Goal: Task Accomplishment & Management: Use online tool/utility

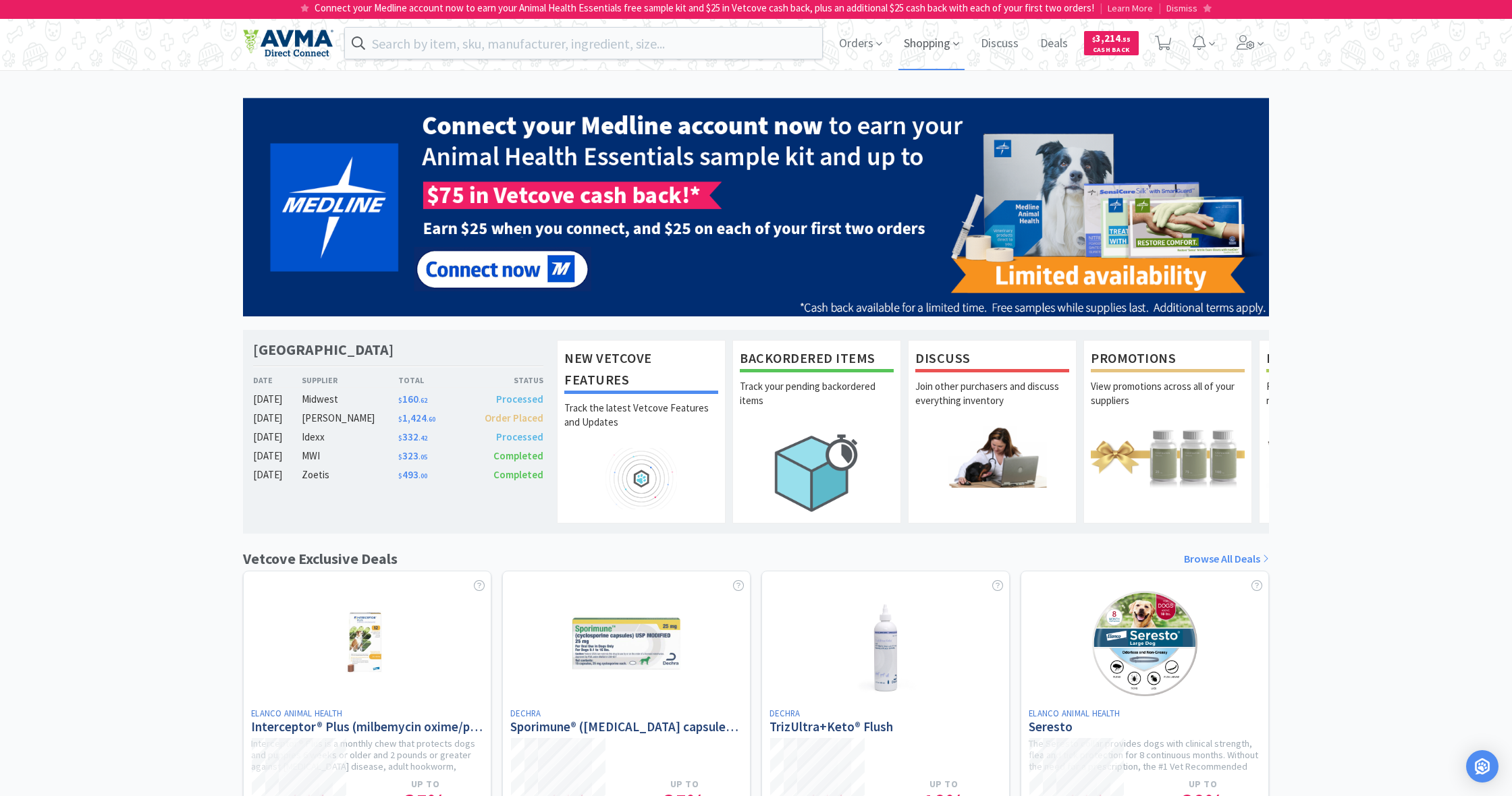
click at [938, 49] on span "Shopping" at bounding box center [930, 43] width 66 height 54
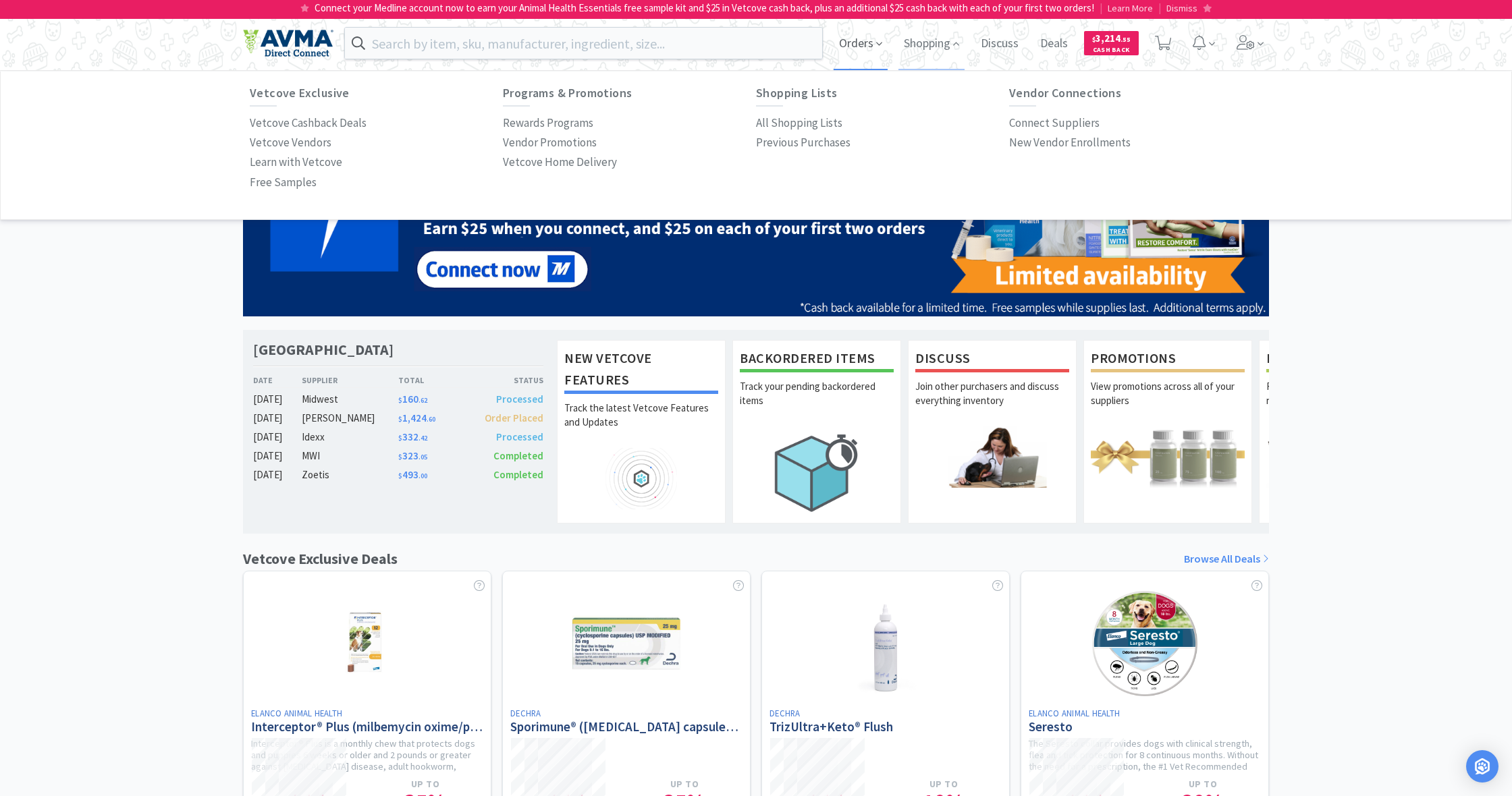
click at [858, 49] on span "Orders" at bounding box center [860, 43] width 54 height 54
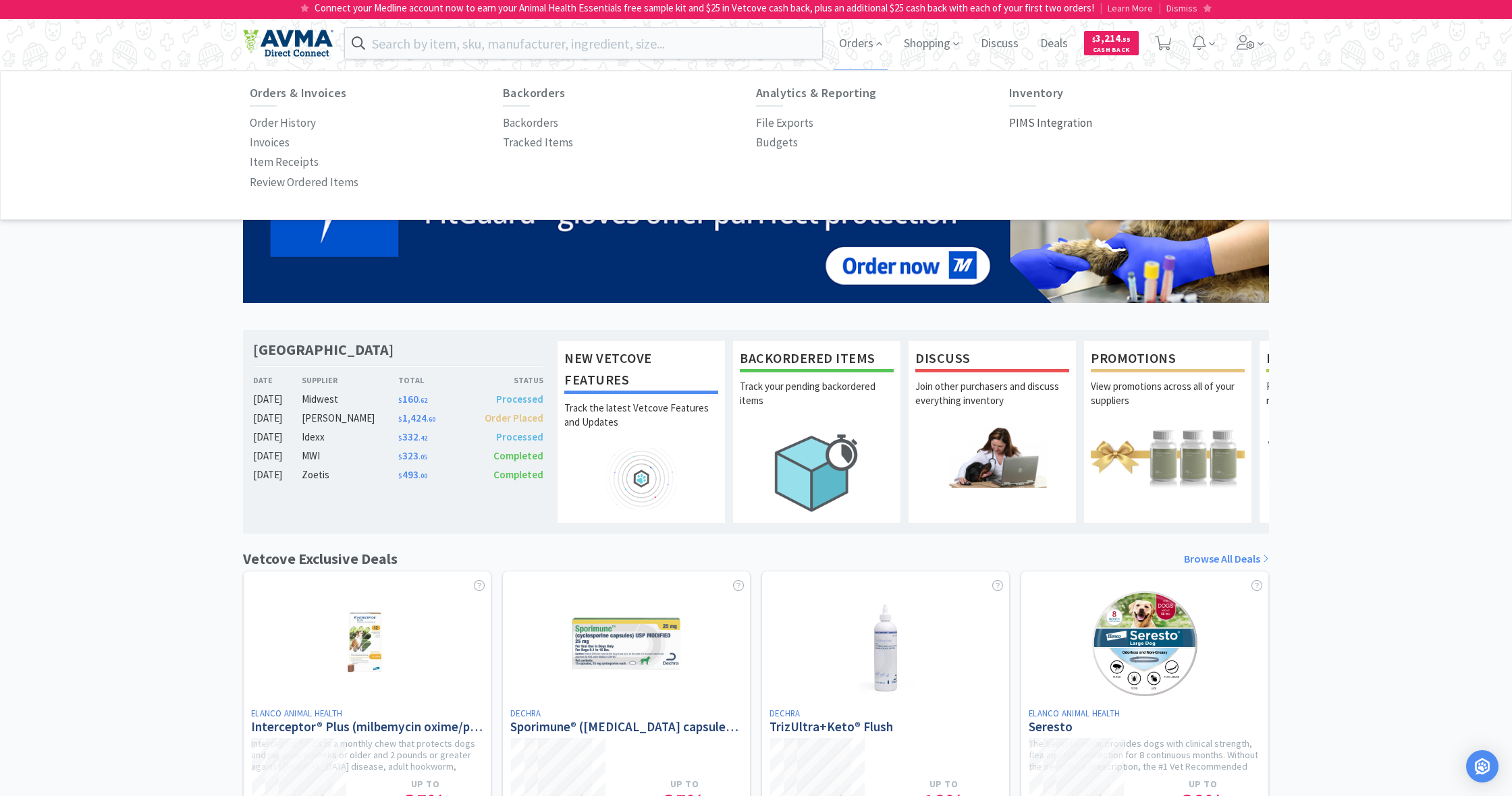
click at [1042, 125] on p "PIMS Integration" at bounding box center [1050, 122] width 83 height 18
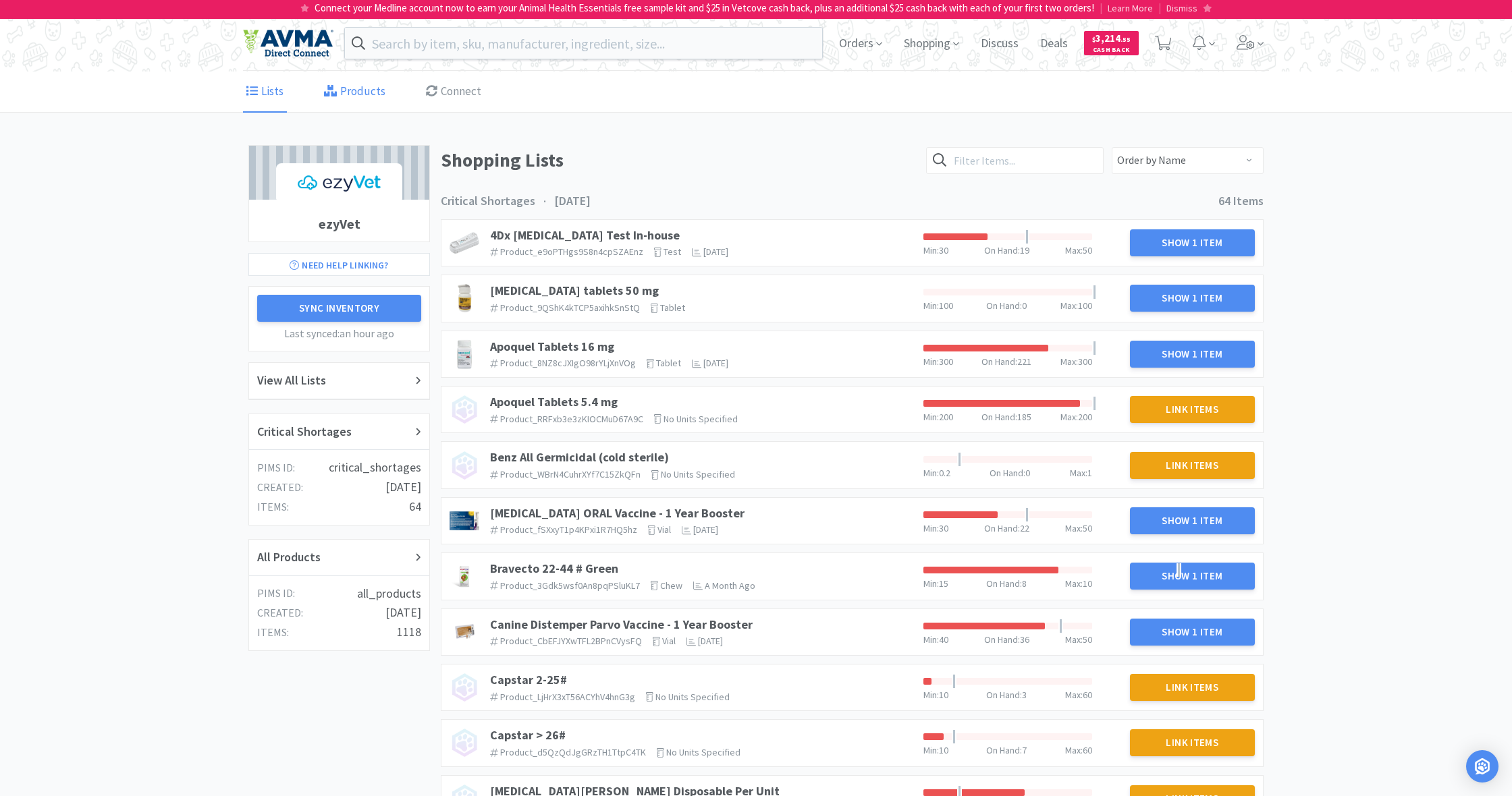
click at [344, 88] on link "Products" at bounding box center [355, 92] width 68 height 41
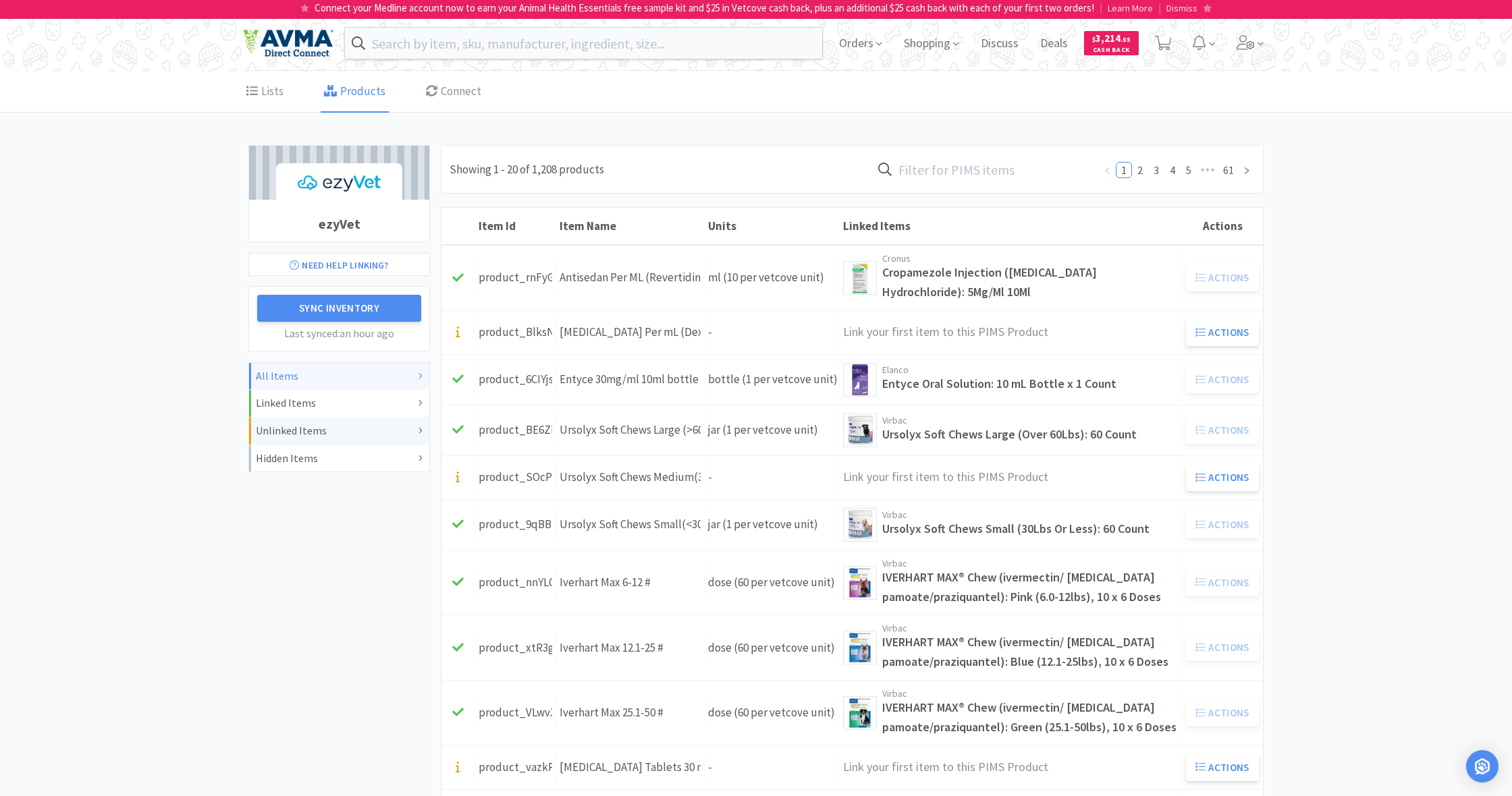
click at [328, 433] on div "Unlinked Items" at bounding box center [339, 431] width 167 height 18
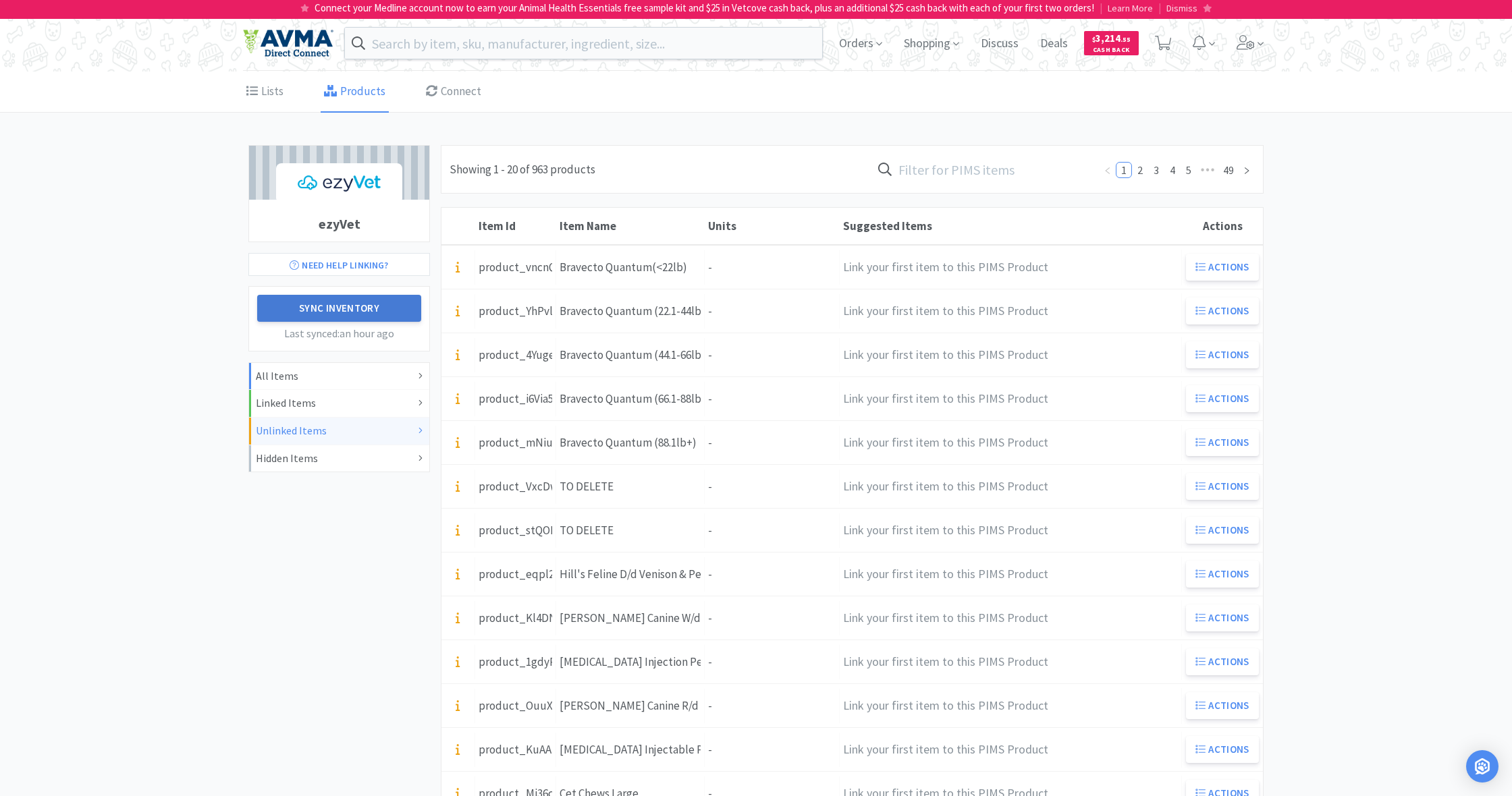
click at [328, 306] on button "Sync Inventory" at bounding box center [340, 309] width 164 height 27
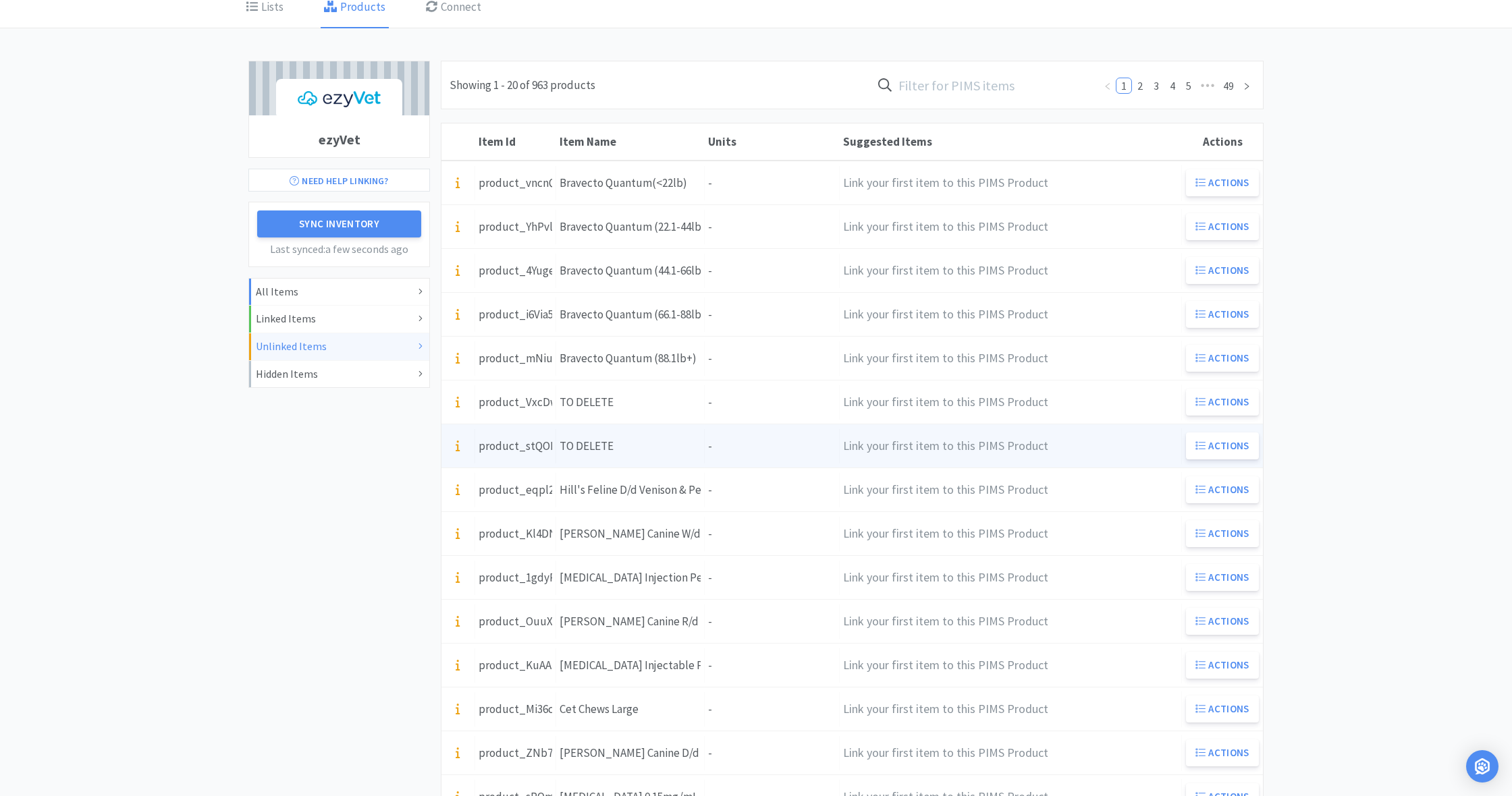
scroll to position [88, 0]
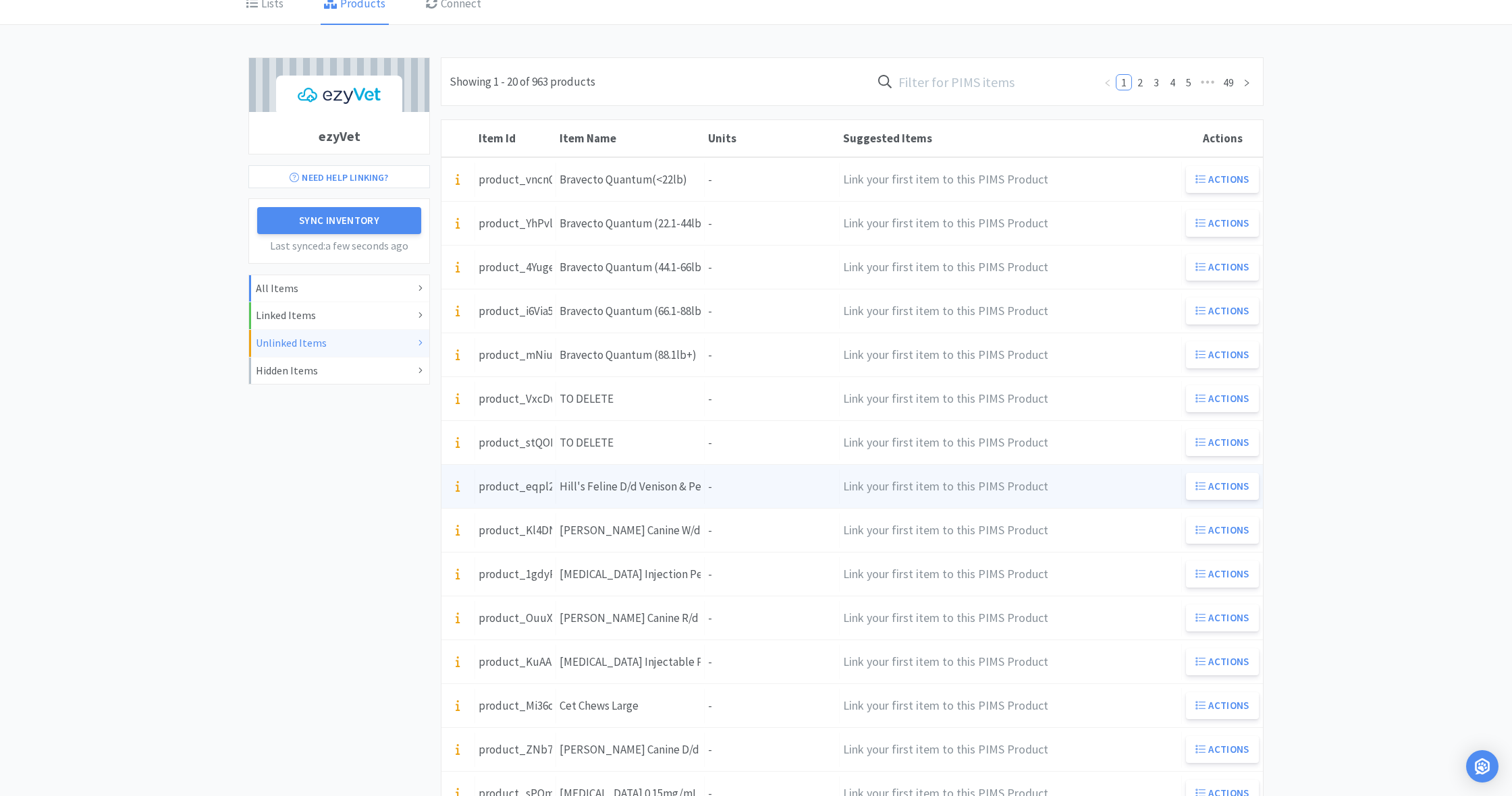
click at [644, 491] on div "Hill's Feline D/d Venison & Pea 8.5# Bag ( 5356 )" at bounding box center [629, 486] width 141 height 18
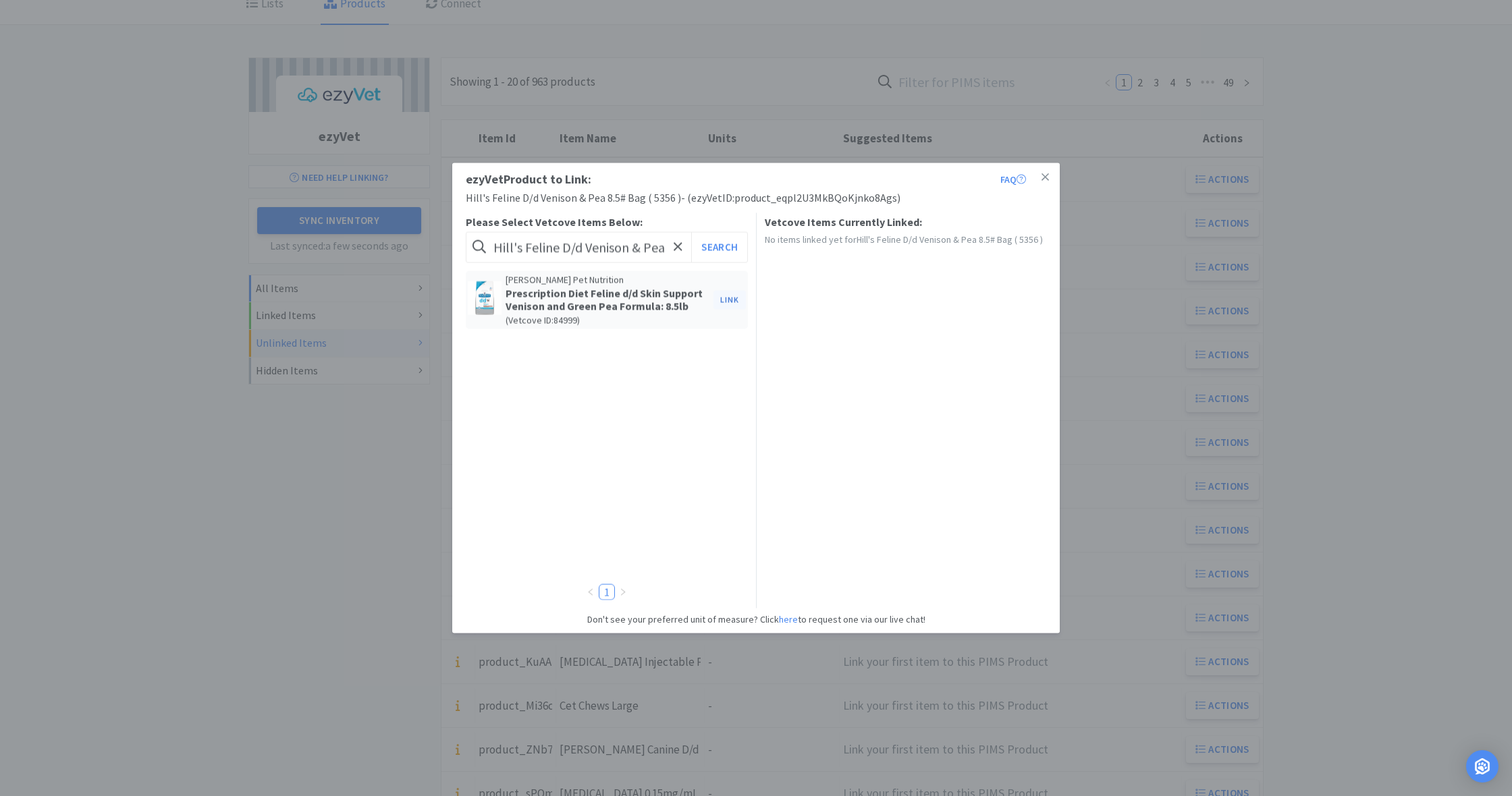
click at [728, 299] on button "Link" at bounding box center [729, 299] width 32 height 19
click at [961, 355] on span at bounding box center [961, 360] width 14 height 11
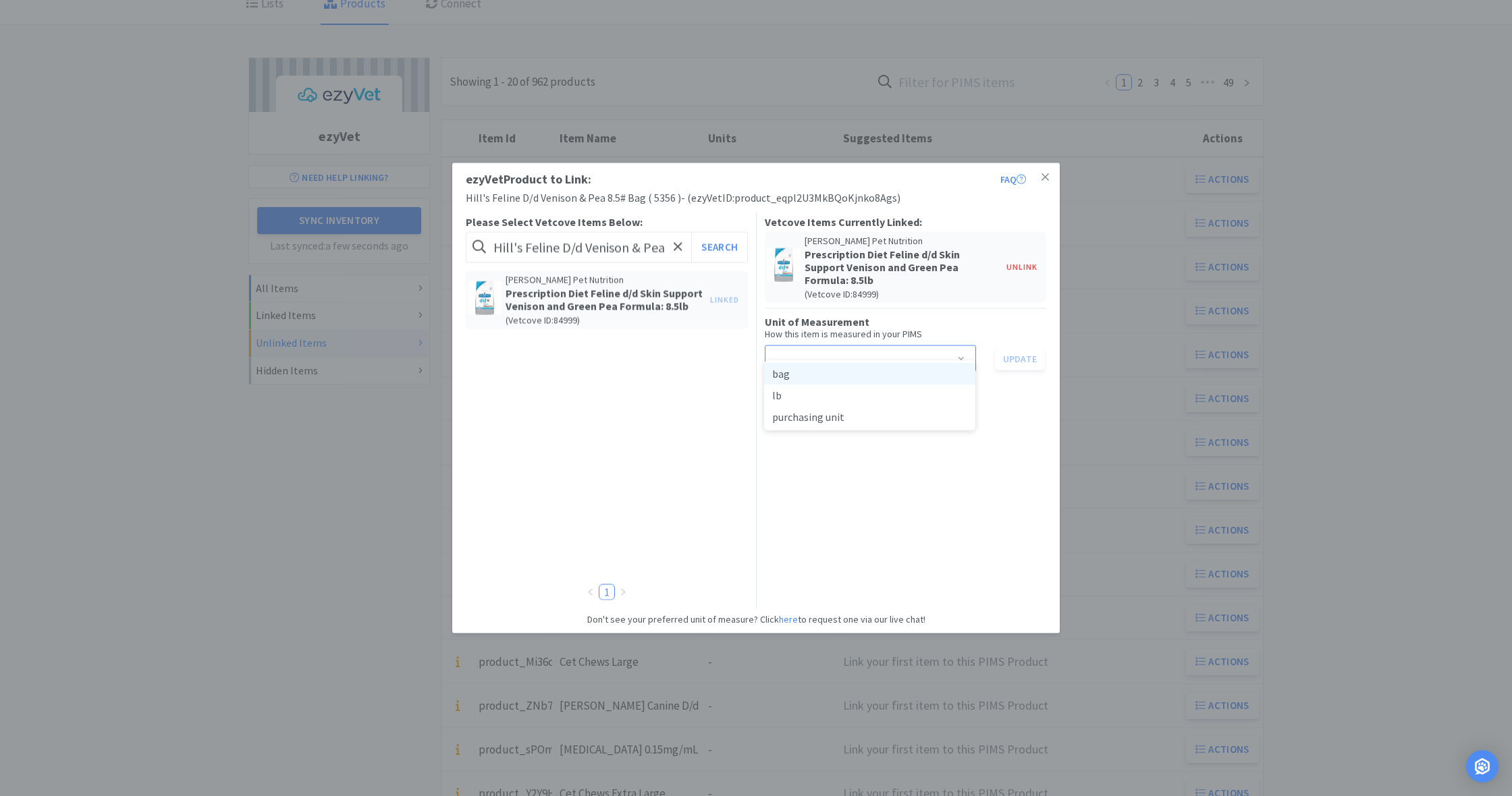
click at [806, 376] on li "bag" at bounding box center [869, 374] width 211 height 21
click at [1019, 347] on button "Update" at bounding box center [1019, 358] width 50 height 23
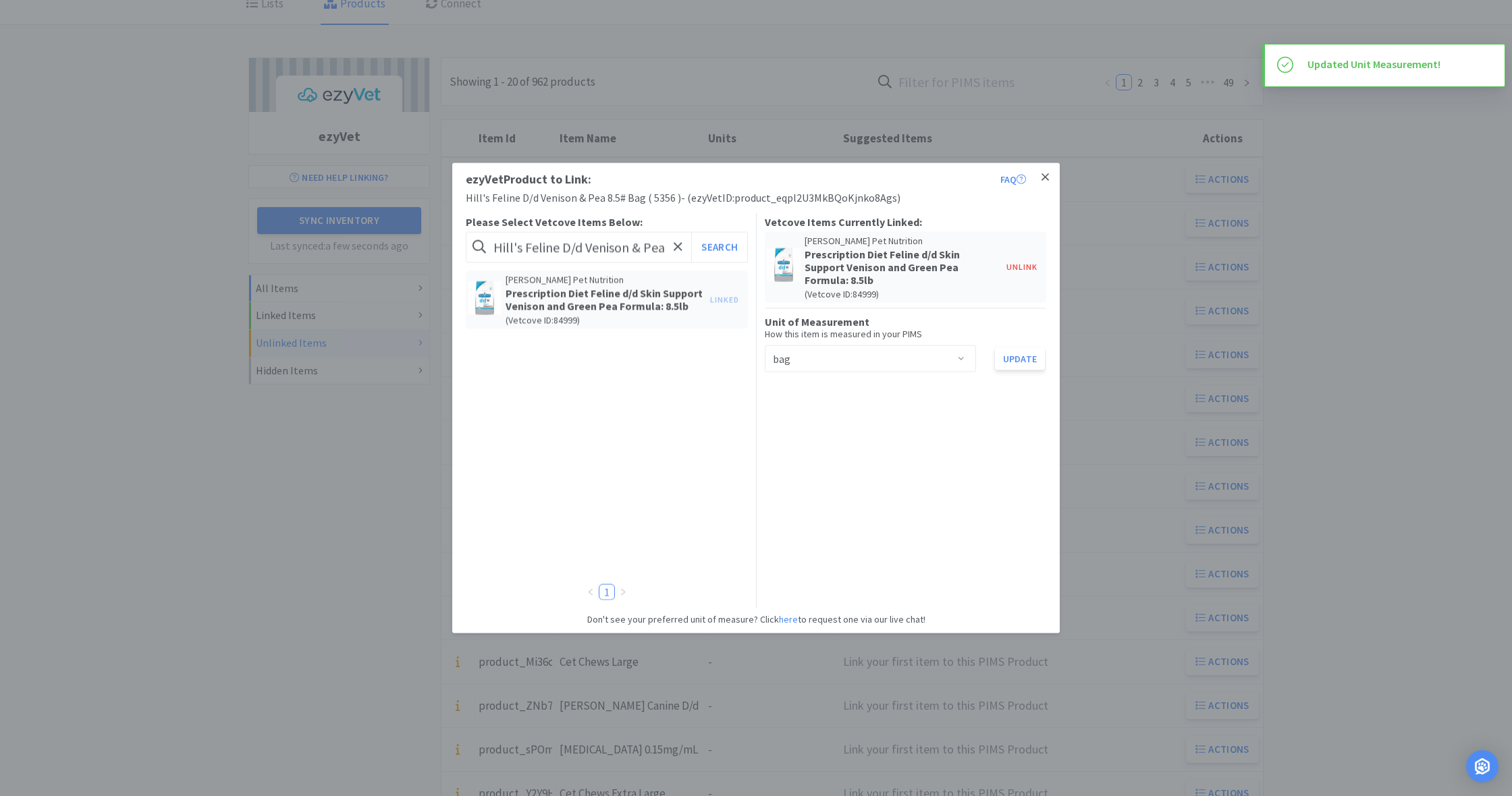
click at [1048, 174] on link at bounding box center [1045, 178] width 24 height 29
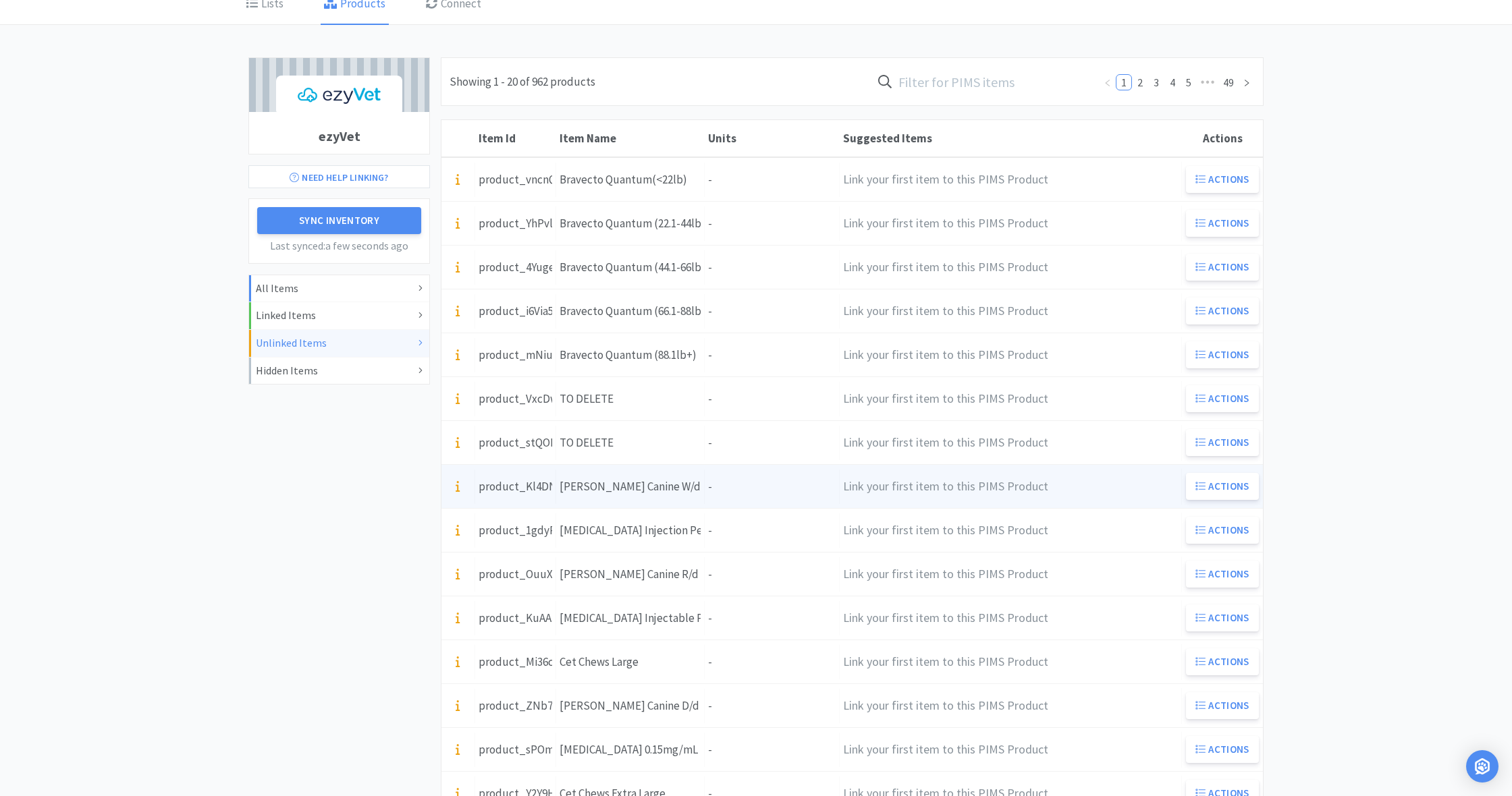
click at [712, 489] on div "Units -" at bounding box center [772, 486] width 135 height 34
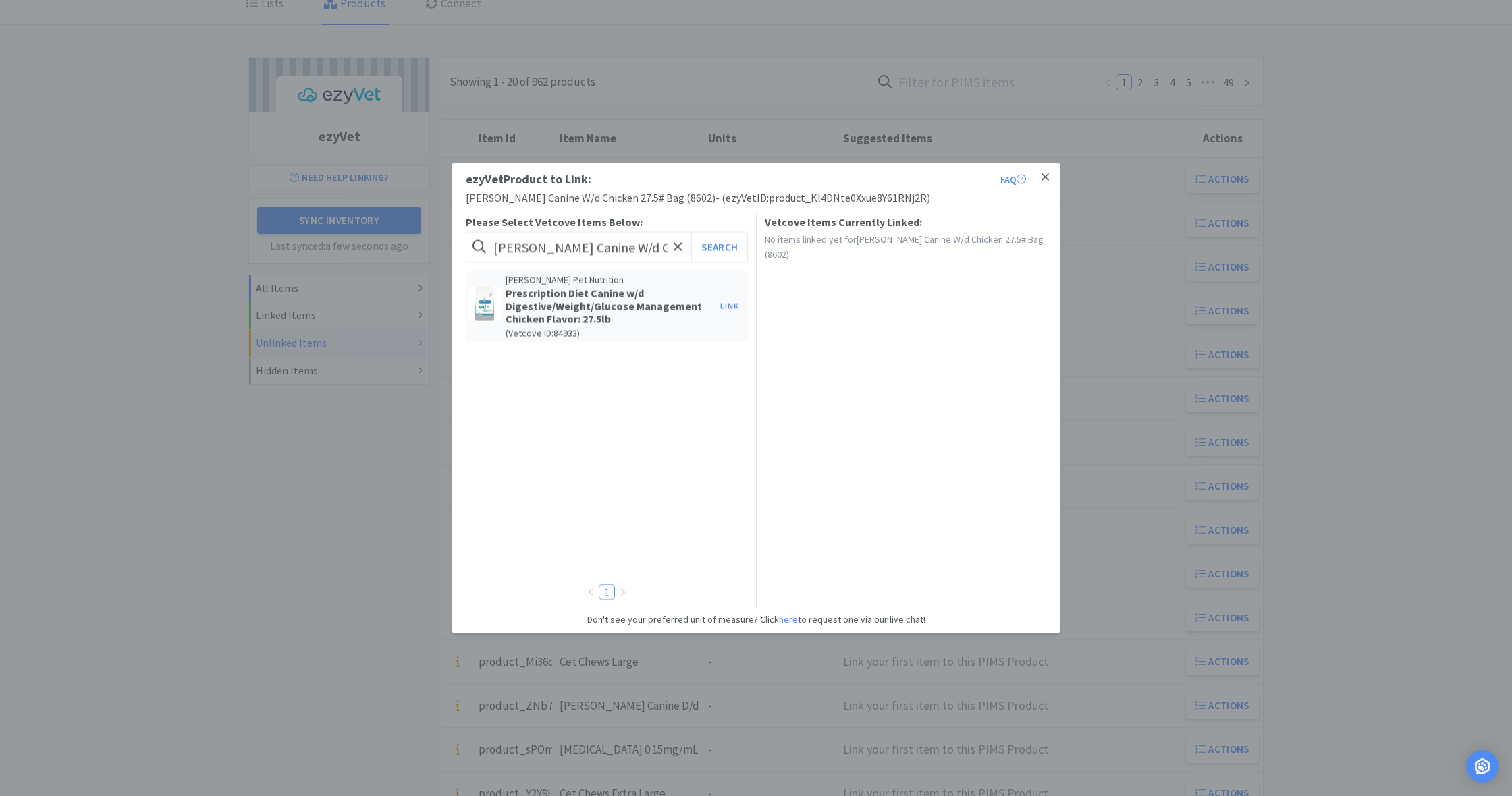
click at [1043, 178] on icon at bounding box center [1045, 177] width 8 height 12
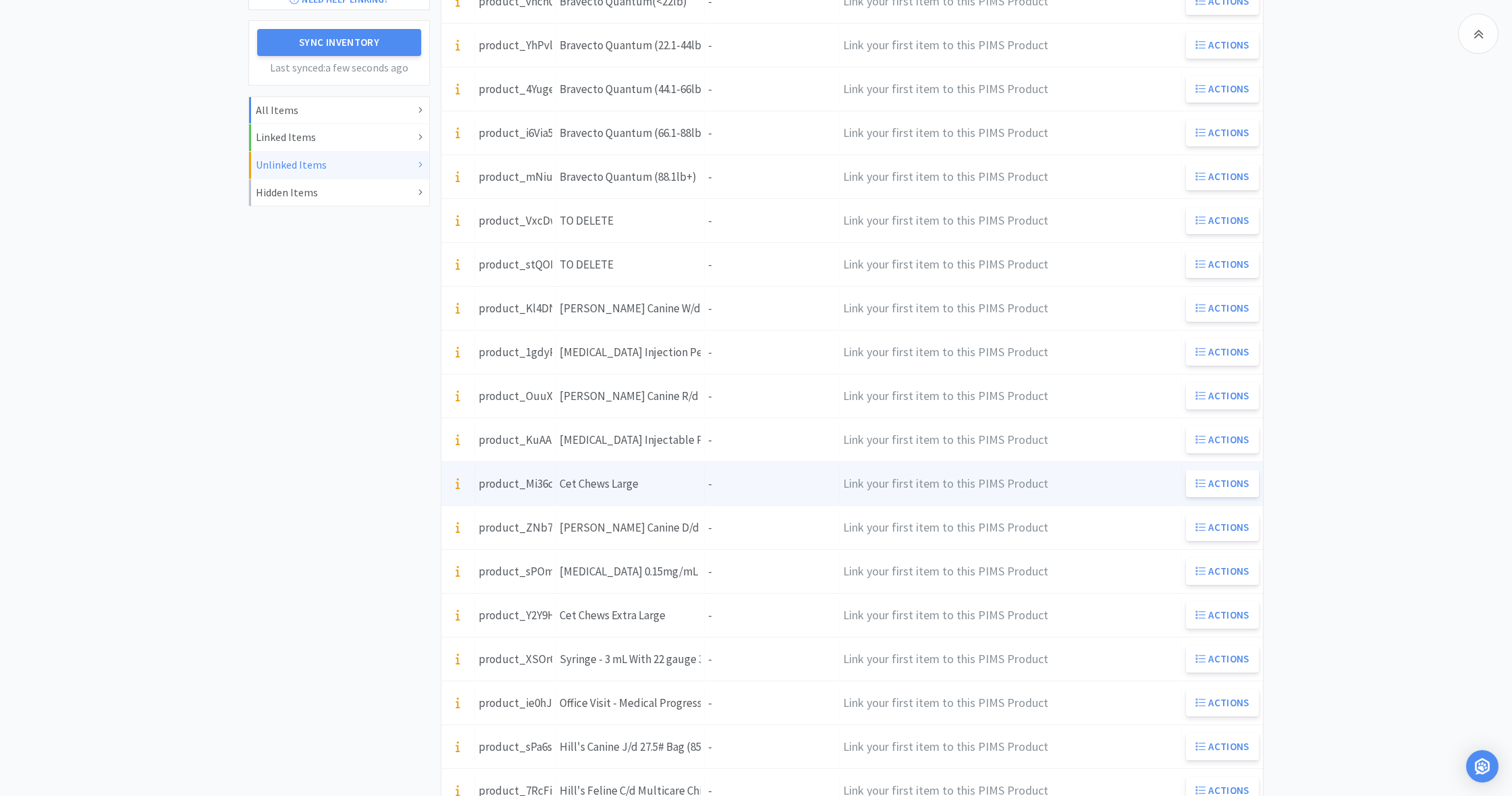
scroll to position [269, 0]
click at [692, 485] on div "Item Name Cet Chews Large" at bounding box center [630, 481] width 149 height 34
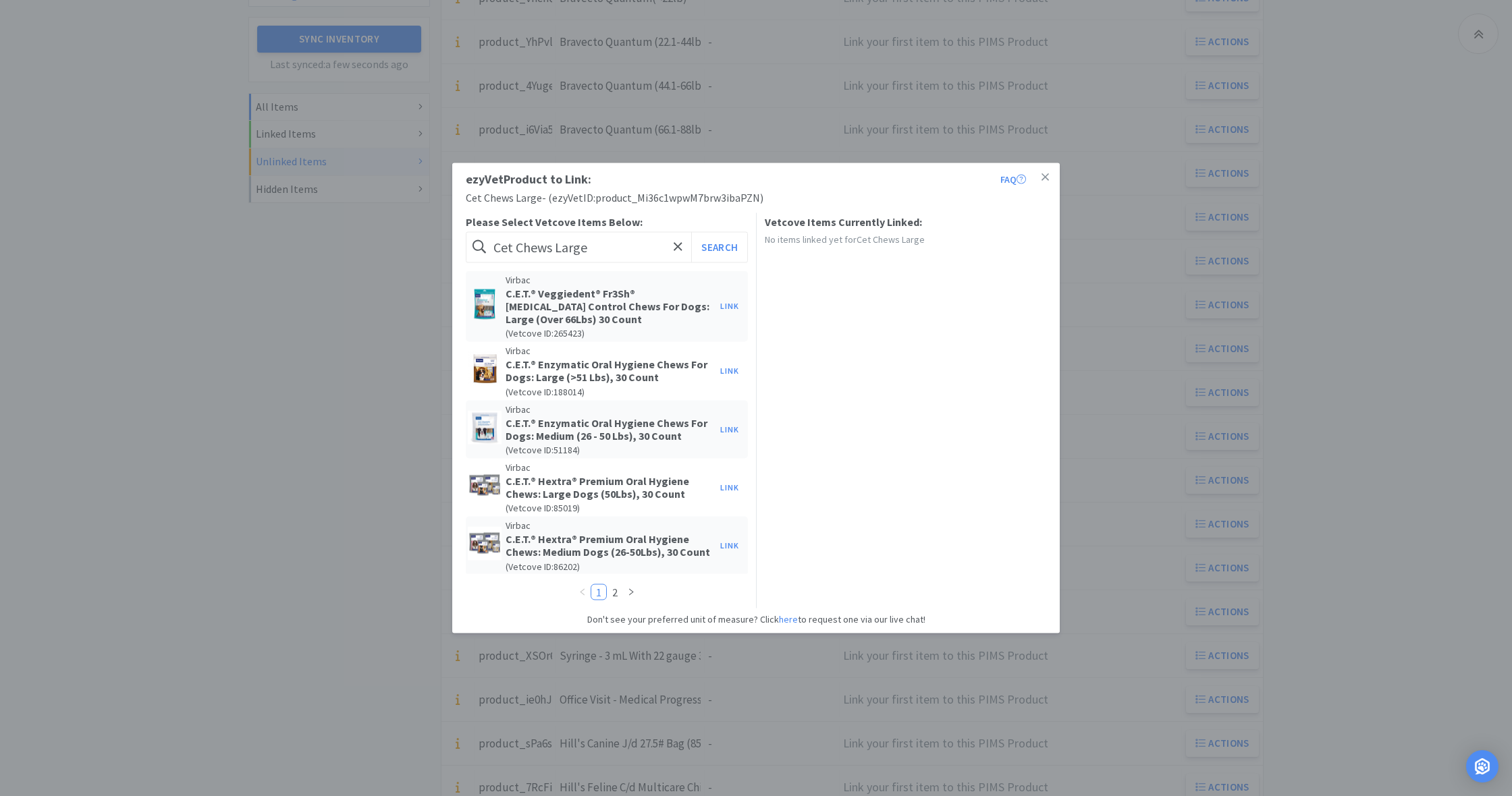
scroll to position [0, 0]
click at [1045, 177] on icon at bounding box center [1045, 177] width 8 height 8
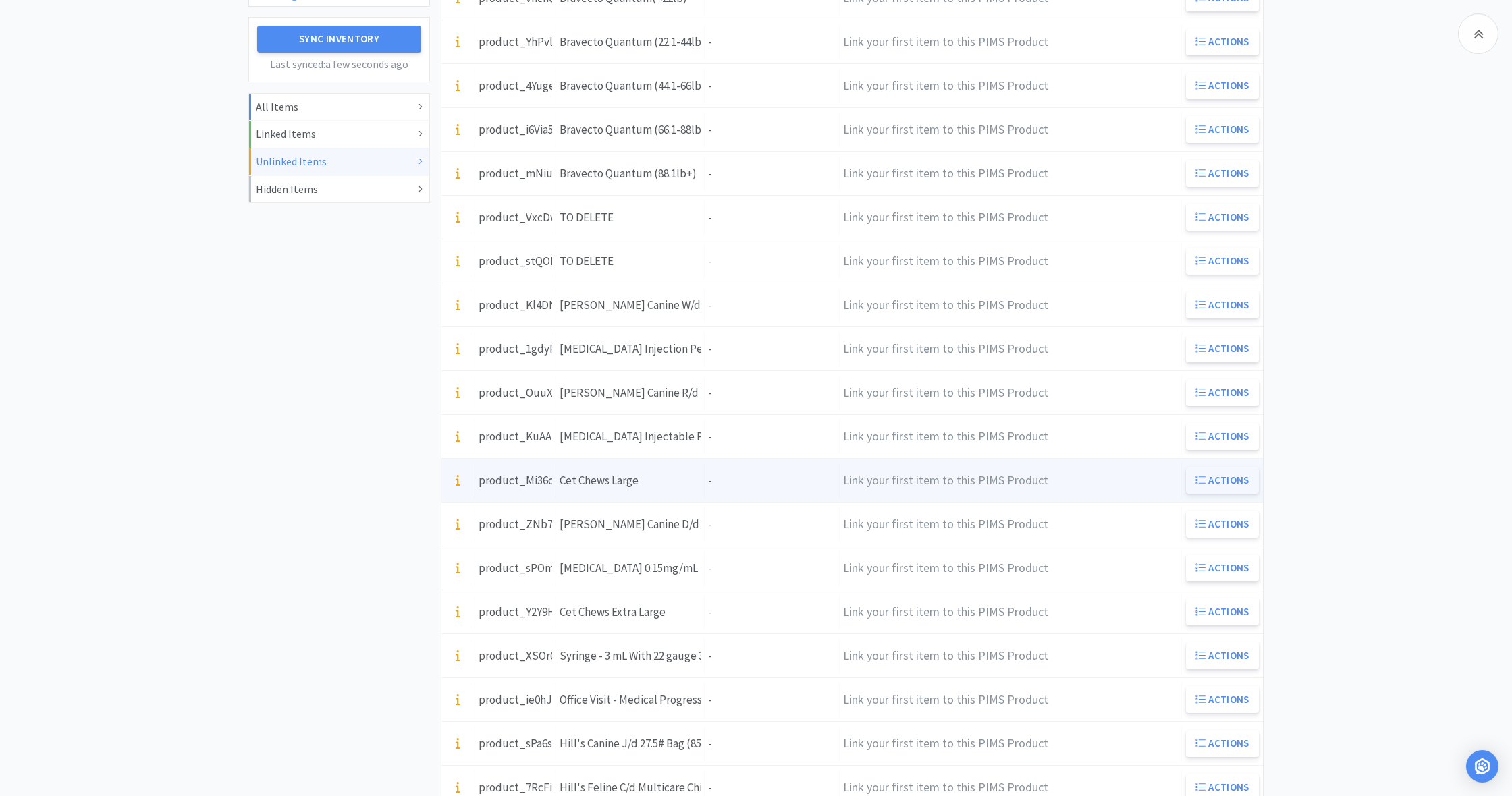
click at [1214, 479] on button "Actions" at bounding box center [1221, 481] width 73 height 27
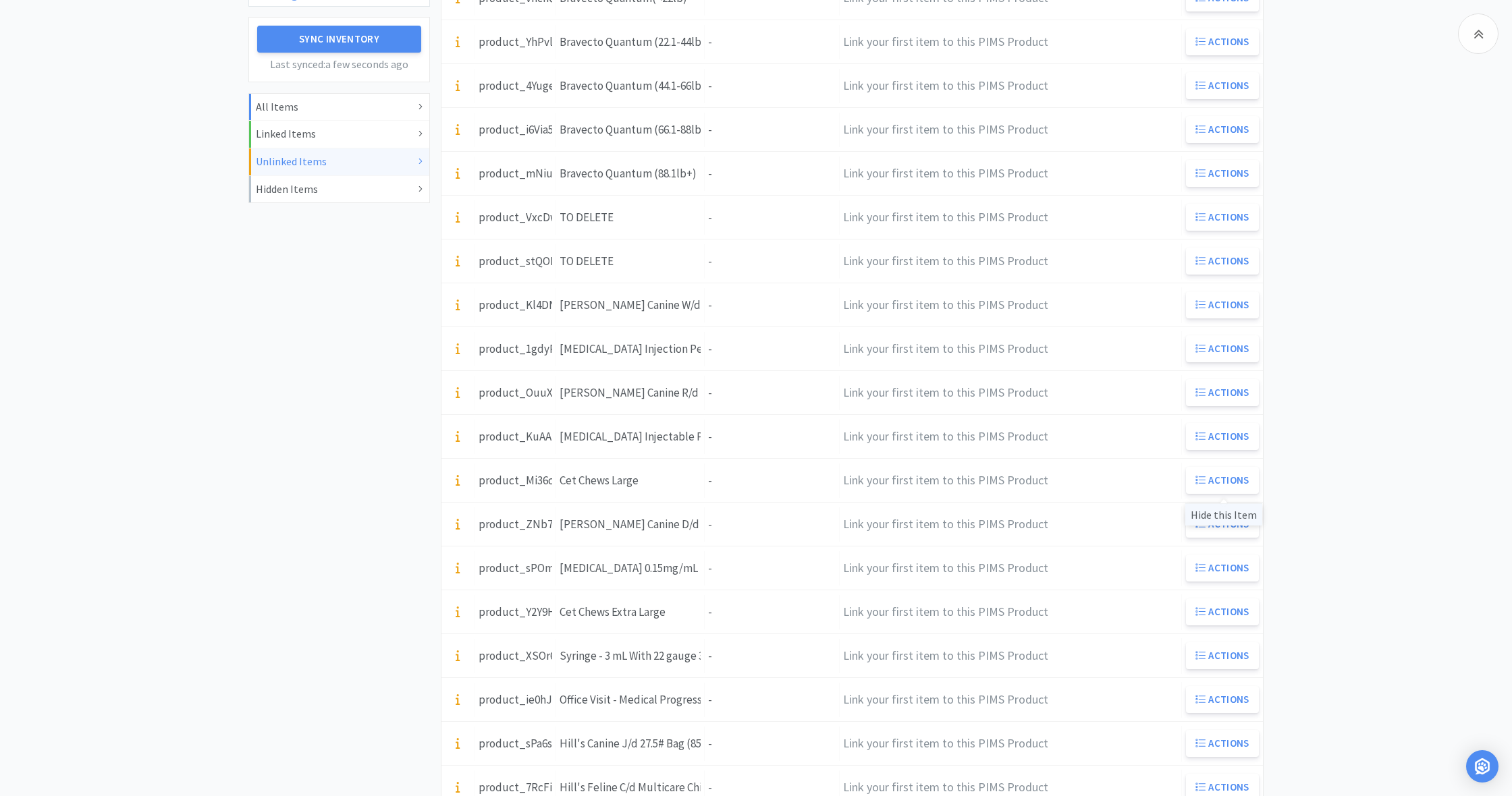
click at [1225, 516] on div "Hide this Item" at bounding box center [1224, 515] width 77 height 22
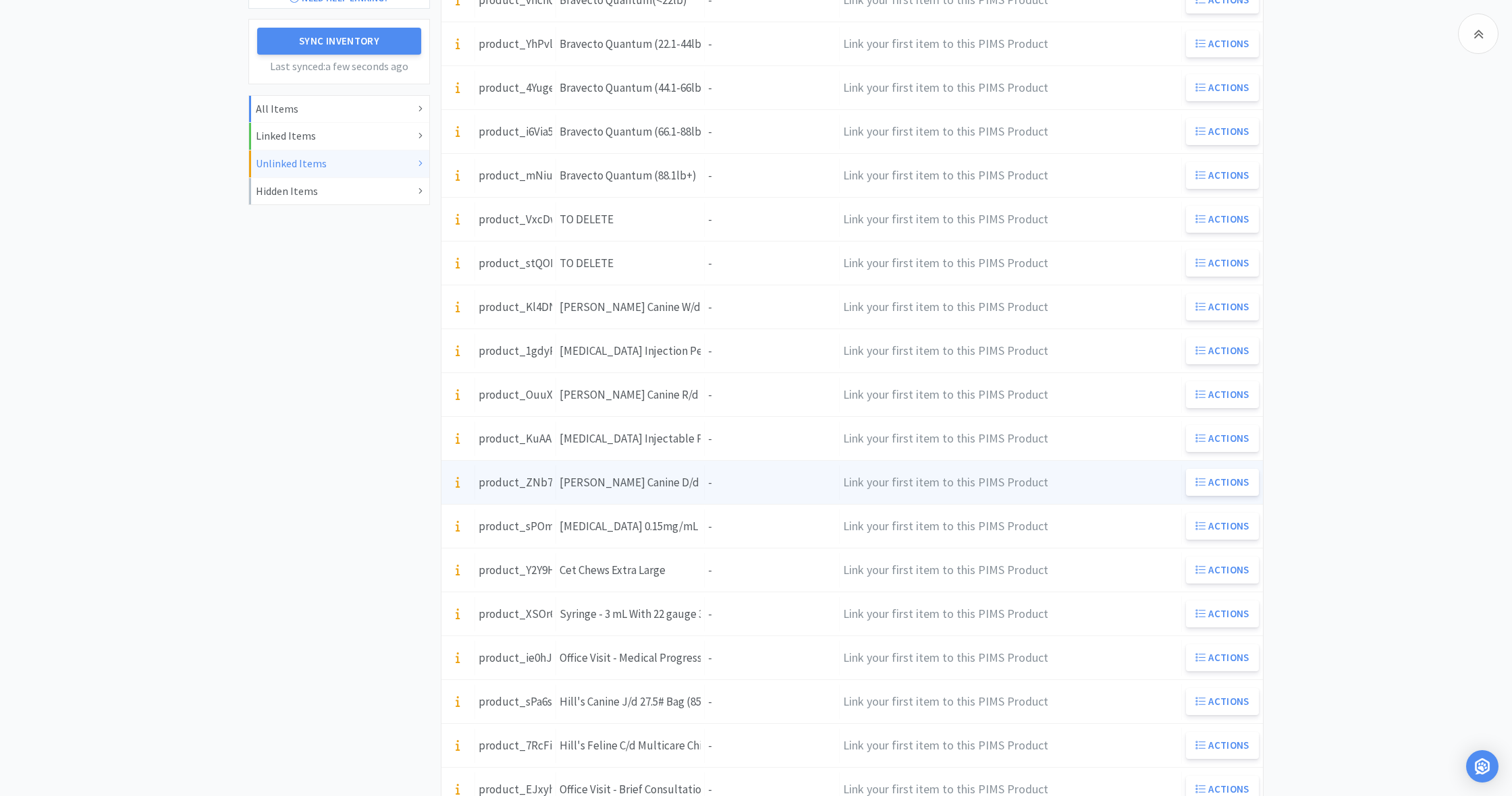
click at [718, 486] on div "Units -" at bounding box center [772, 482] width 135 height 34
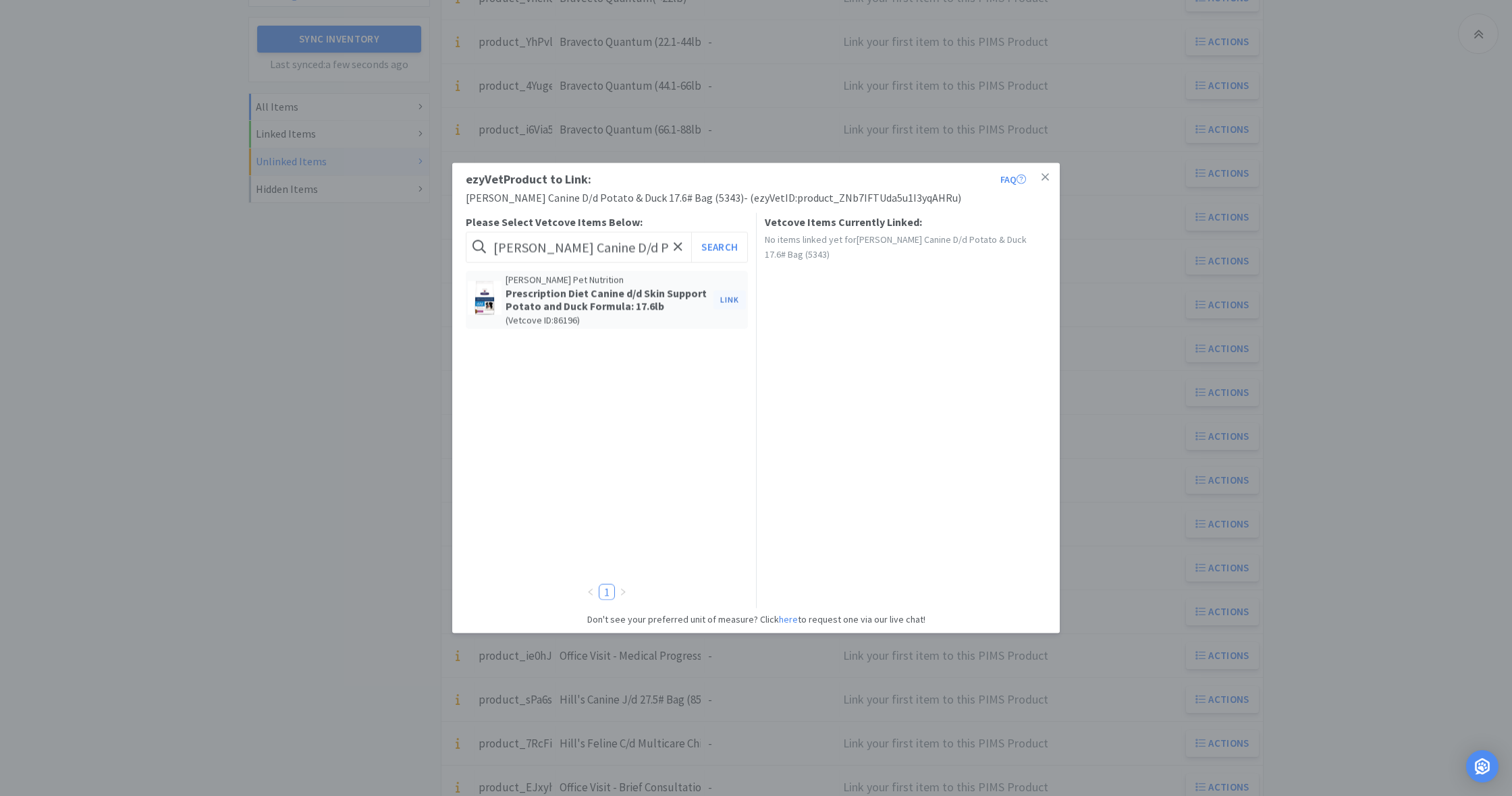
click at [728, 299] on button "Link" at bounding box center [729, 299] width 32 height 19
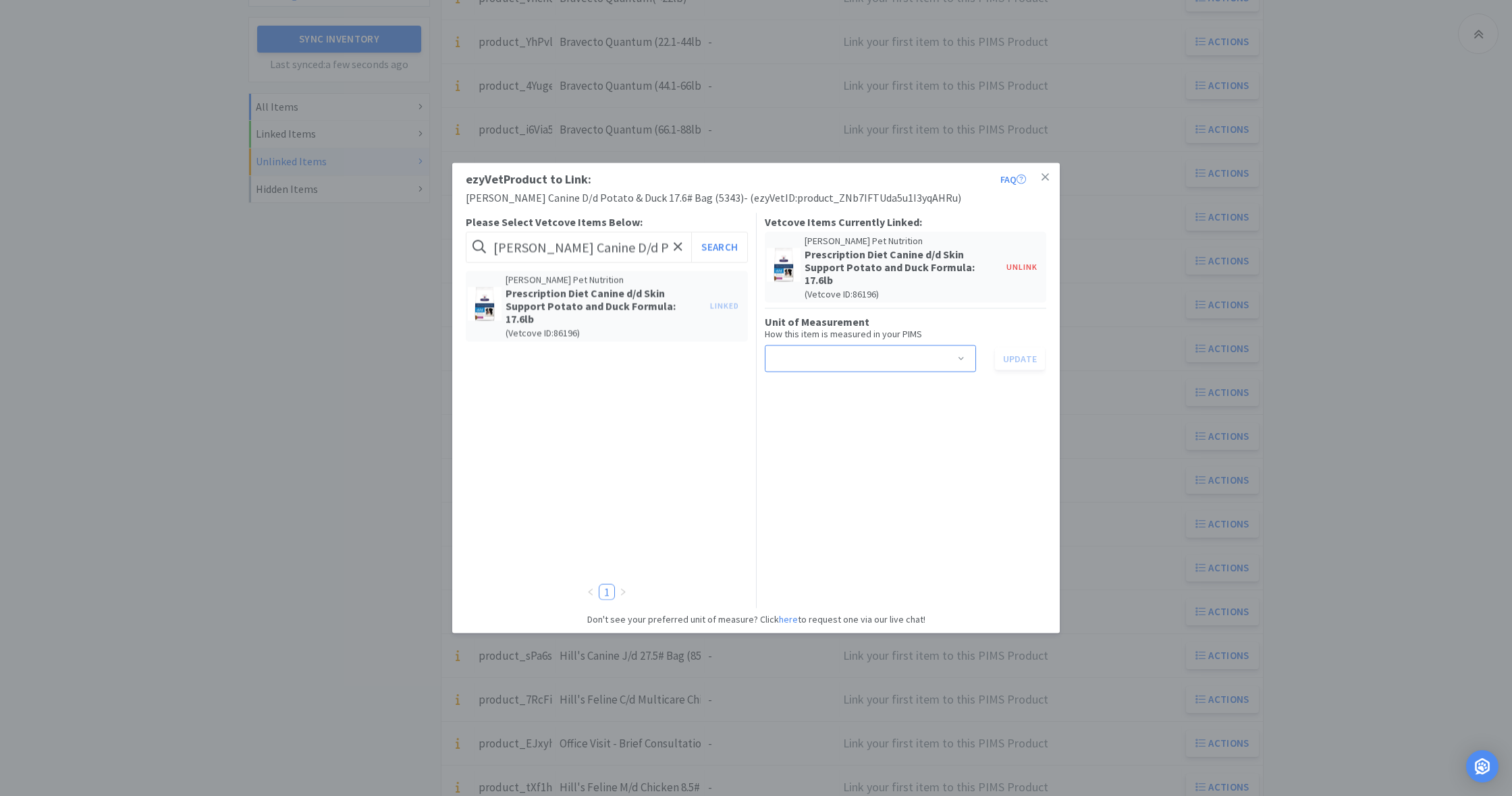
click at [961, 357] on span at bounding box center [961, 360] width 14 height 11
click at [818, 409] on li "bag" at bounding box center [869, 408] width 211 height 21
click at [1017, 357] on button "Update" at bounding box center [1019, 358] width 50 height 23
click at [1047, 179] on icon at bounding box center [1045, 177] width 8 height 8
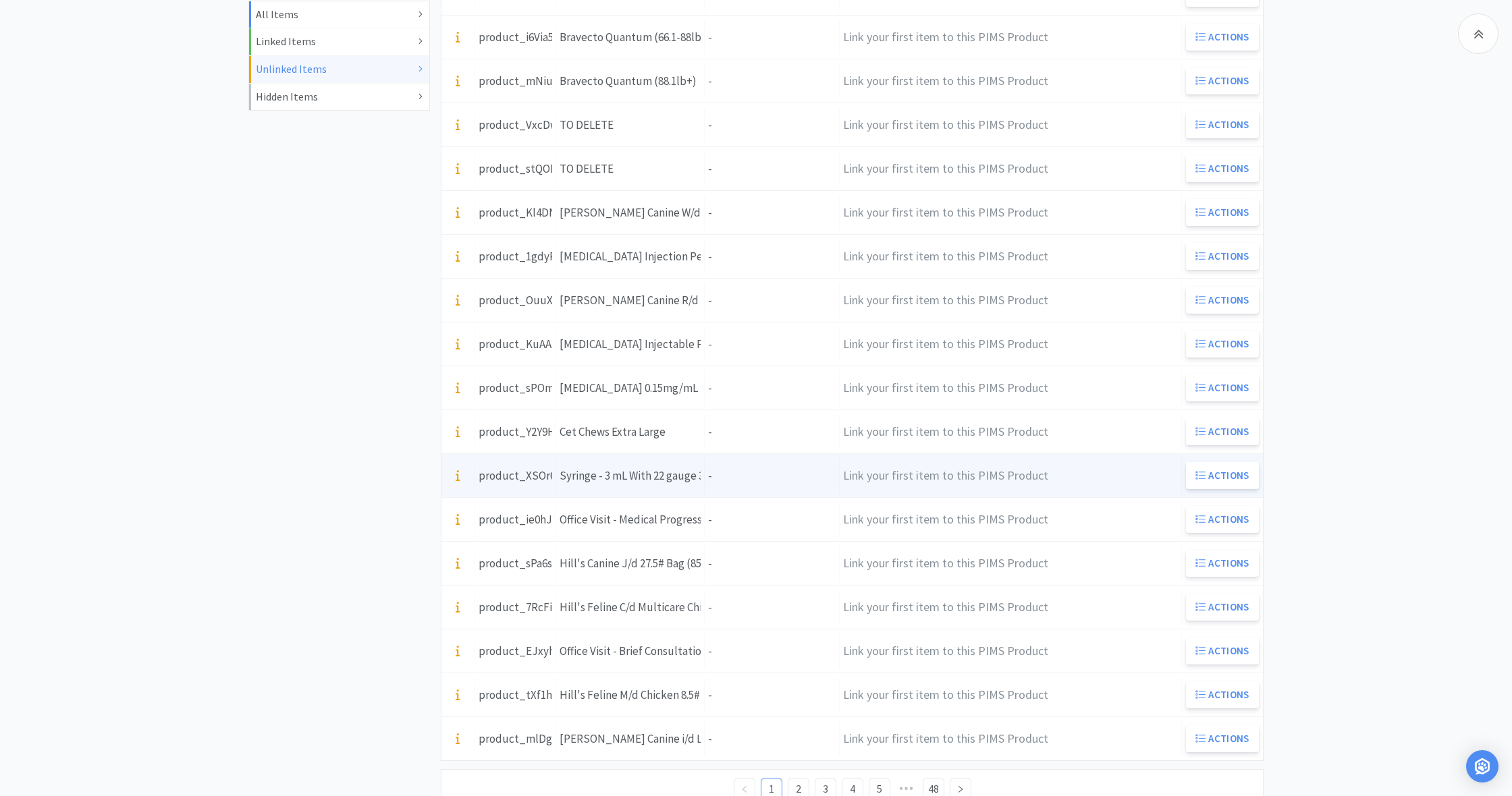
scroll to position [366, 0]
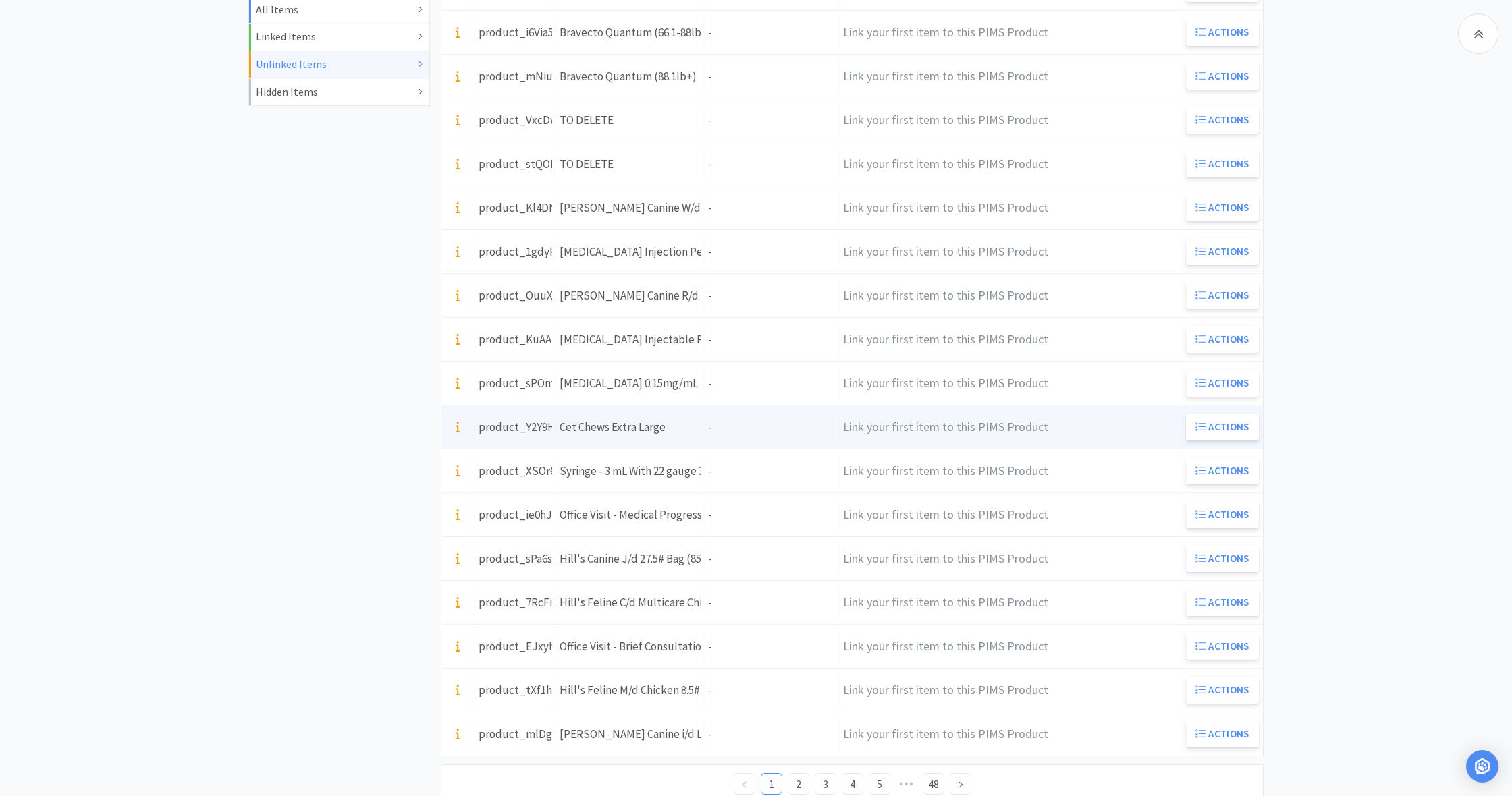
click at [700, 428] on div "Item Name Cet Chews Extra Large" at bounding box center [630, 427] width 149 height 34
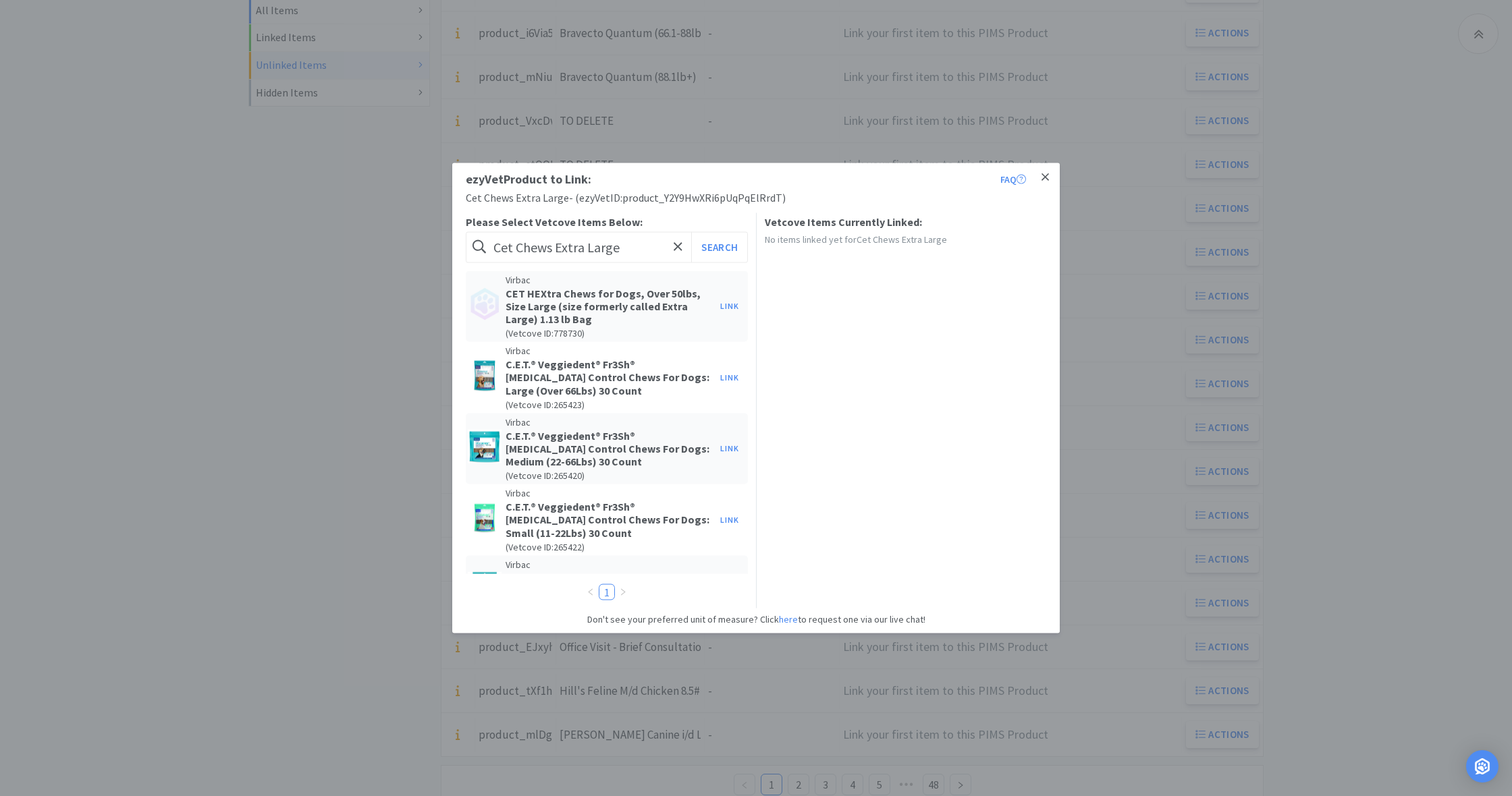
click at [1047, 176] on icon at bounding box center [1045, 177] width 8 height 8
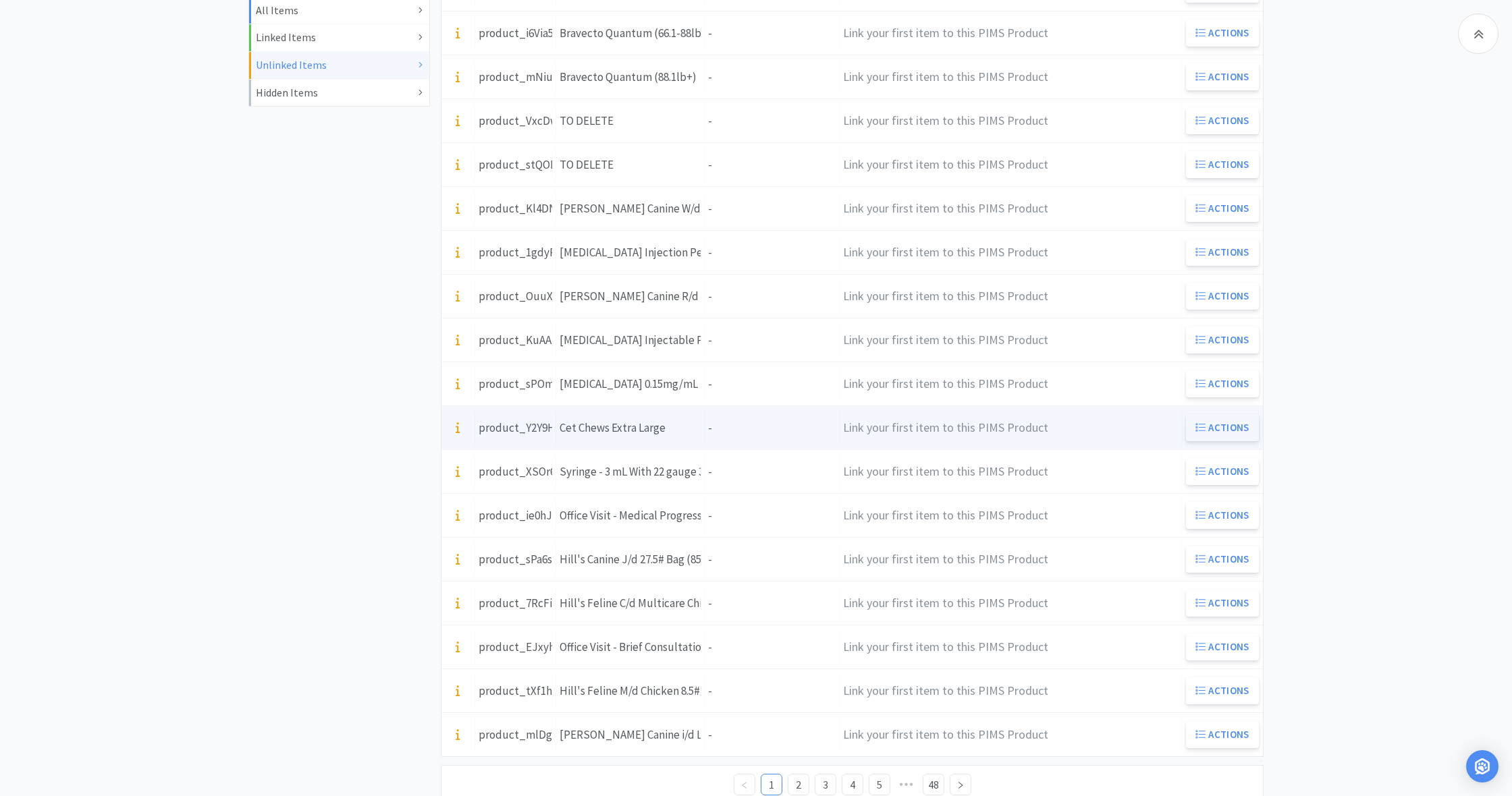
click at [1222, 427] on button "Actions" at bounding box center [1221, 428] width 73 height 27
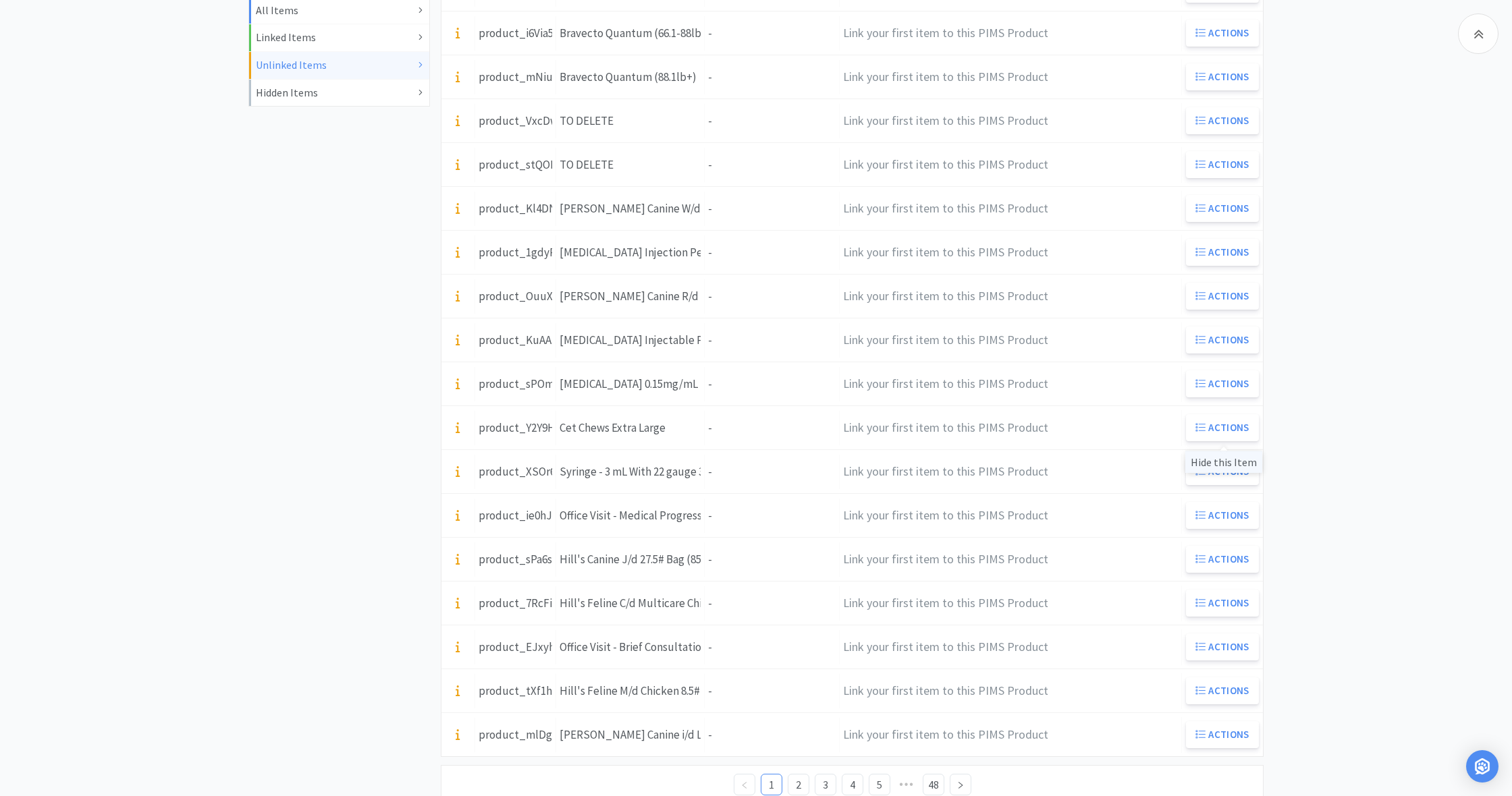
click at [1218, 463] on div "Hide this Item" at bounding box center [1224, 462] width 77 height 22
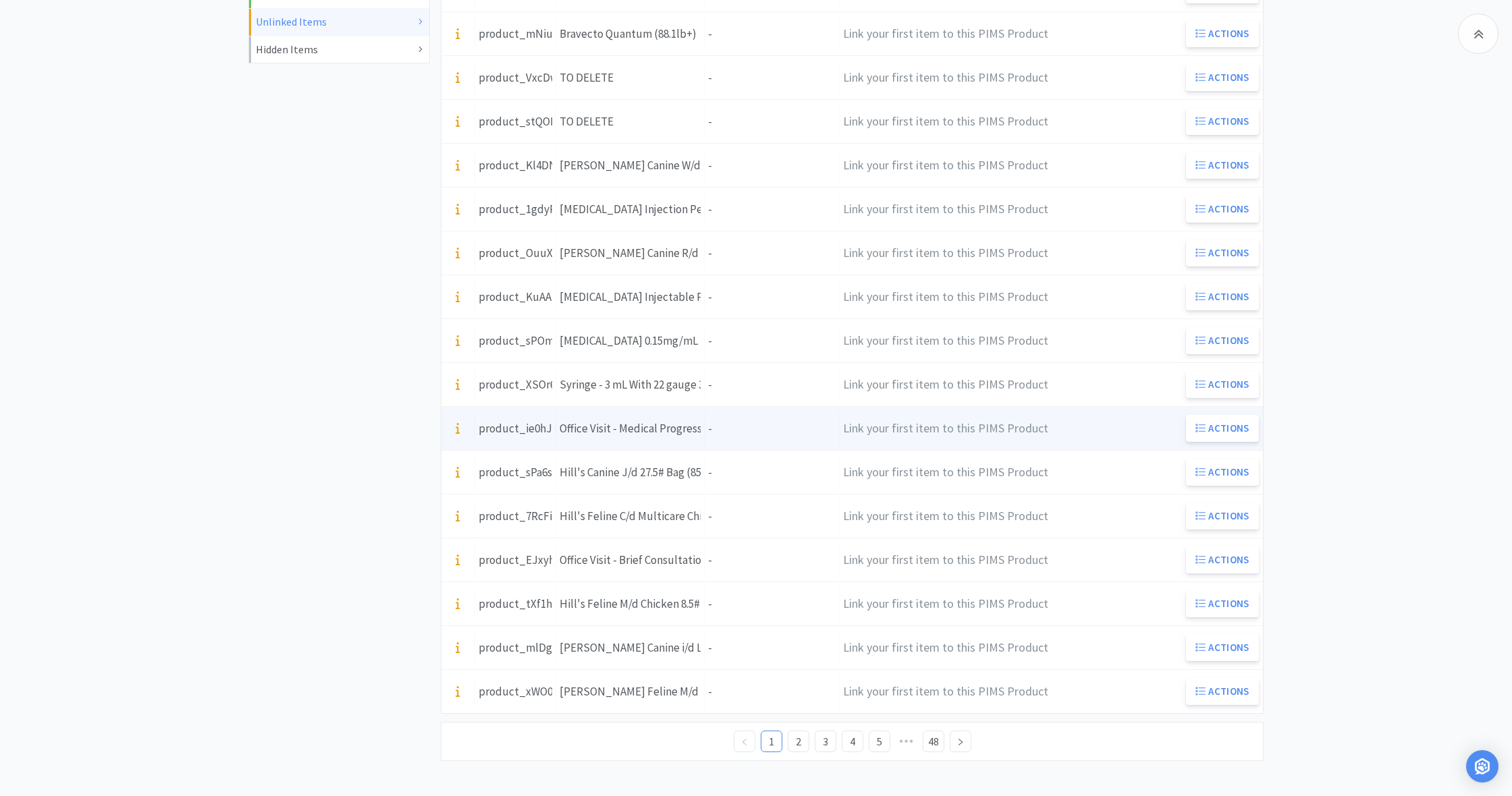
scroll to position [409, 0]
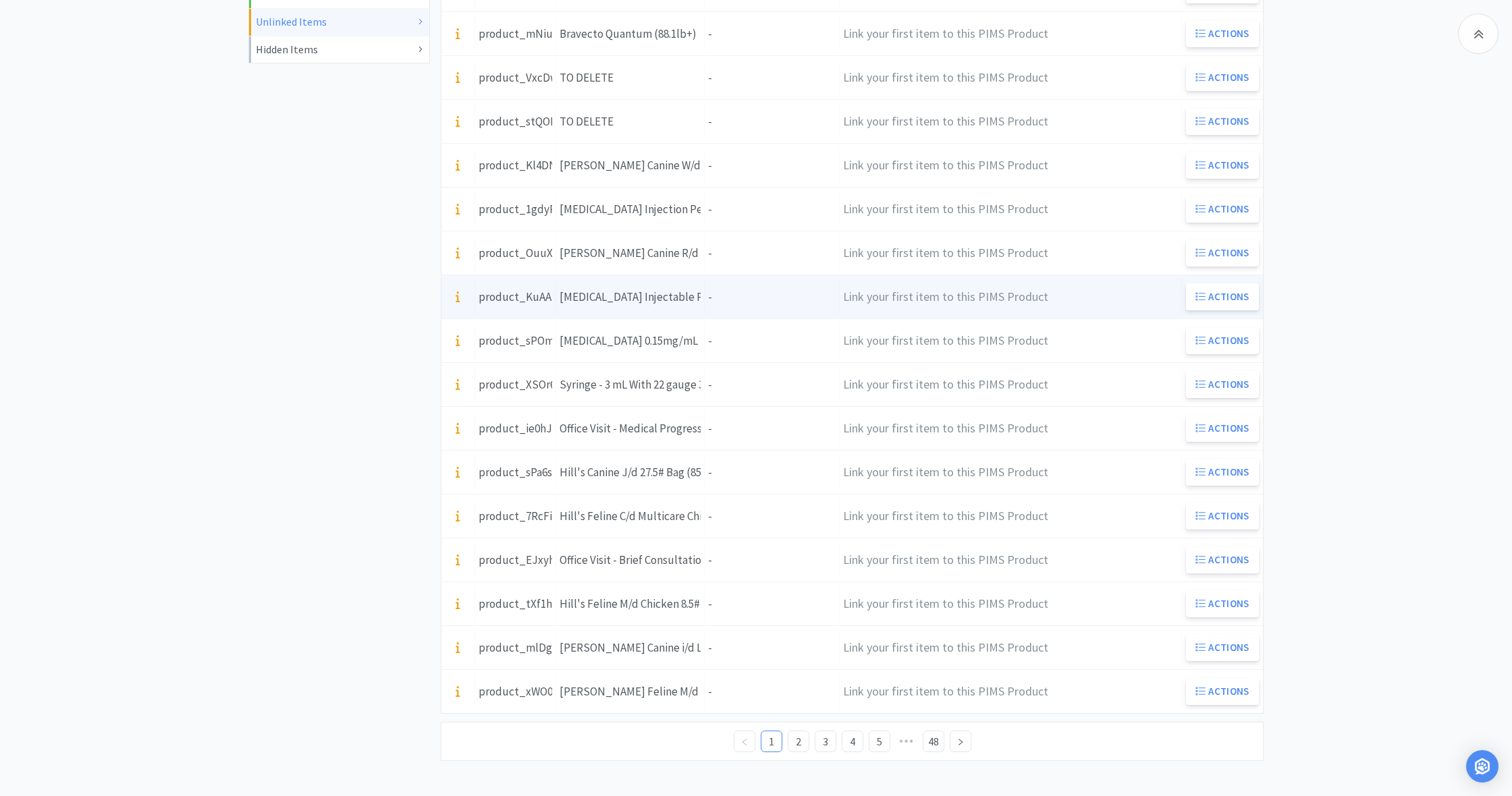
click at [707, 296] on div "Units -" at bounding box center [772, 297] width 135 height 34
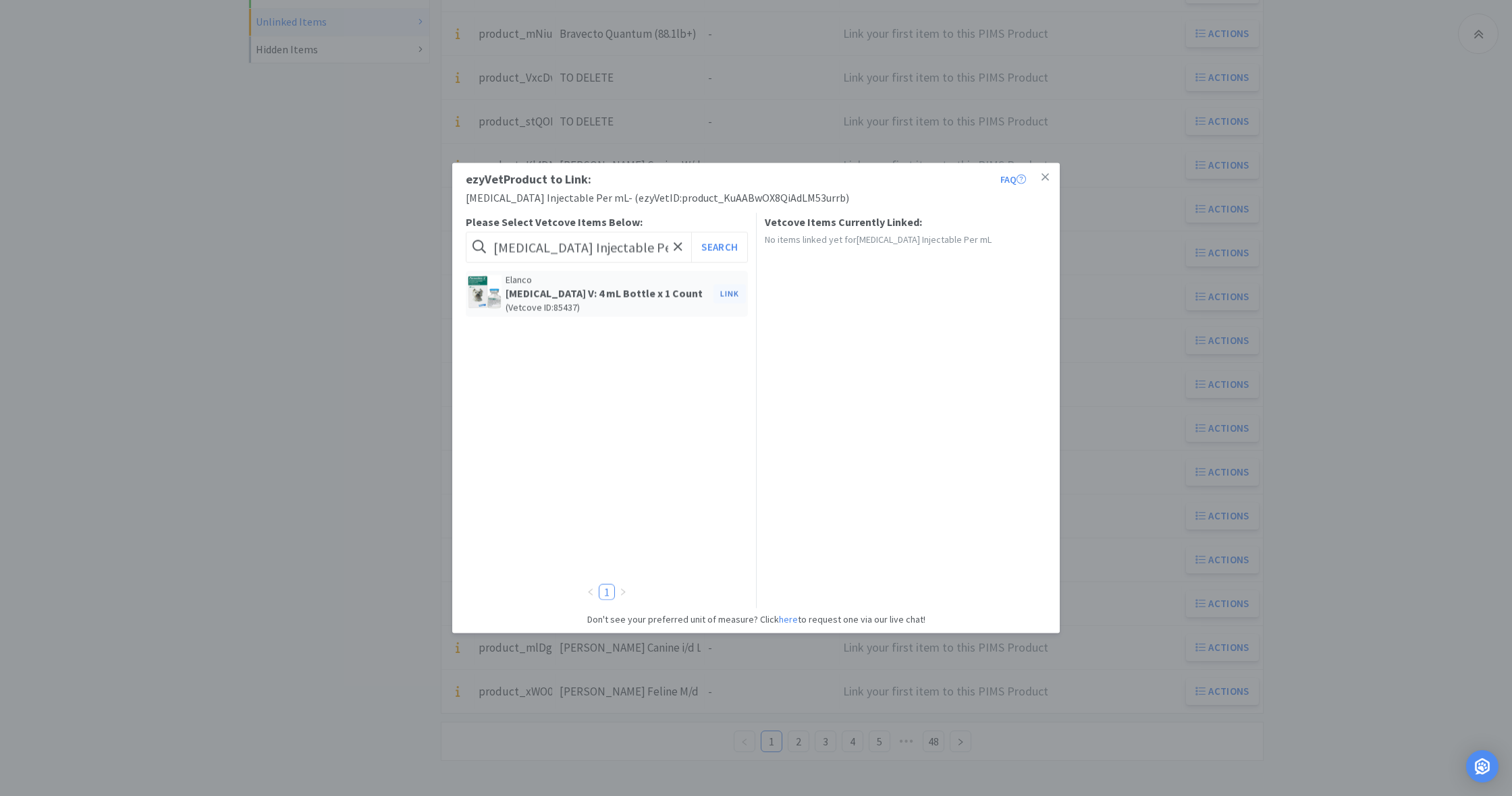
click at [728, 292] on button "Link" at bounding box center [729, 293] width 32 height 19
click at [961, 341] on span at bounding box center [961, 346] width 14 height 11
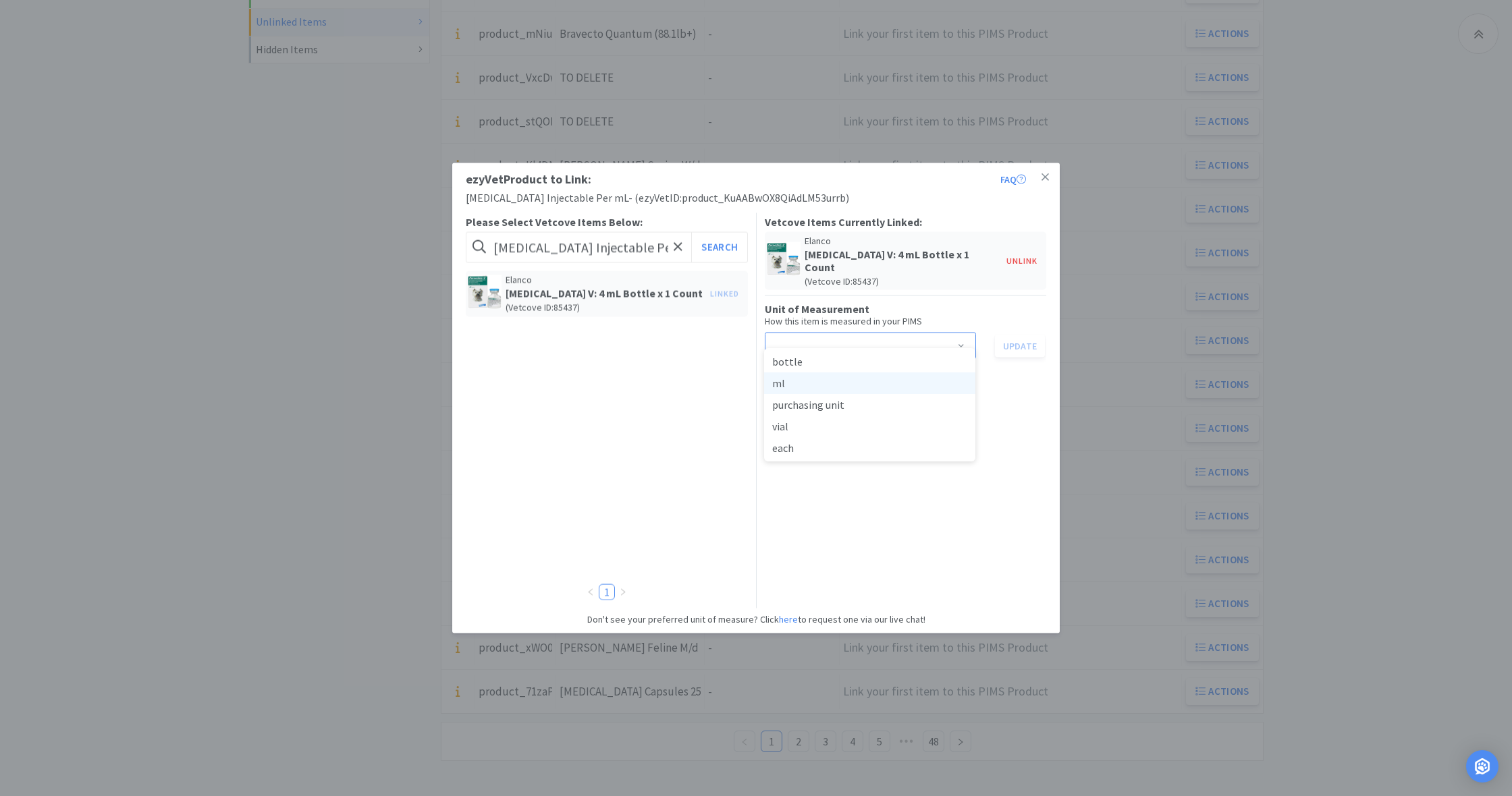
click at [794, 386] on li "ml" at bounding box center [869, 383] width 211 height 21
click at [1024, 334] on button "Update" at bounding box center [1019, 345] width 50 height 23
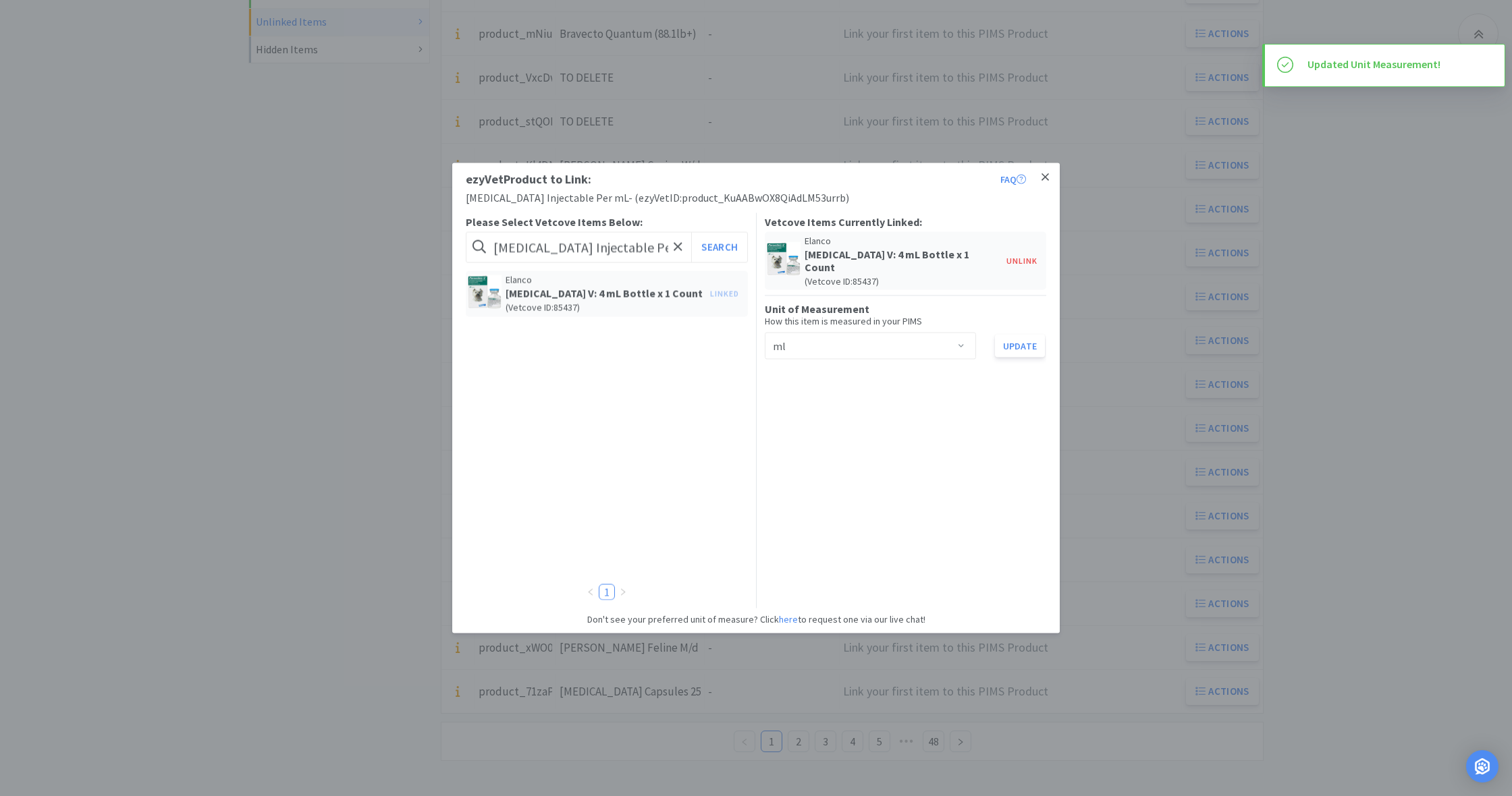
click at [1046, 180] on icon at bounding box center [1045, 177] width 8 height 12
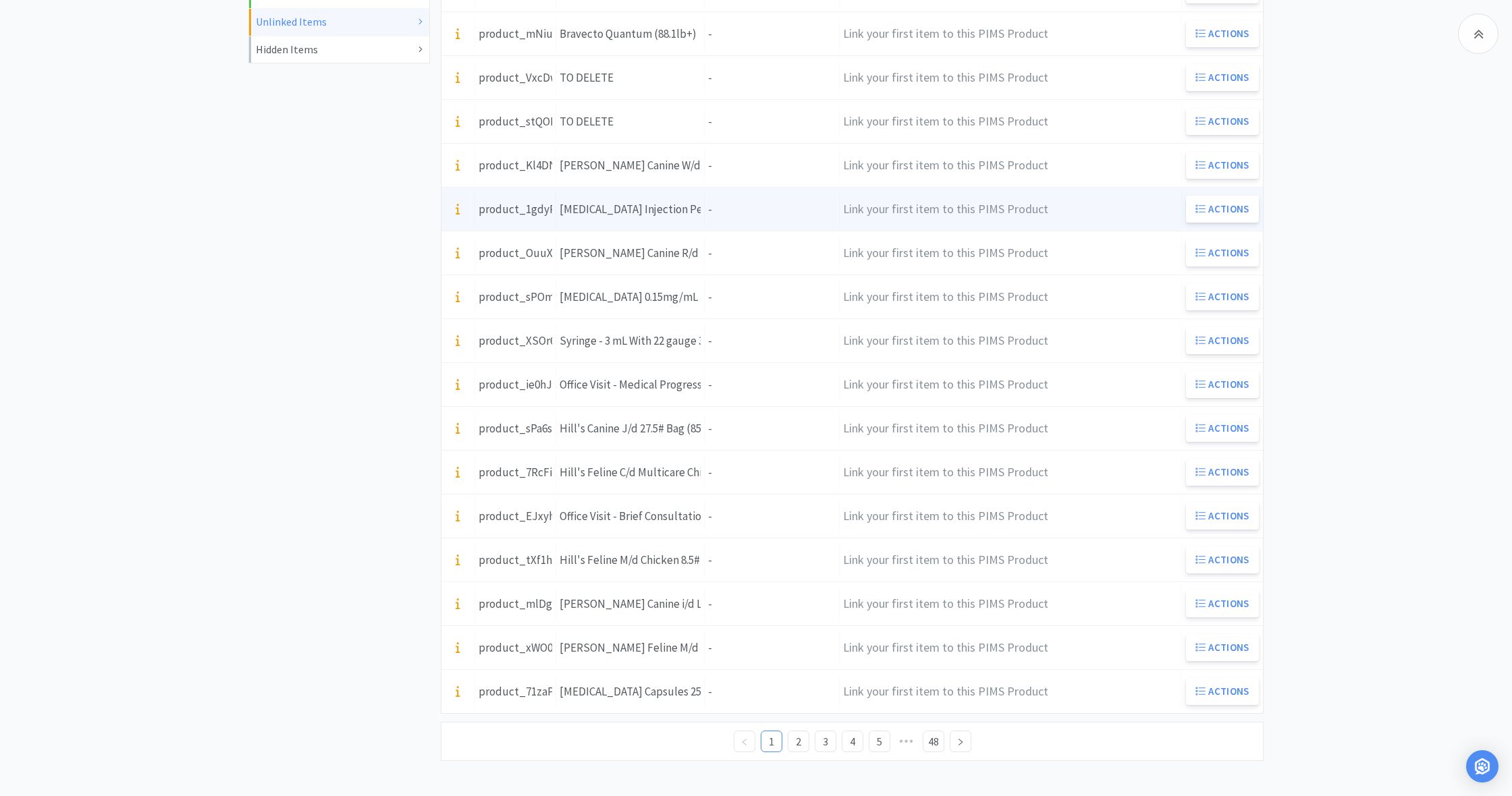
click at [737, 221] on div "Units -" at bounding box center [772, 209] width 135 height 34
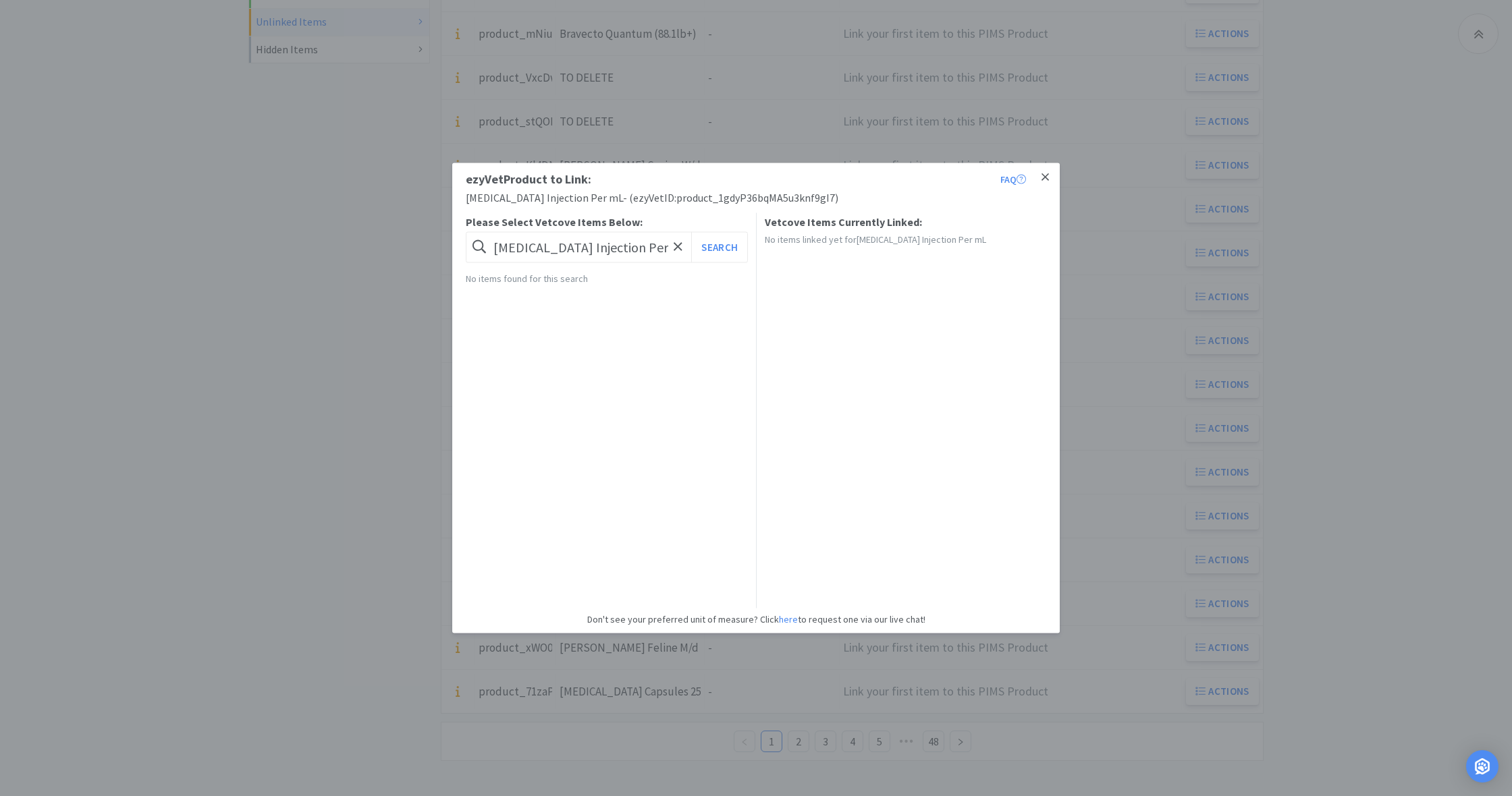
click at [1046, 179] on icon at bounding box center [1045, 177] width 8 height 8
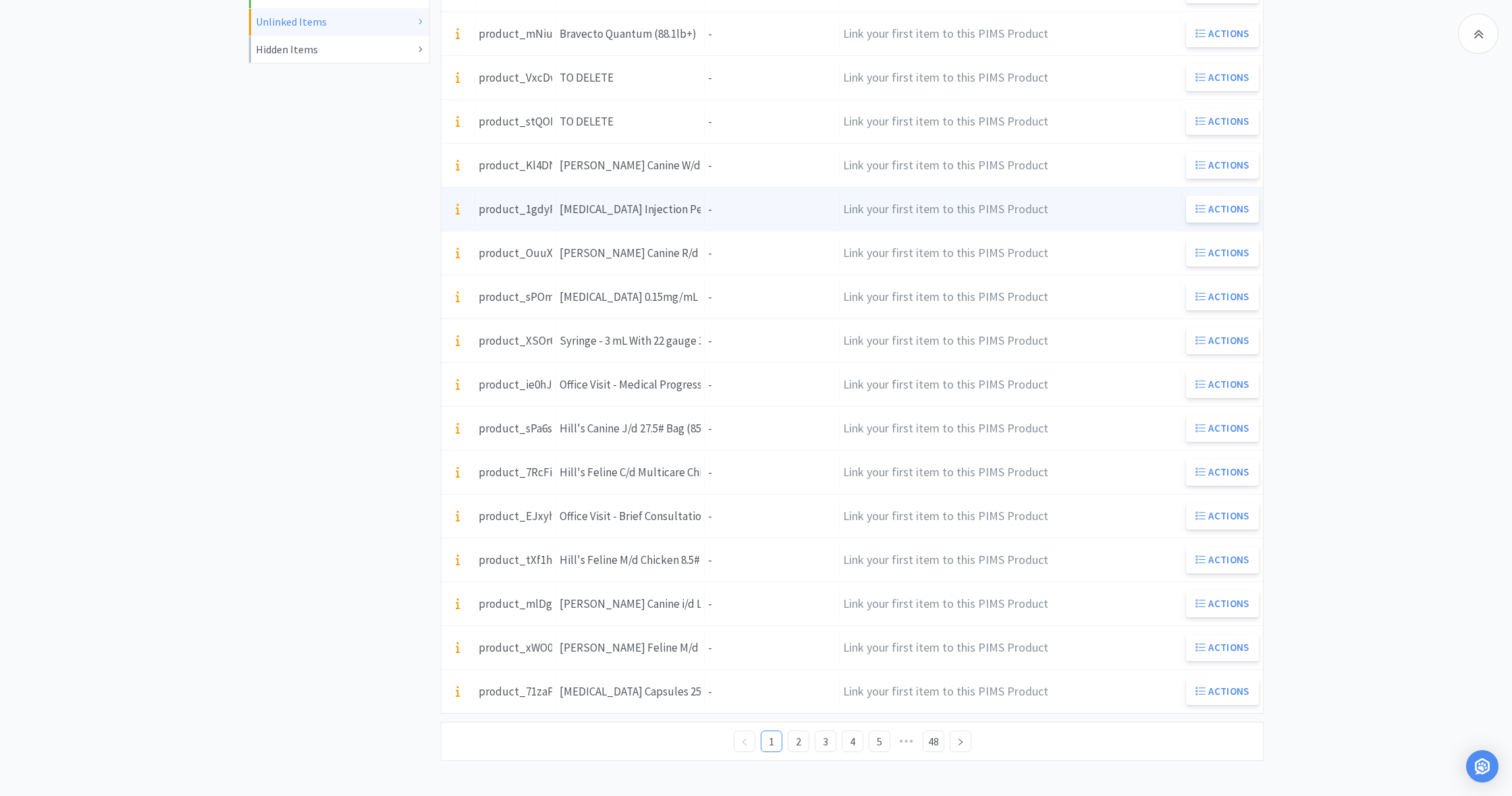
click at [742, 215] on div "Units -" at bounding box center [772, 209] width 135 height 34
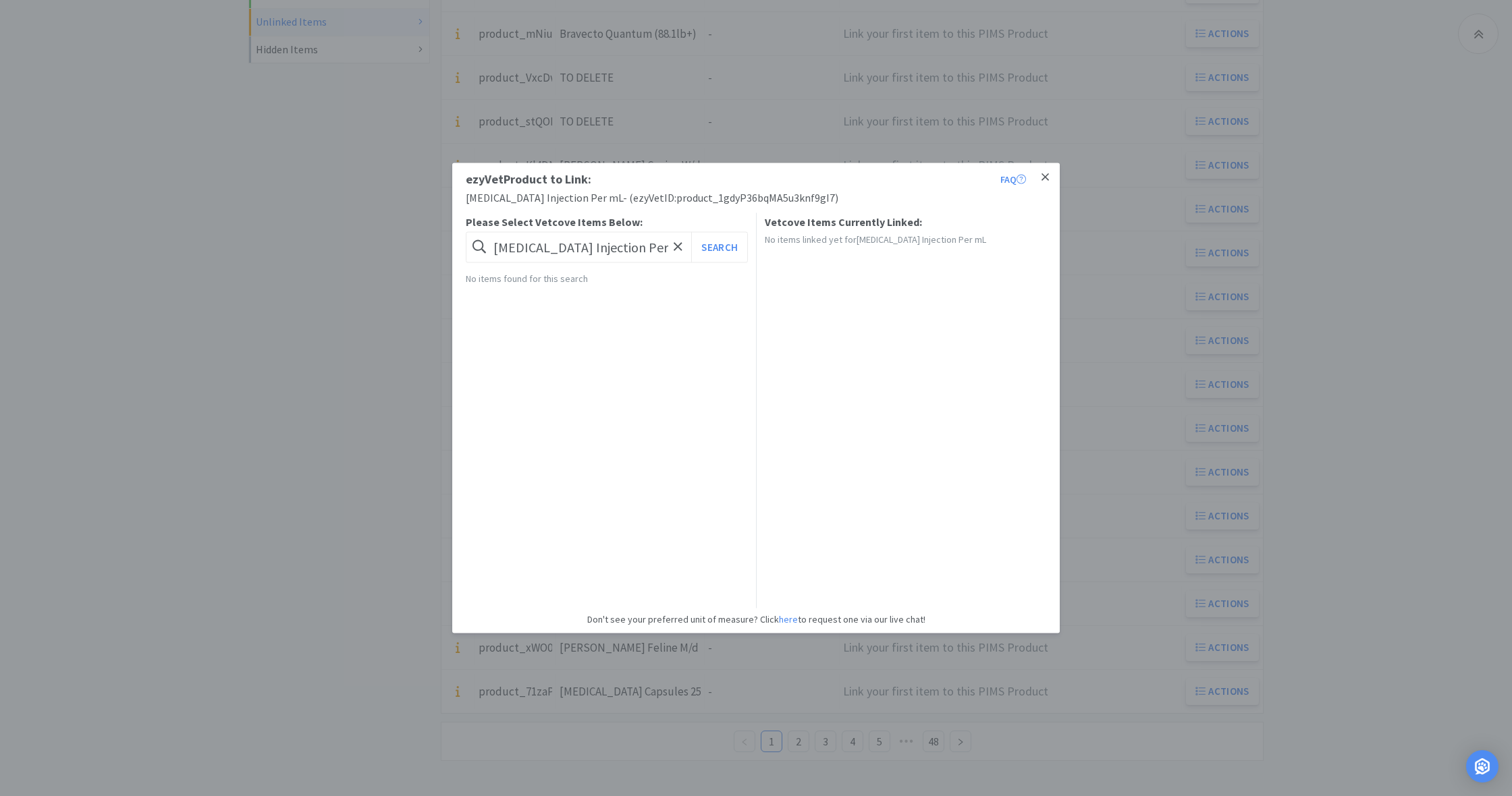
click at [1048, 174] on link at bounding box center [1045, 178] width 24 height 29
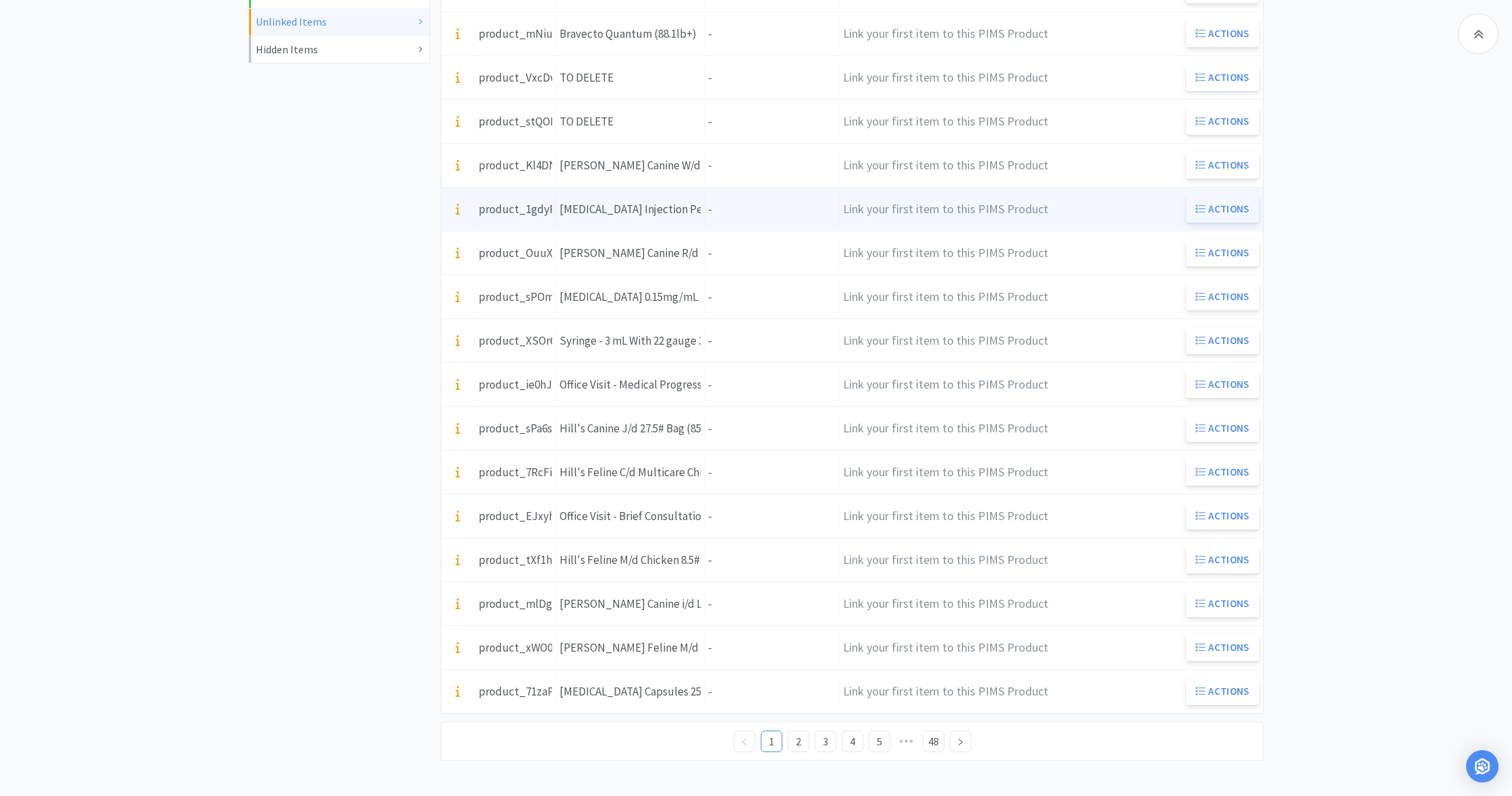
click at [1227, 212] on button "Actions" at bounding box center [1221, 209] width 73 height 27
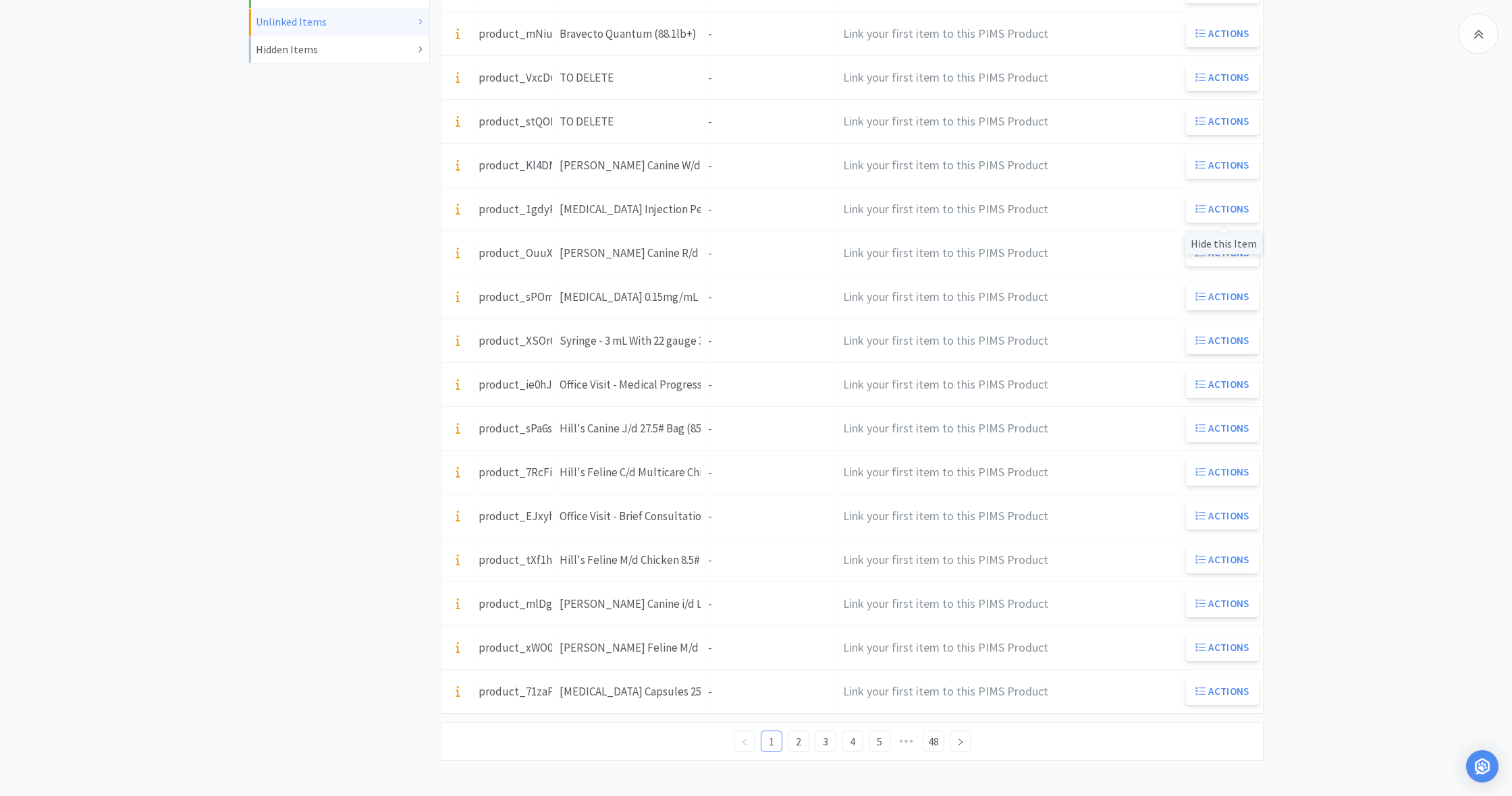
click at [1224, 245] on div "Hide this Item" at bounding box center [1224, 243] width 77 height 22
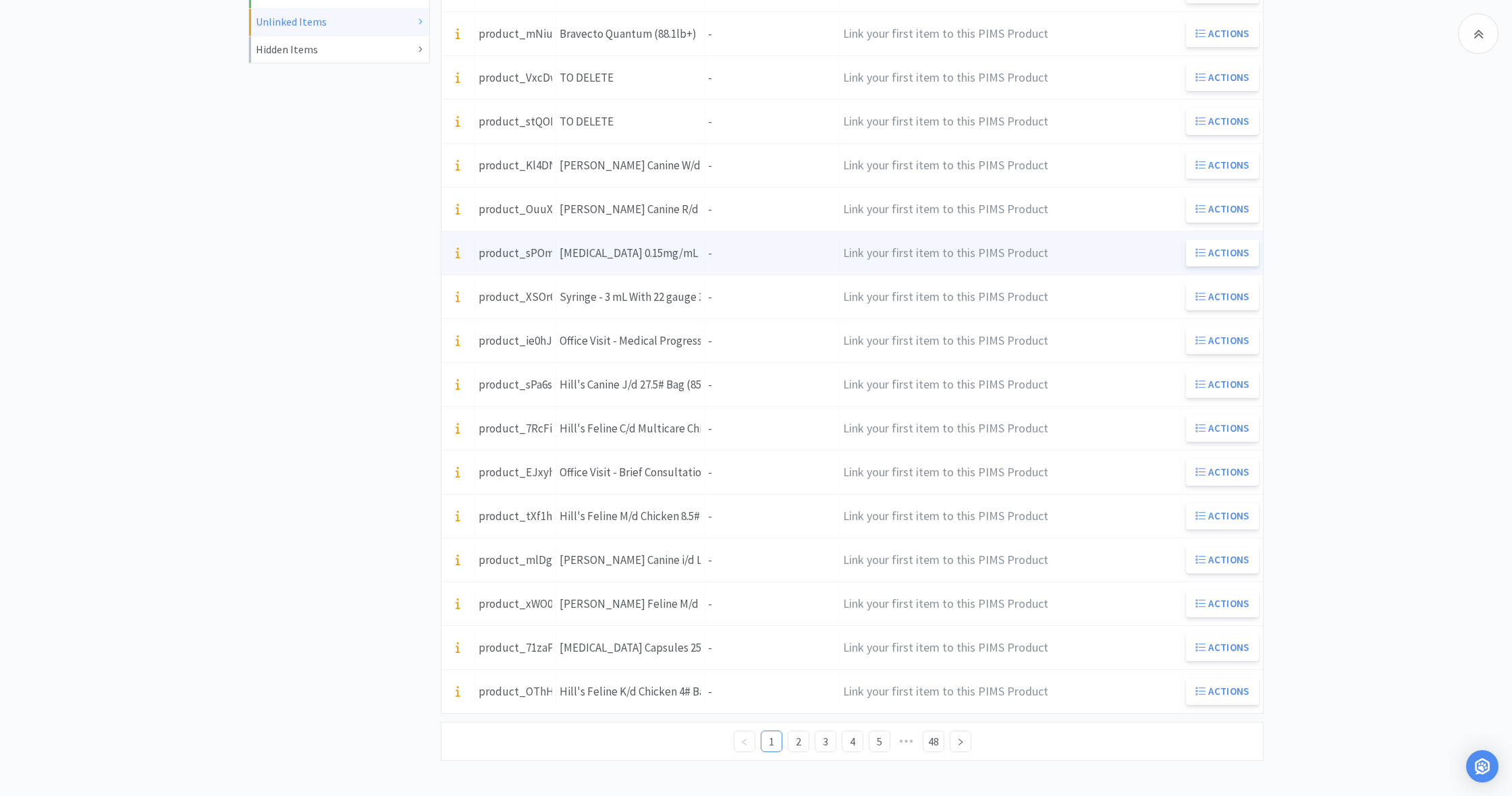
click at [719, 252] on div "Units -" at bounding box center [772, 253] width 135 height 34
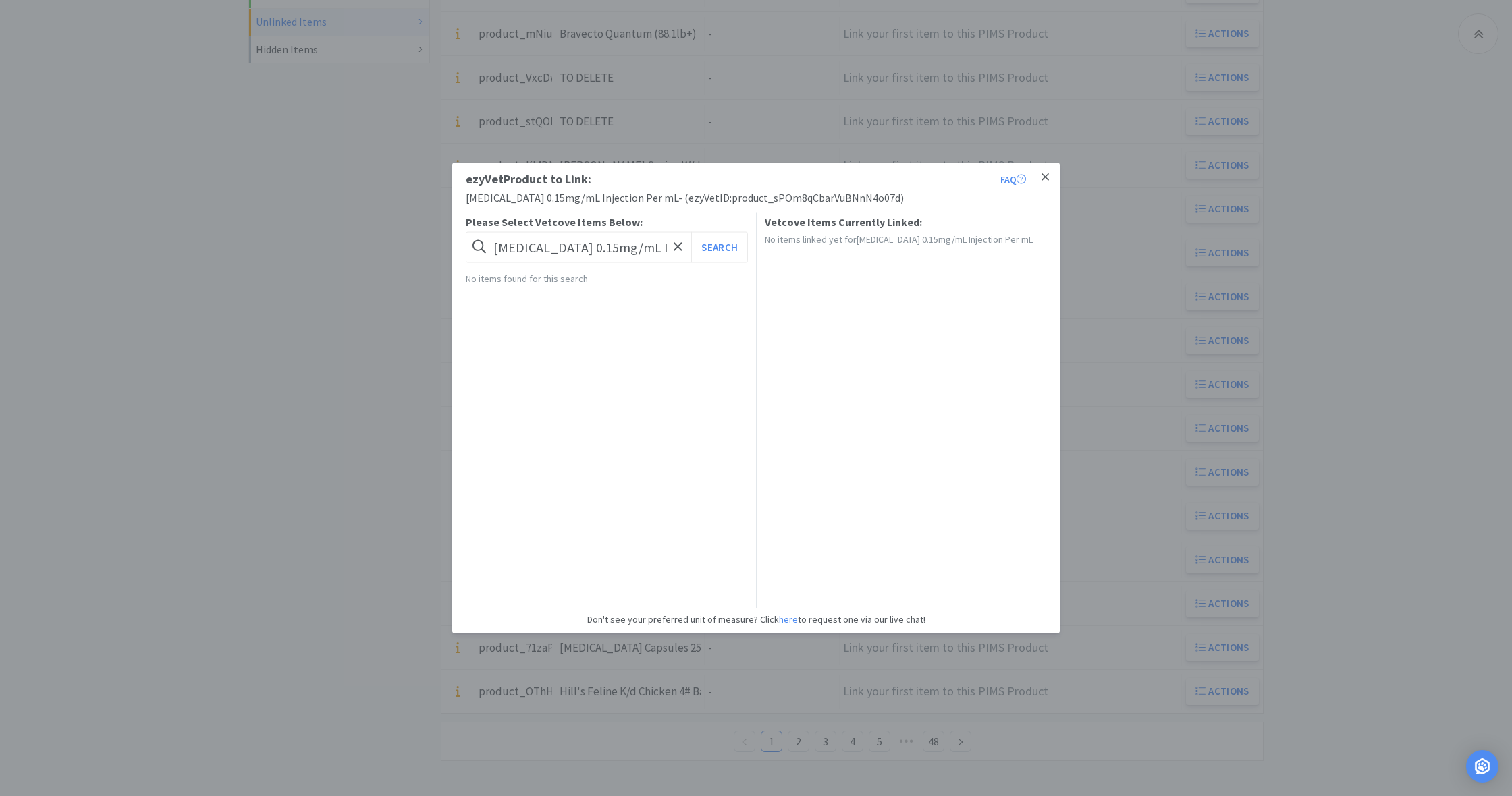
click at [1043, 177] on icon at bounding box center [1045, 177] width 8 height 8
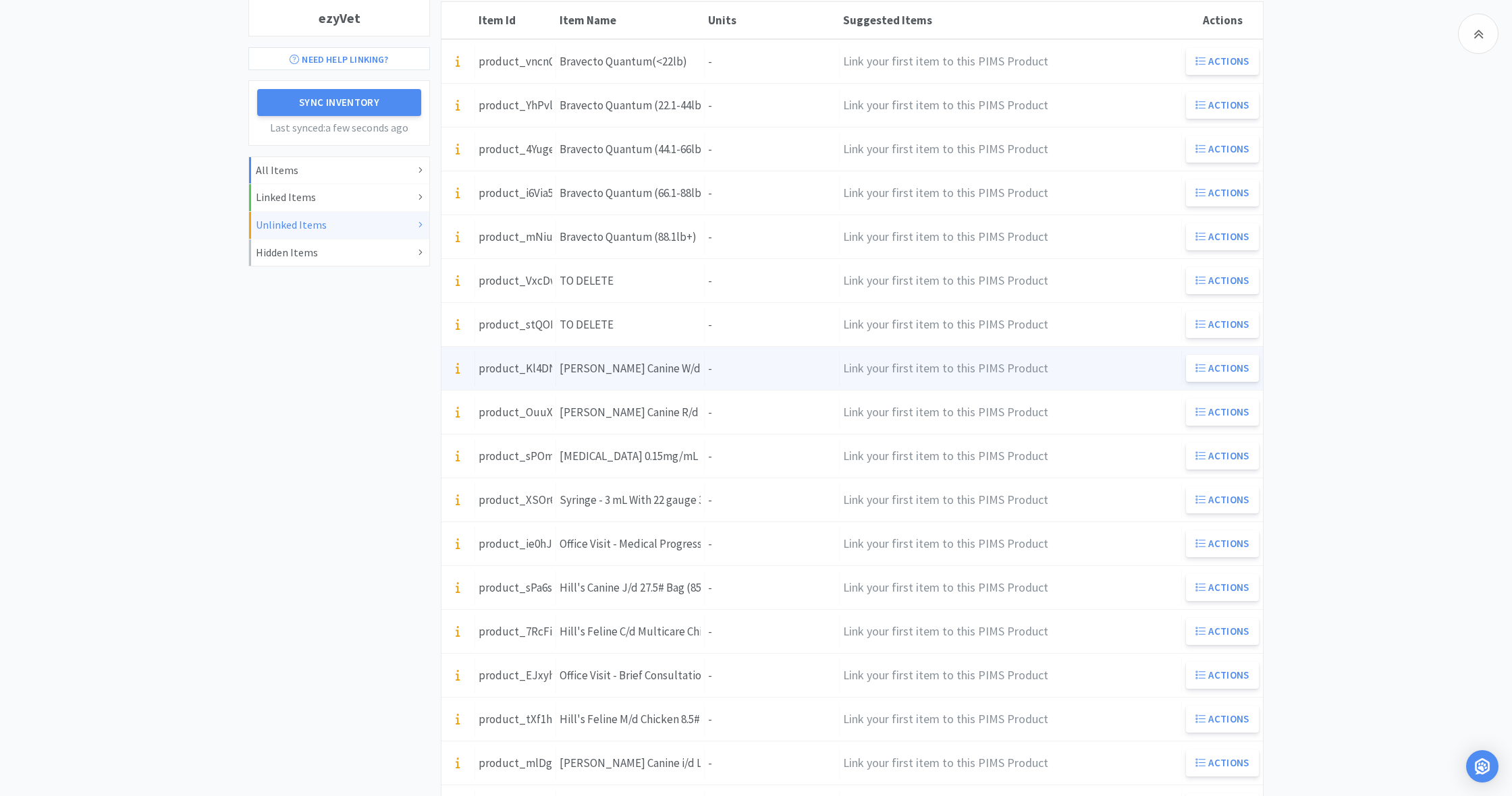
scroll to position [212, 0]
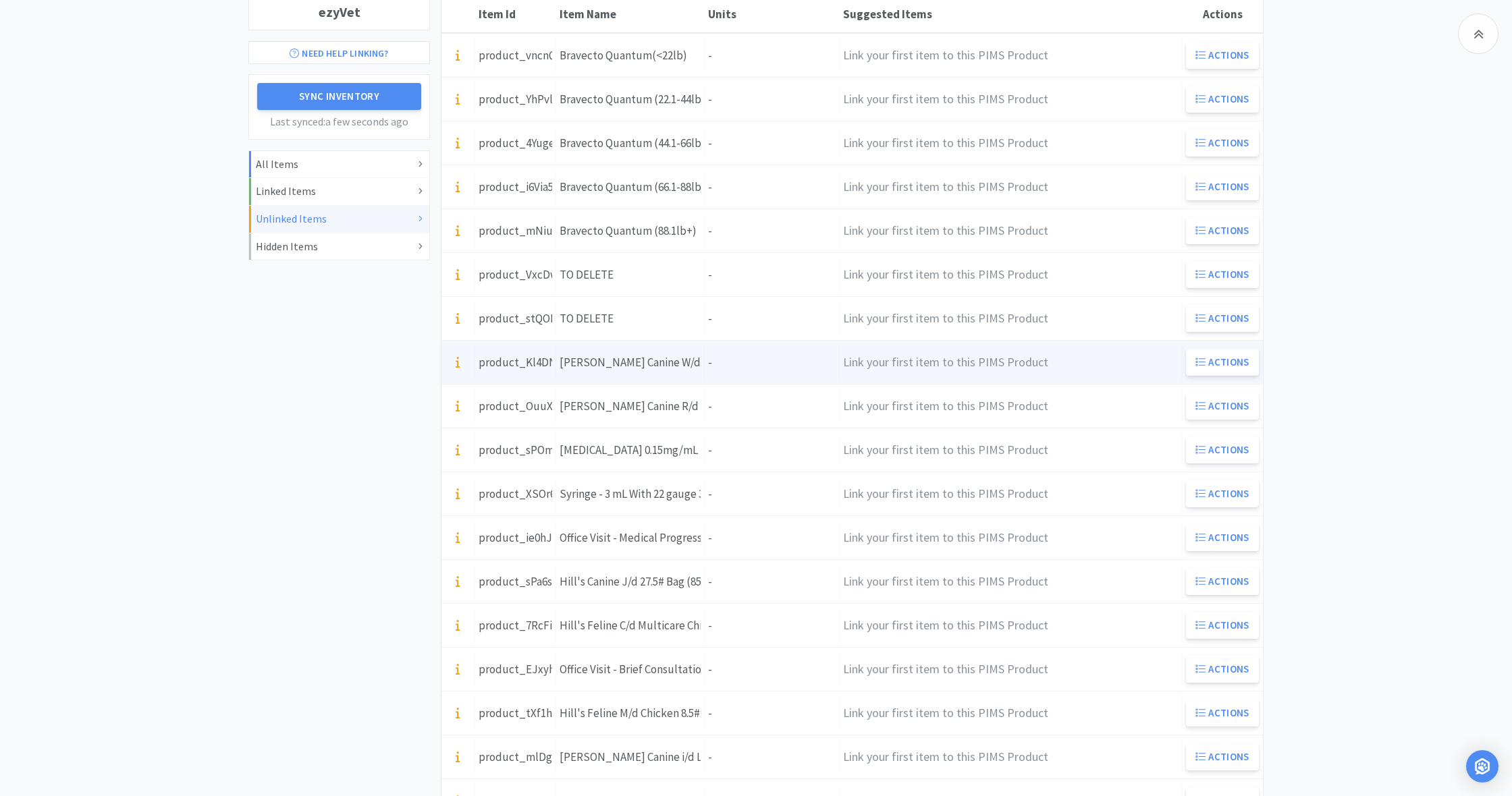
click at [701, 357] on div "Item Name [PERSON_NAME] Canine W/d Chicken 27.5# Bag (8602)" at bounding box center [630, 363] width 149 height 34
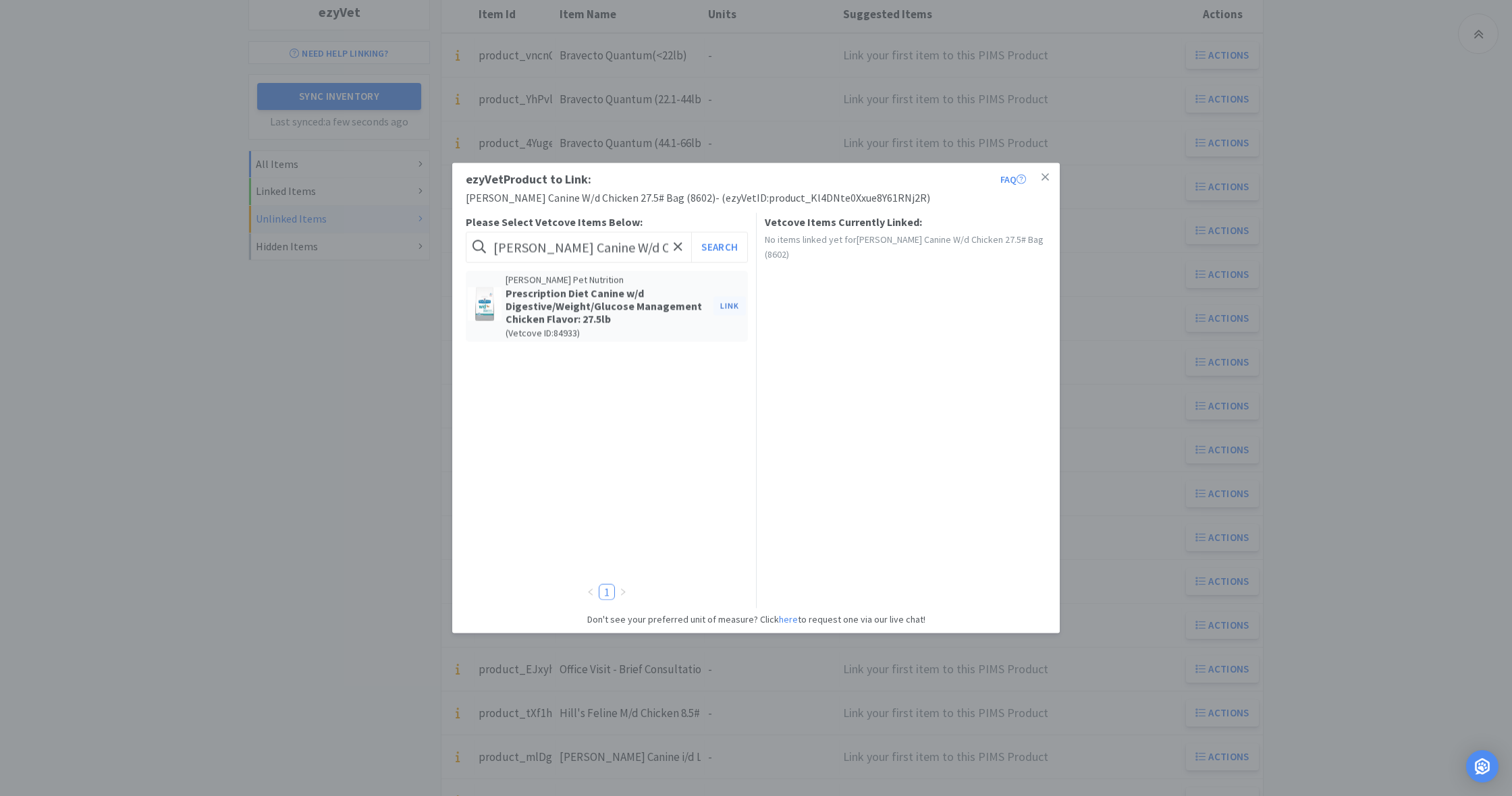
click at [727, 308] on button "Link" at bounding box center [729, 306] width 32 height 19
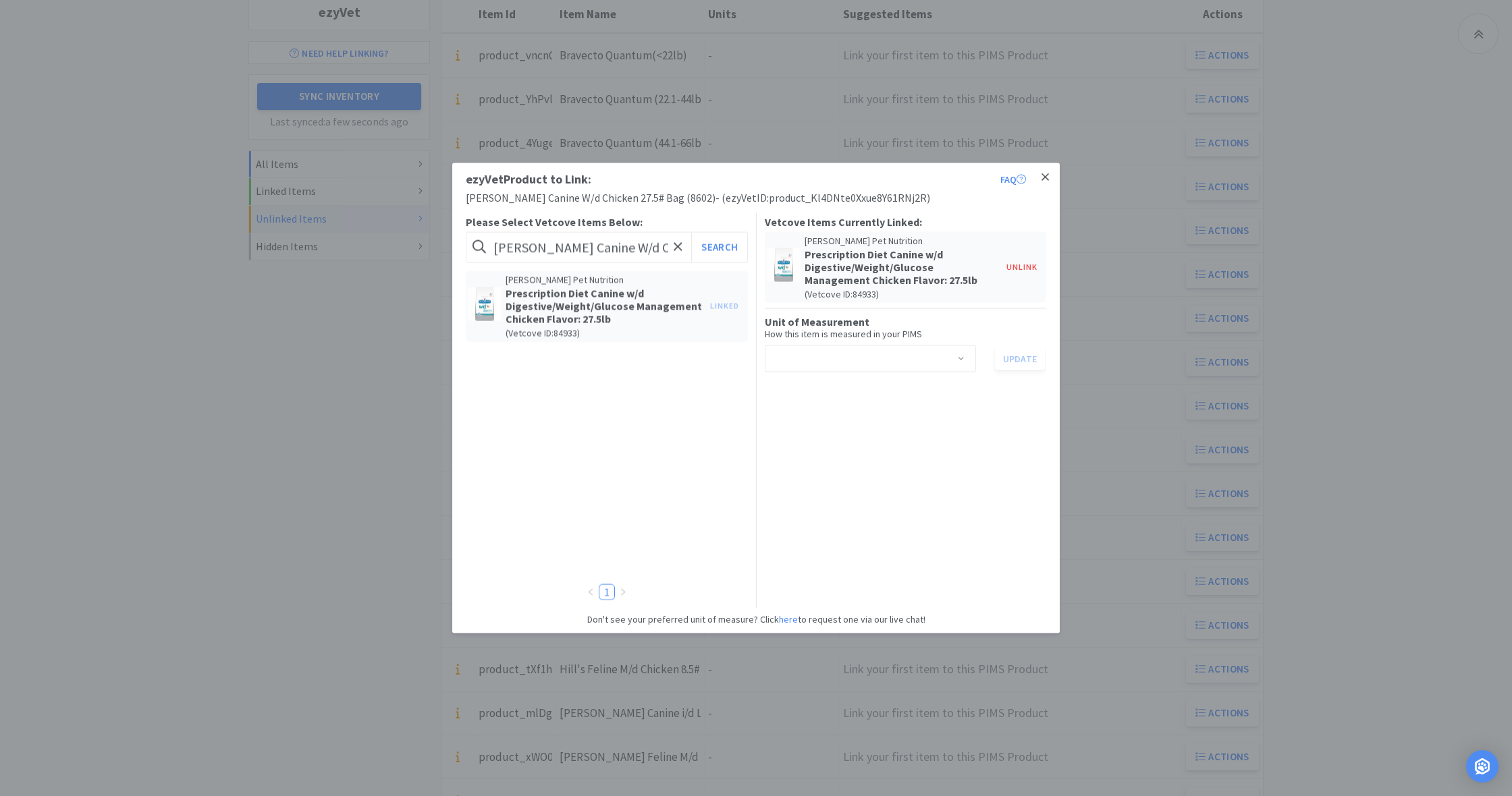
click at [1045, 177] on icon at bounding box center [1045, 177] width 8 height 8
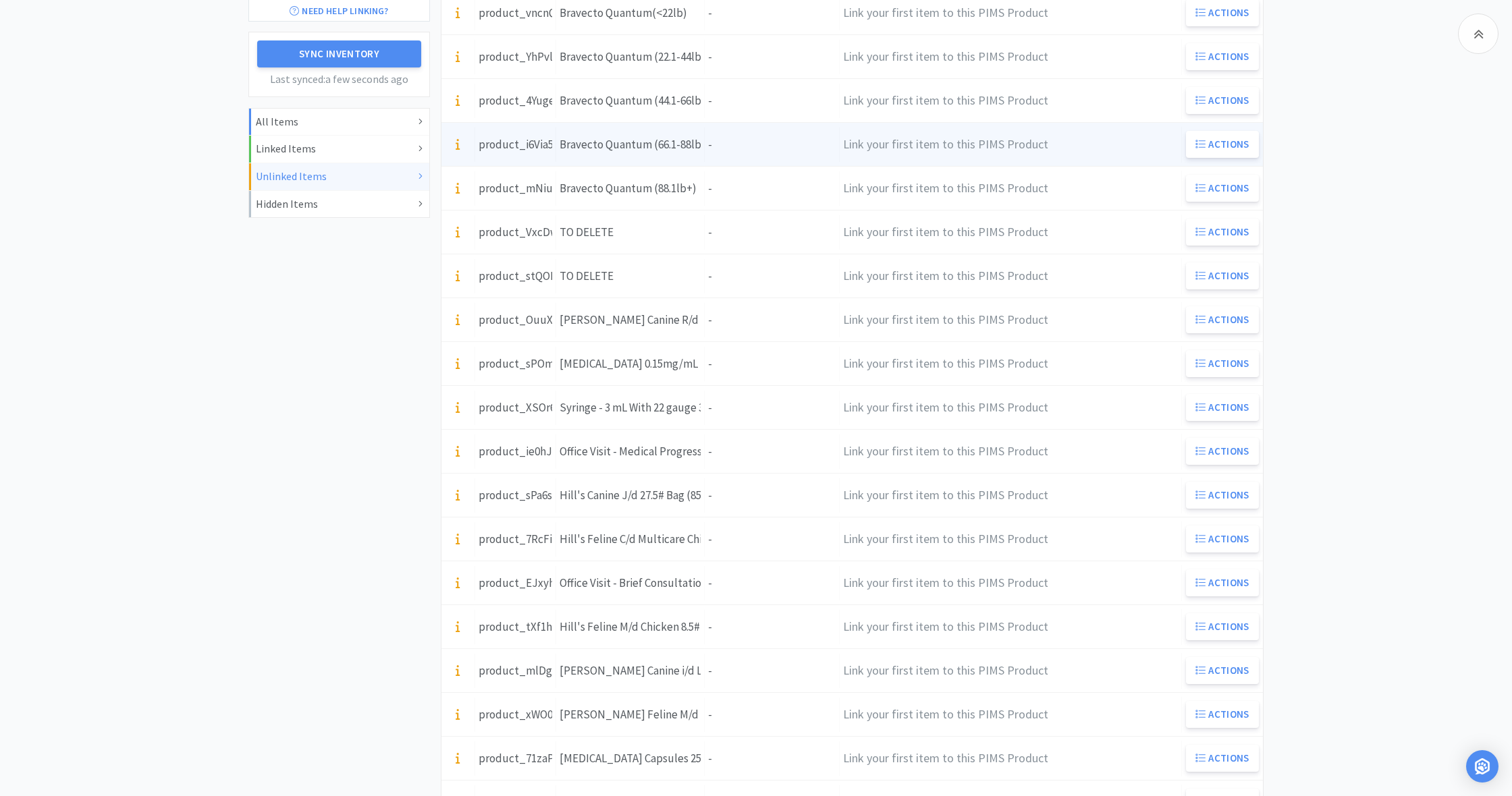
scroll to position [256, 0]
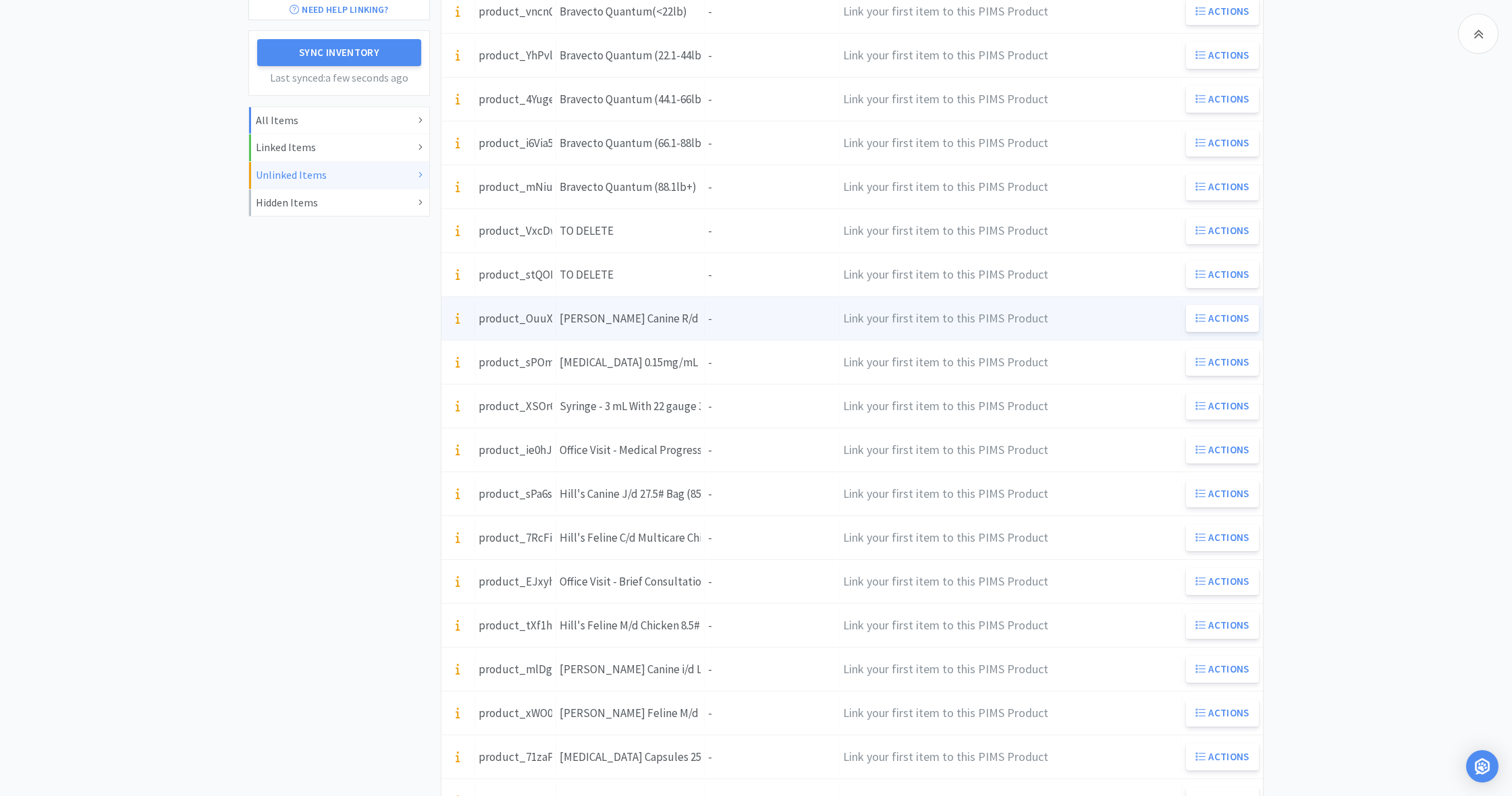
click at [731, 326] on div "Units -" at bounding box center [772, 319] width 135 height 34
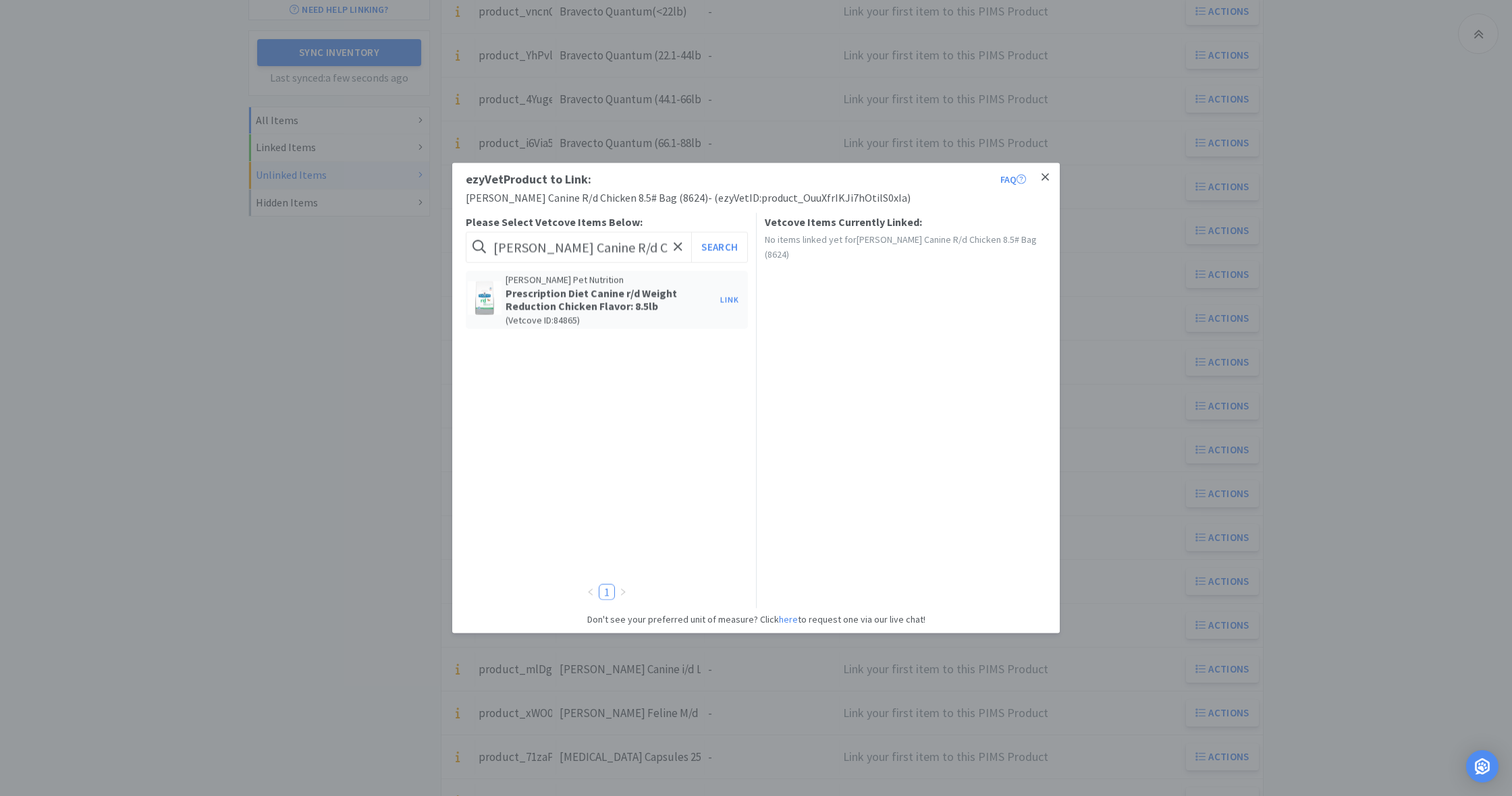
click at [1048, 179] on link at bounding box center [1045, 178] width 24 height 29
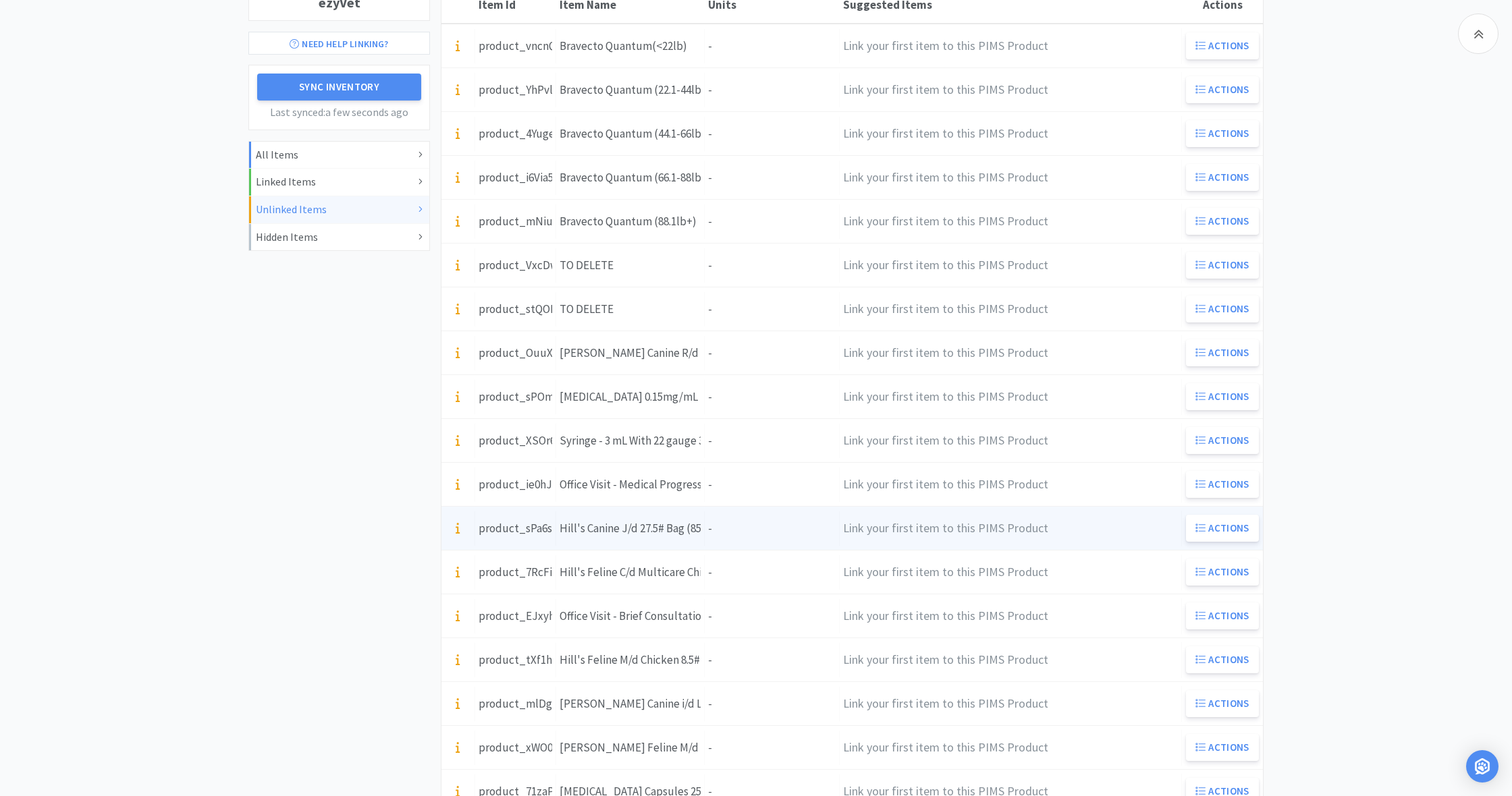
scroll to position [233, 0]
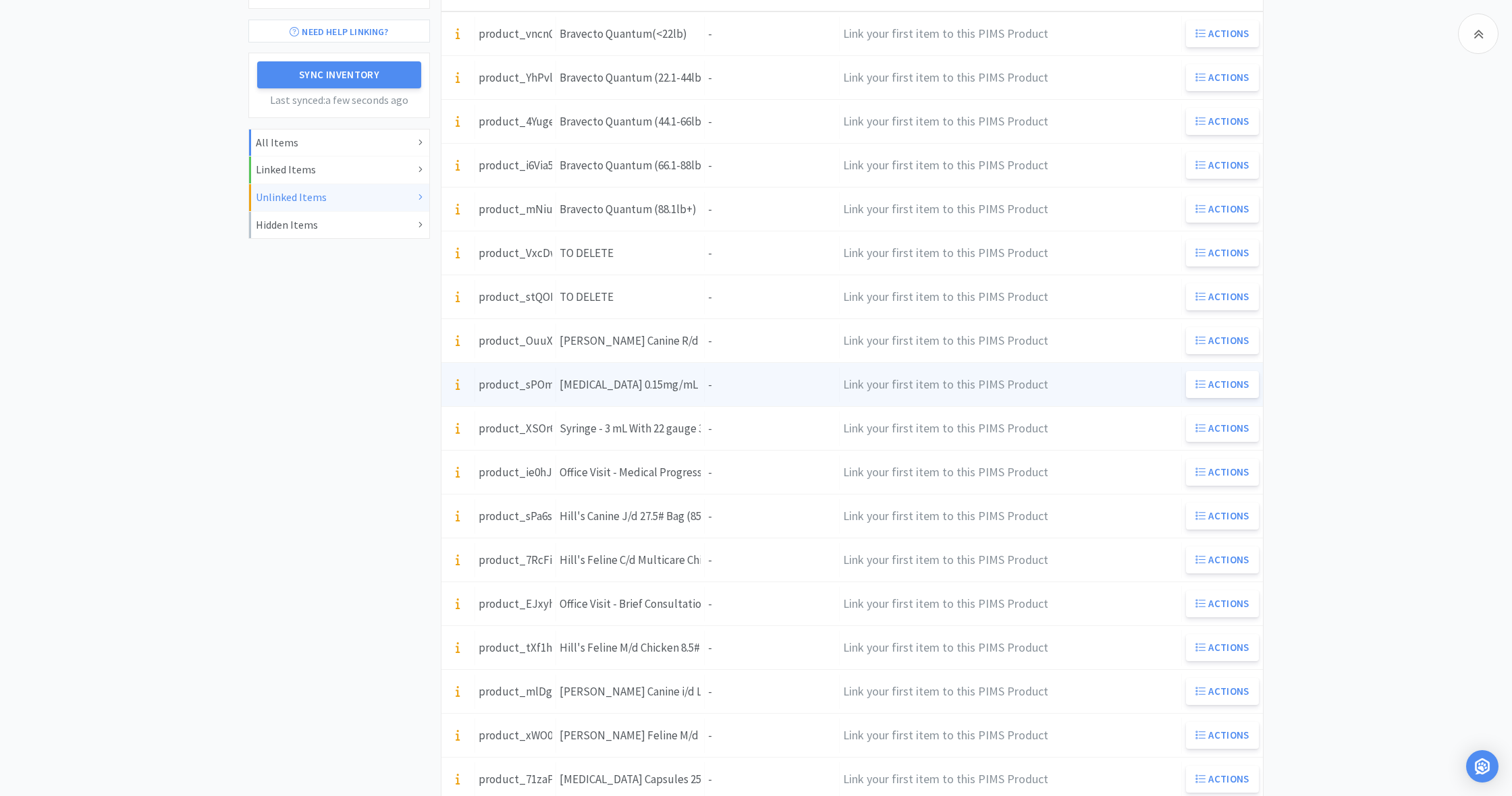
click at [742, 389] on div "Units -" at bounding box center [772, 385] width 135 height 34
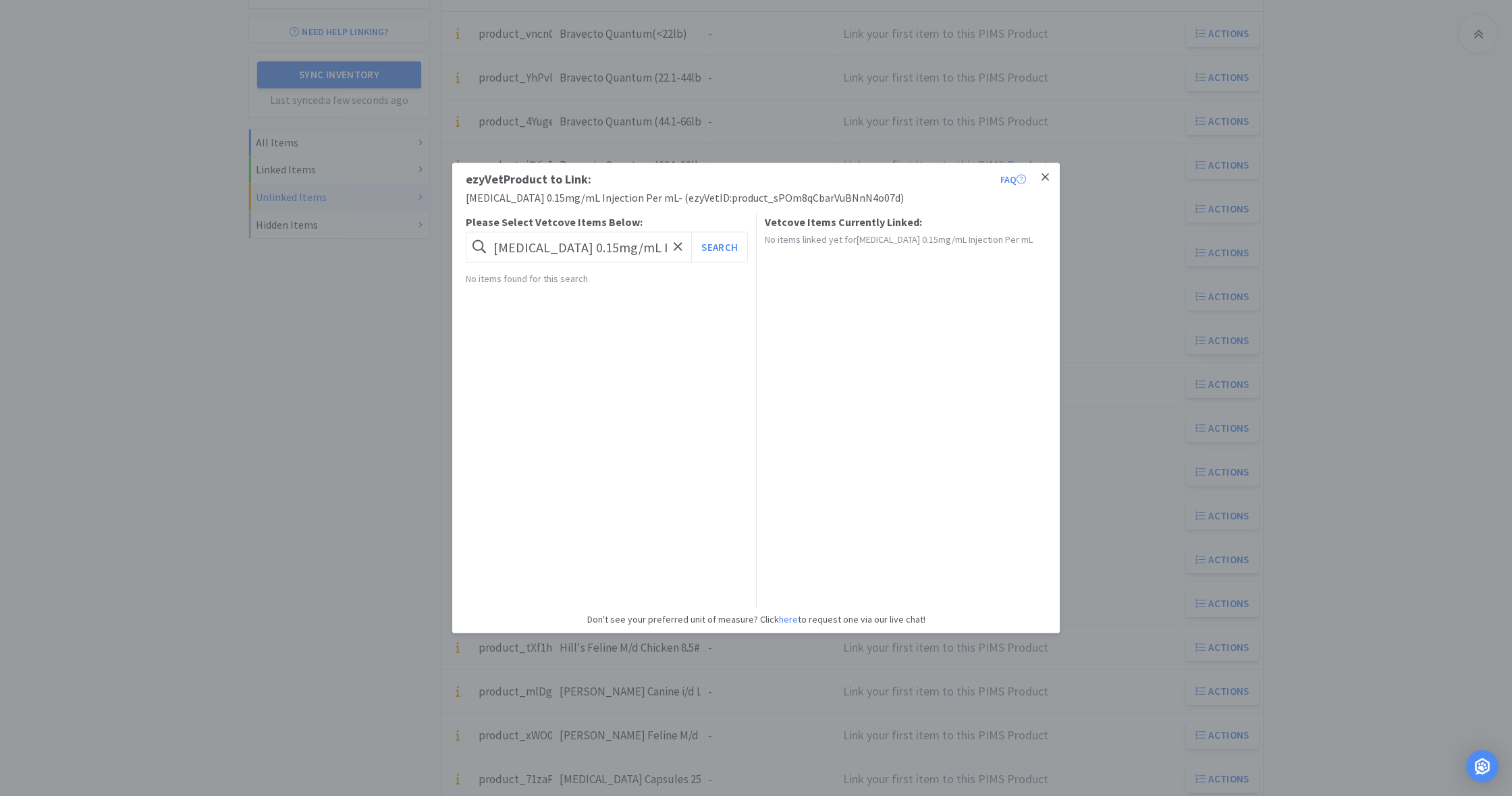
click at [1045, 176] on icon at bounding box center [1045, 177] width 8 height 12
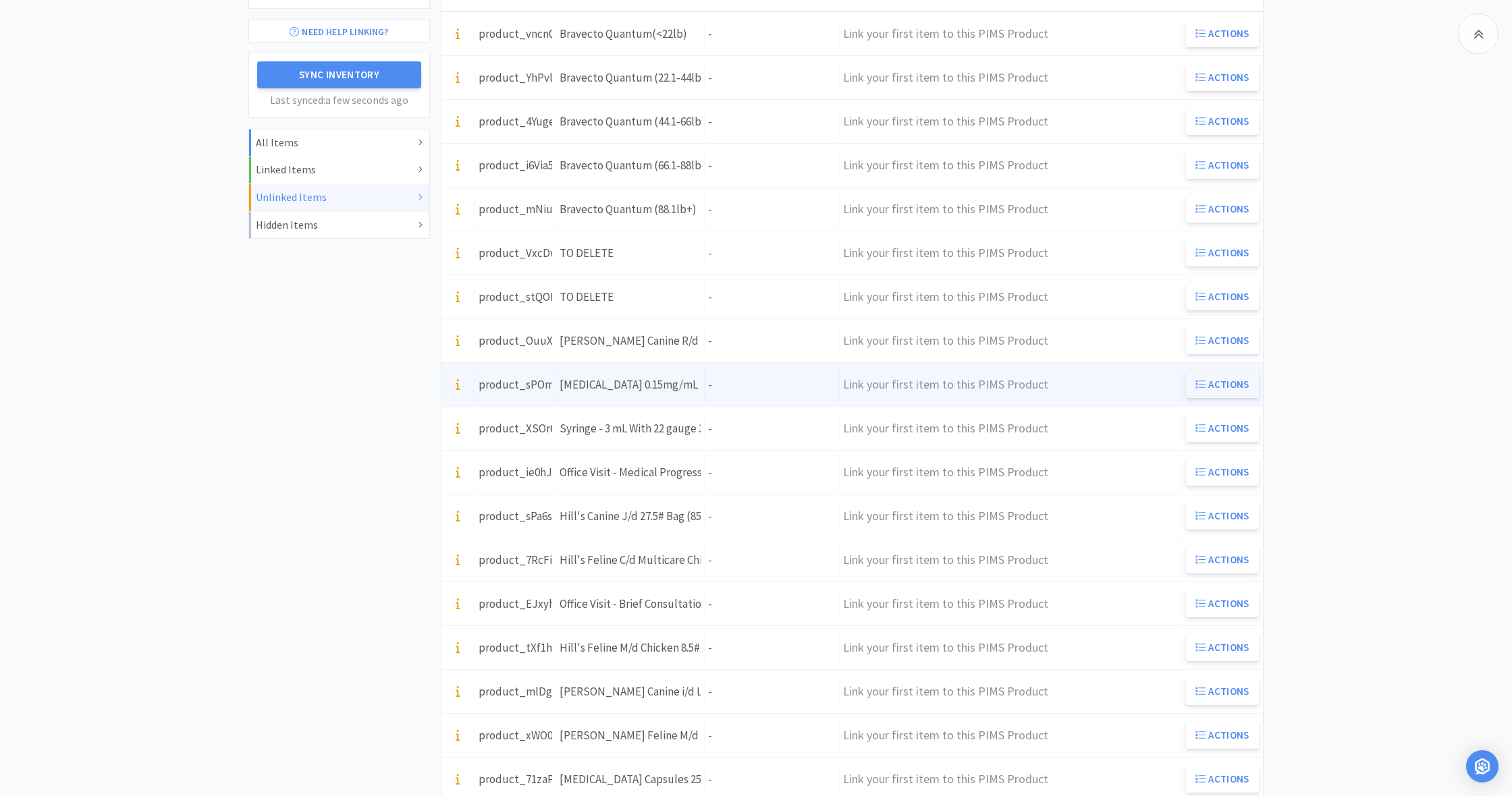
click at [1225, 383] on button "Actions" at bounding box center [1221, 385] width 73 height 27
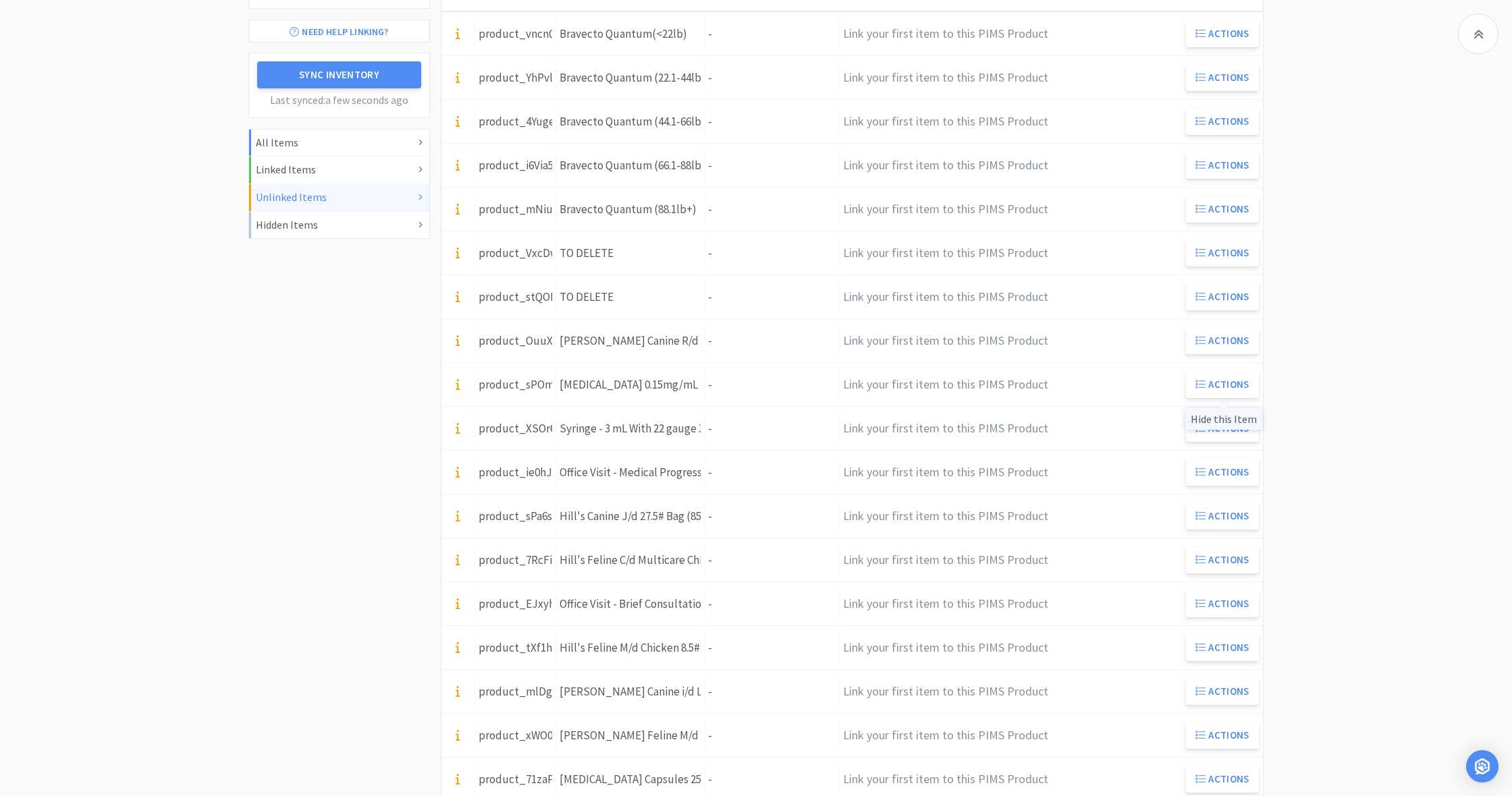
click at [1235, 421] on div "Hide this Item" at bounding box center [1224, 419] width 77 height 22
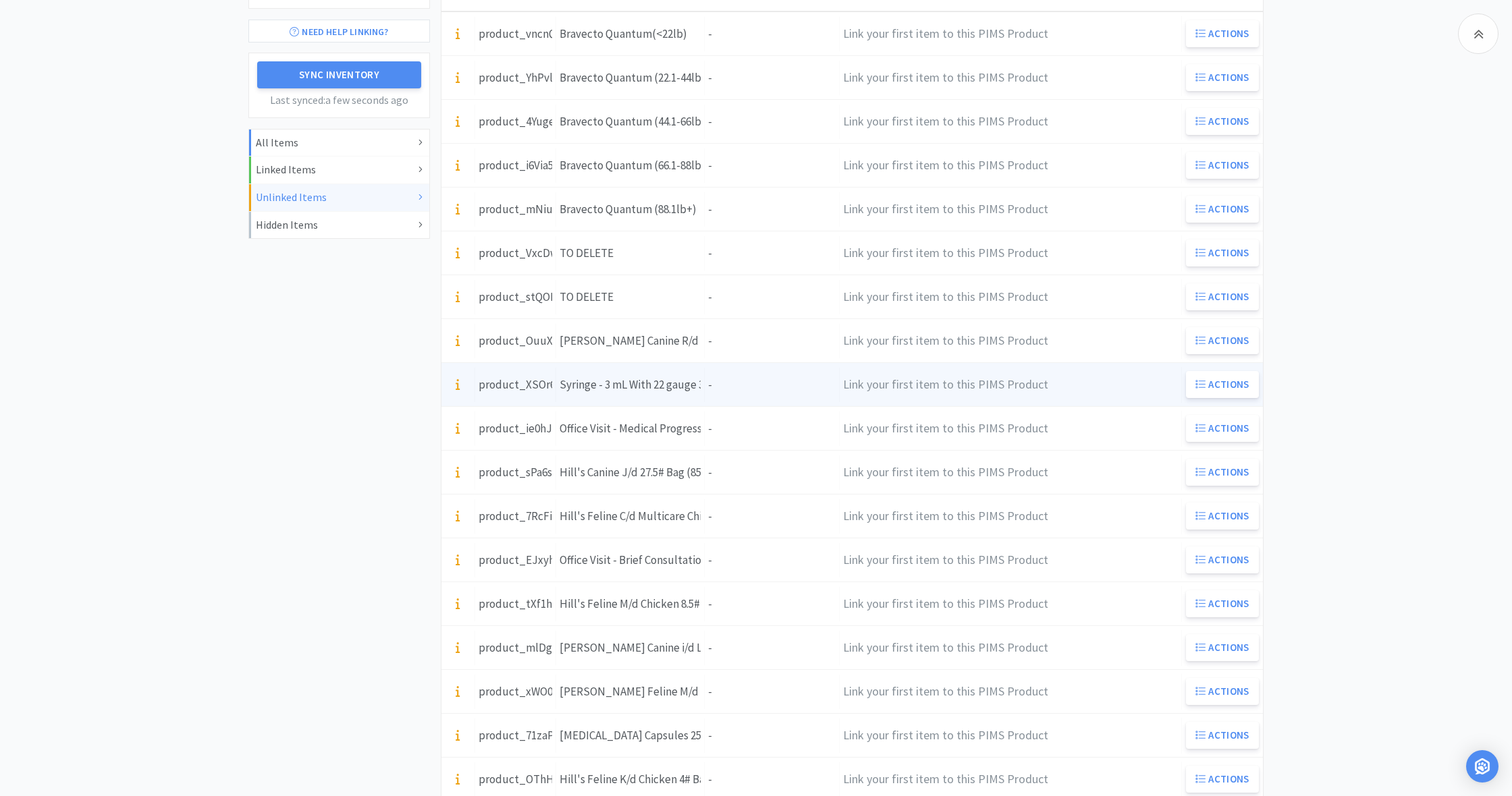
click at [742, 389] on div "Units -" at bounding box center [772, 385] width 135 height 34
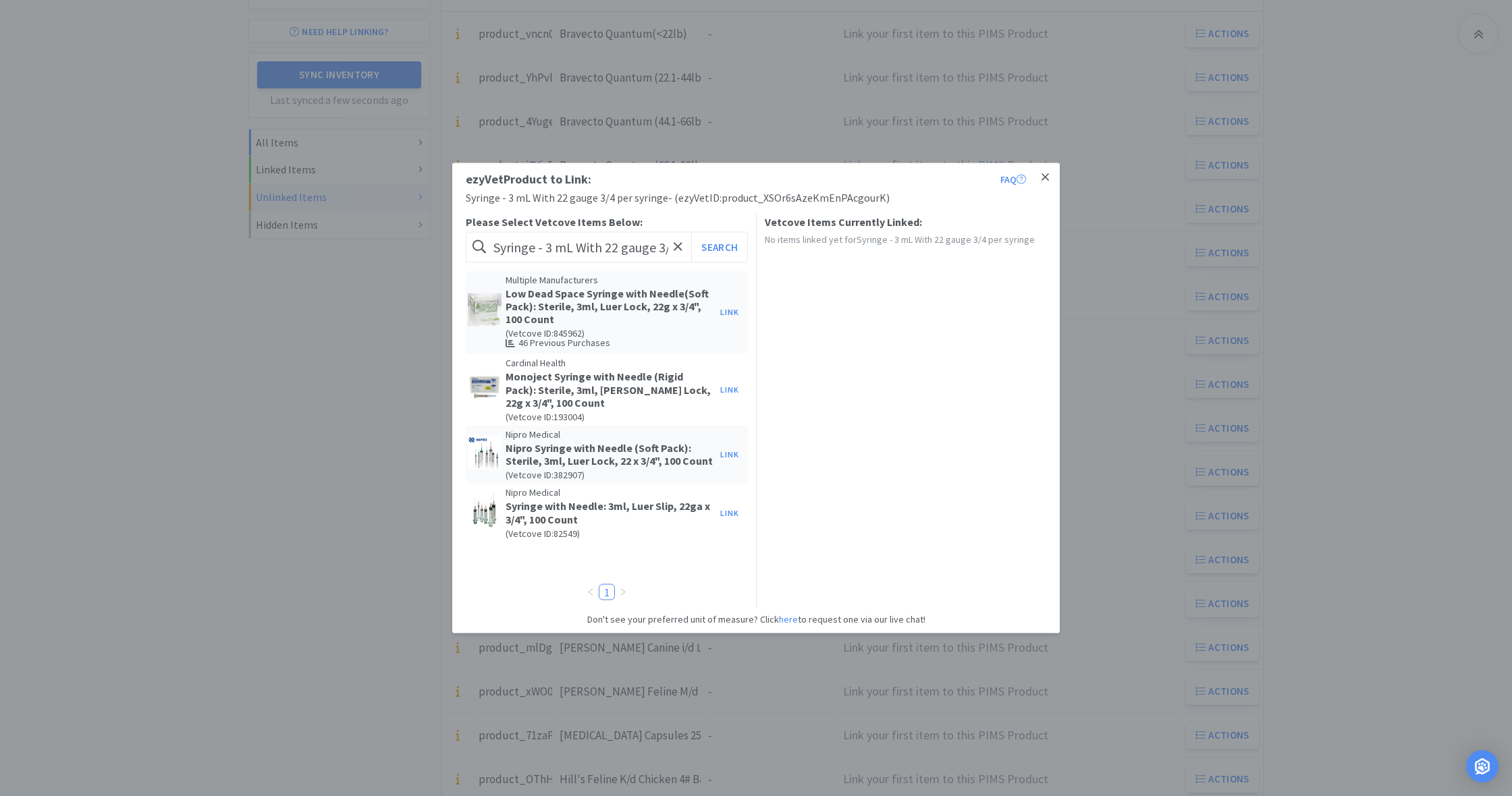
click at [1046, 177] on icon at bounding box center [1045, 177] width 8 height 8
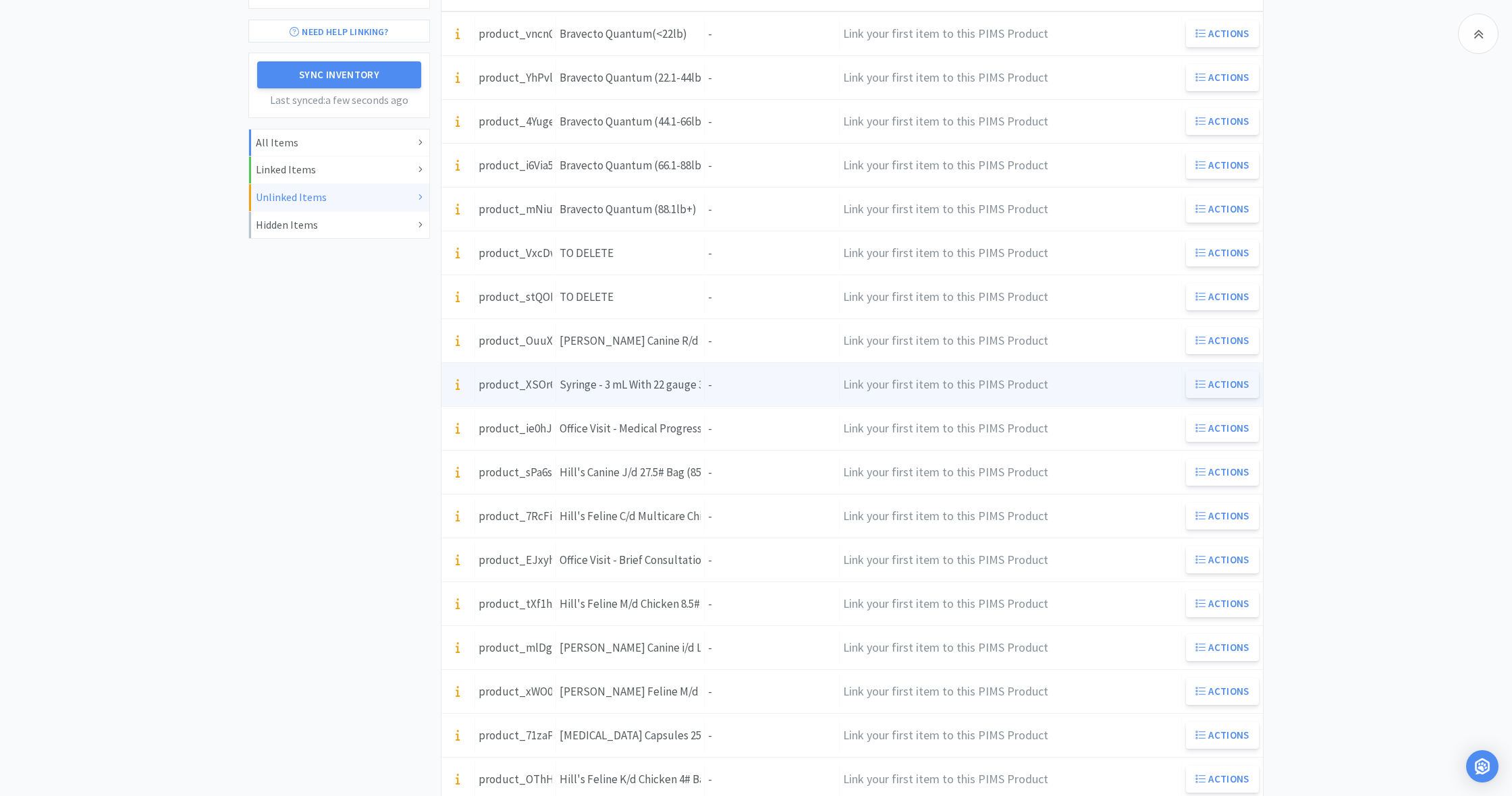
click at [1224, 388] on button "Actions" at bounding box center [1221, 385] width 73 height 27
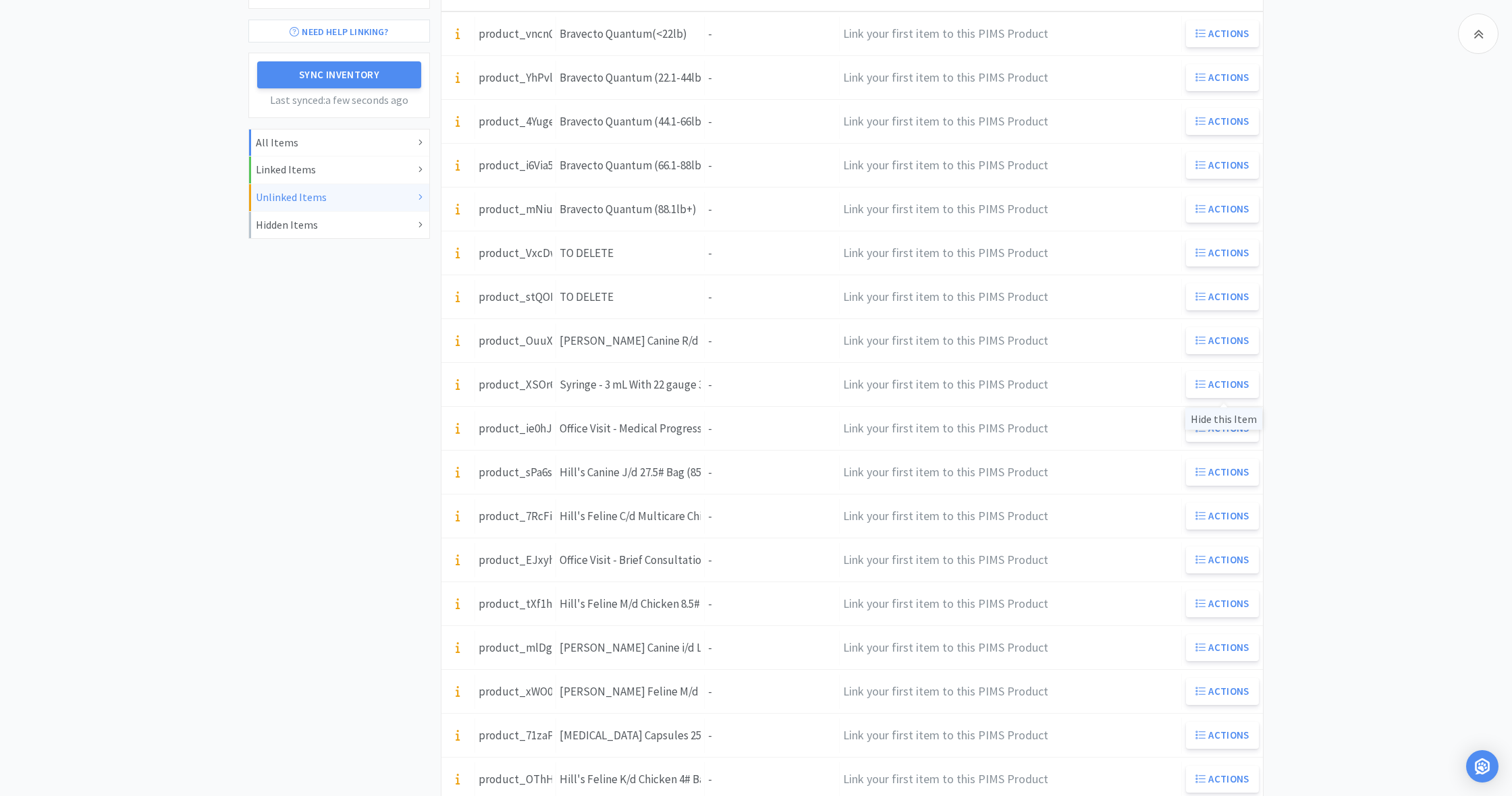
click at [1227, 418] on div "Hide this Item" at bounding box center [1224, 419] width 77 height 22
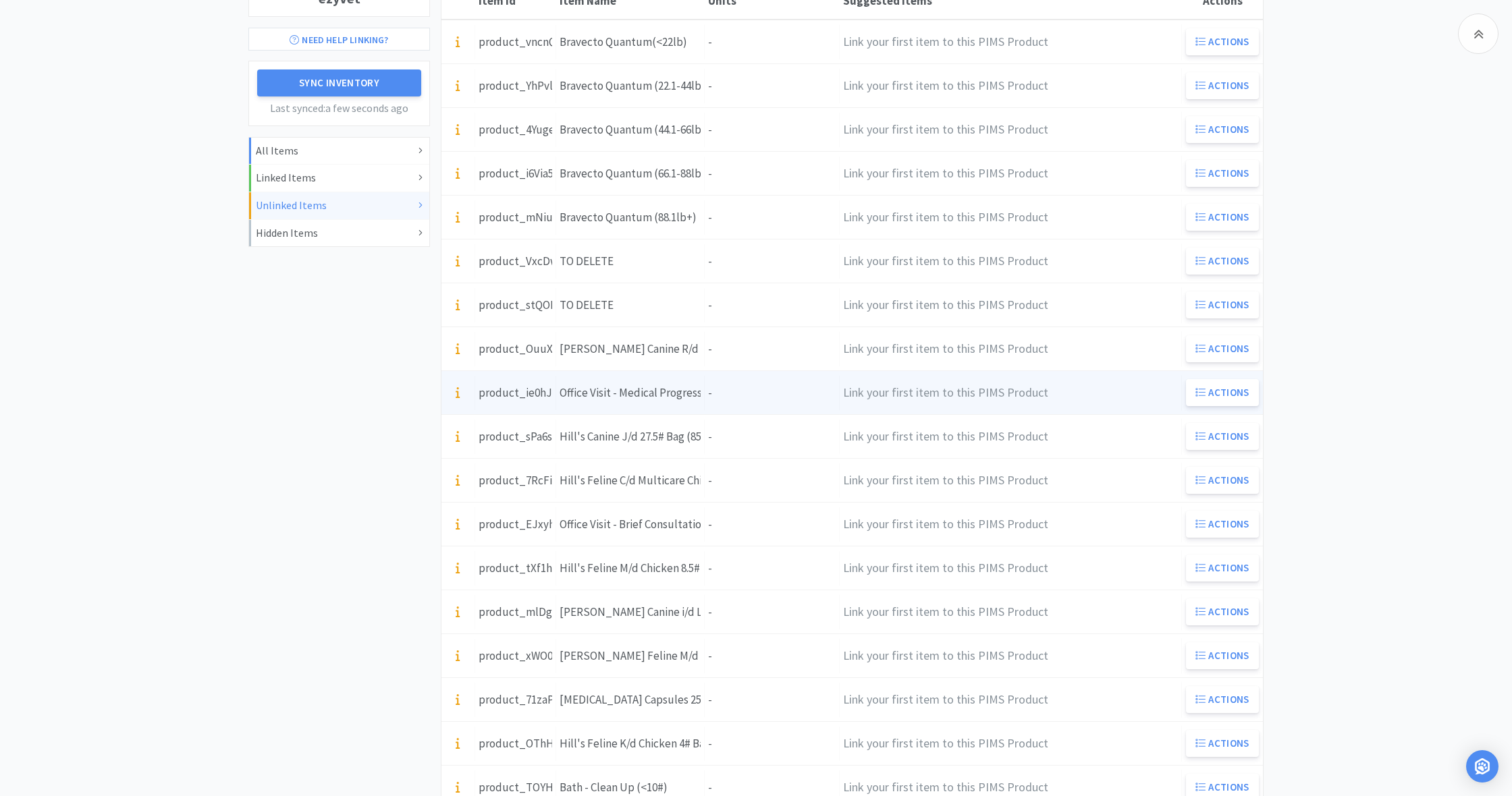
click at [722, 389] on div "Units -" at bounding box center [772, 393] width 135 height 34
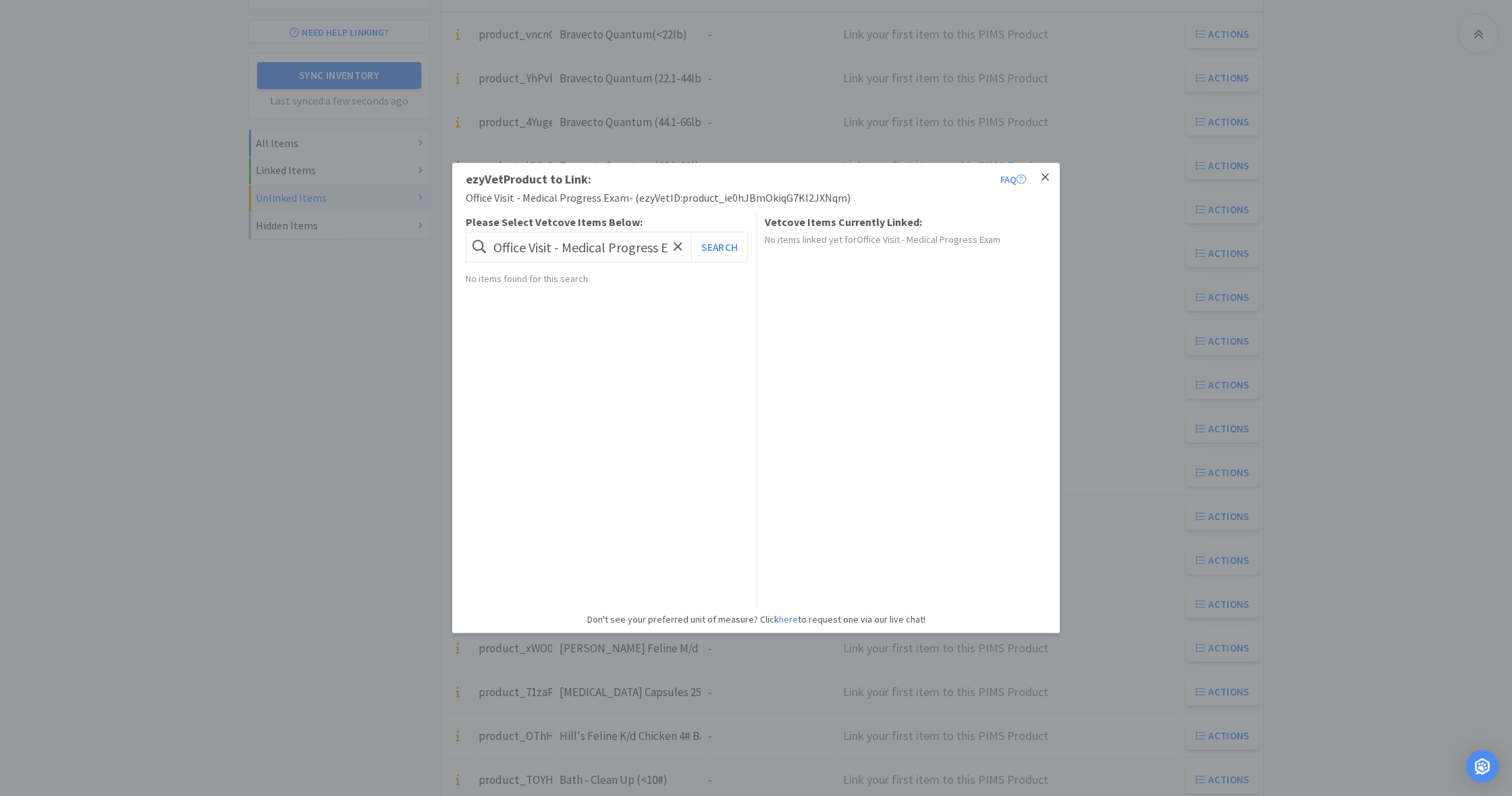
click at [1042, 176] on icon at bounding box center [1045, 177] width 8 height 8
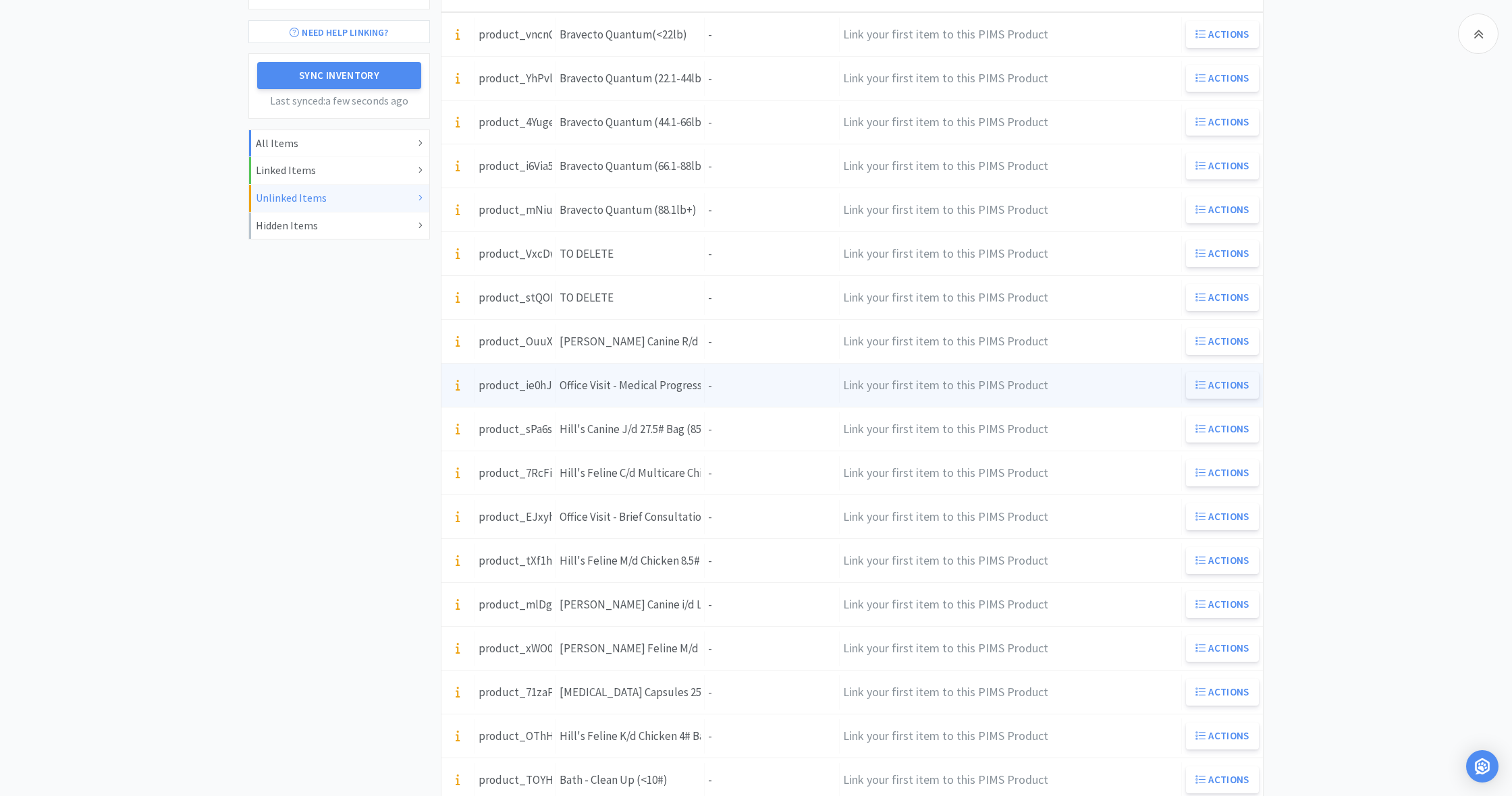
click at [1217, 386] on button "Actions" at bounding box center [1221, 386] width 73 height 27
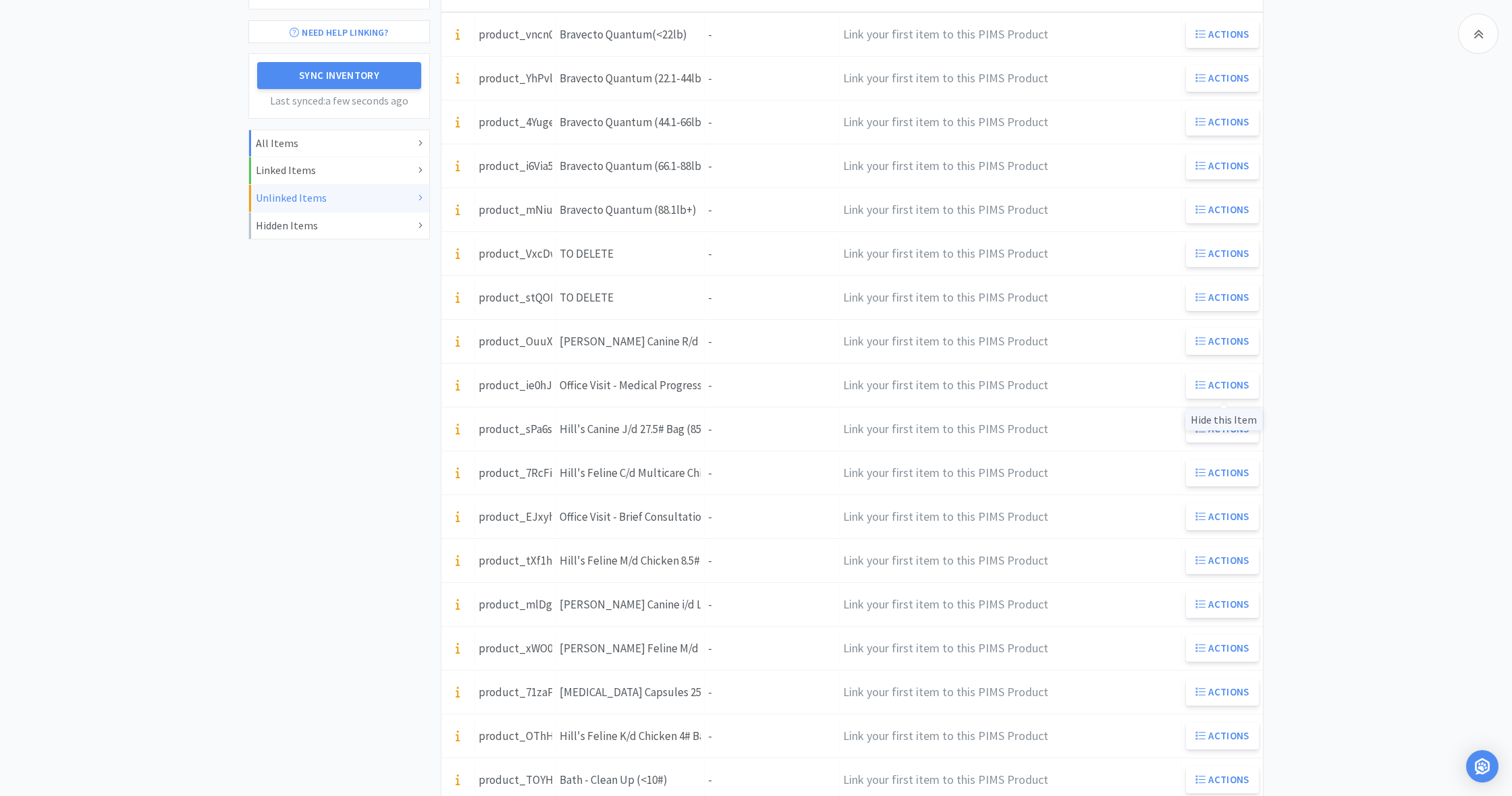
click at [1224, 422] on div "Hide this Item" at bounding box center [1224, 419] width 77 height 22
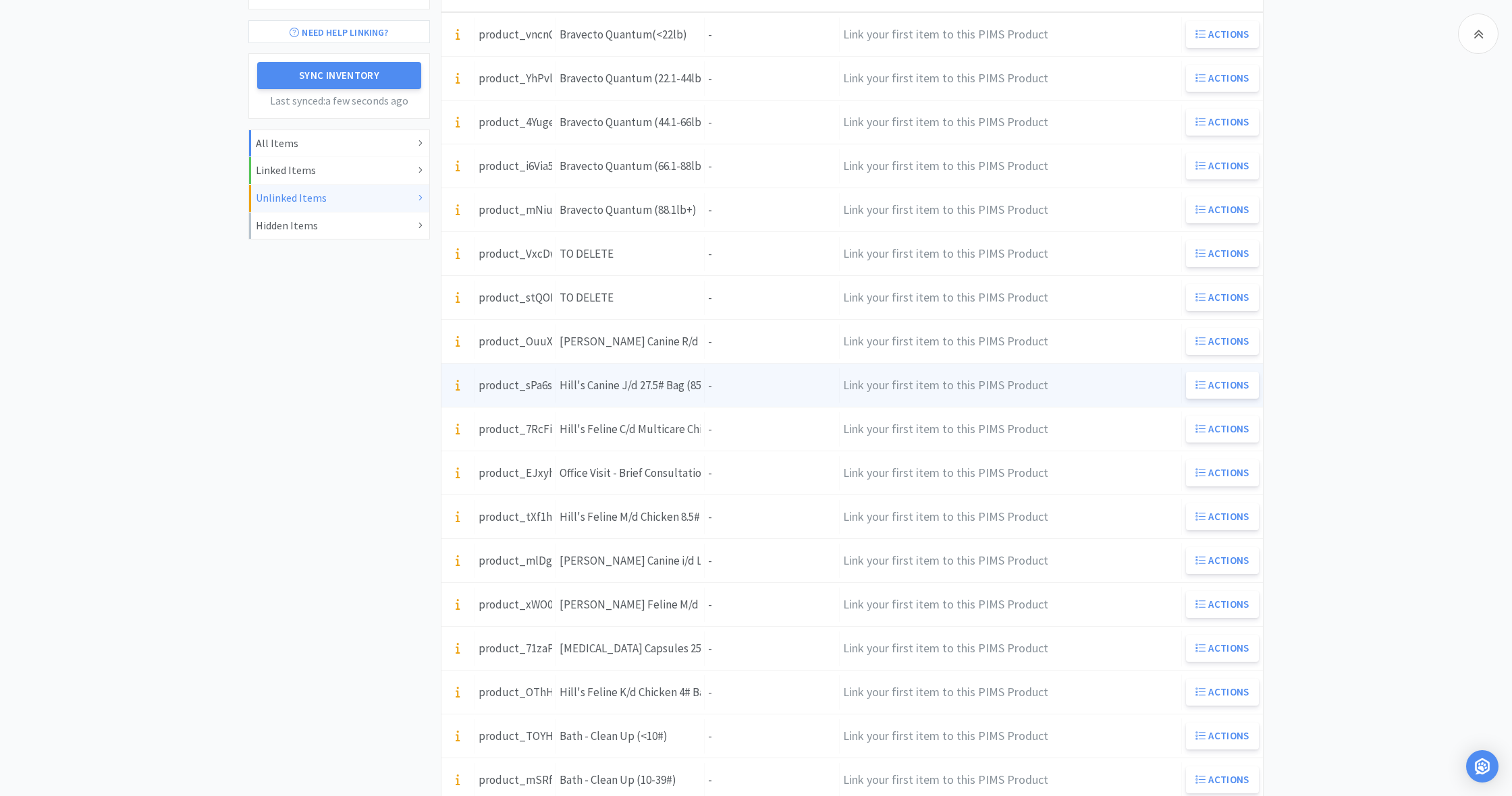
click at [721, 393] on div "Units -" at bounding box center [772, 386] width 135 height 34
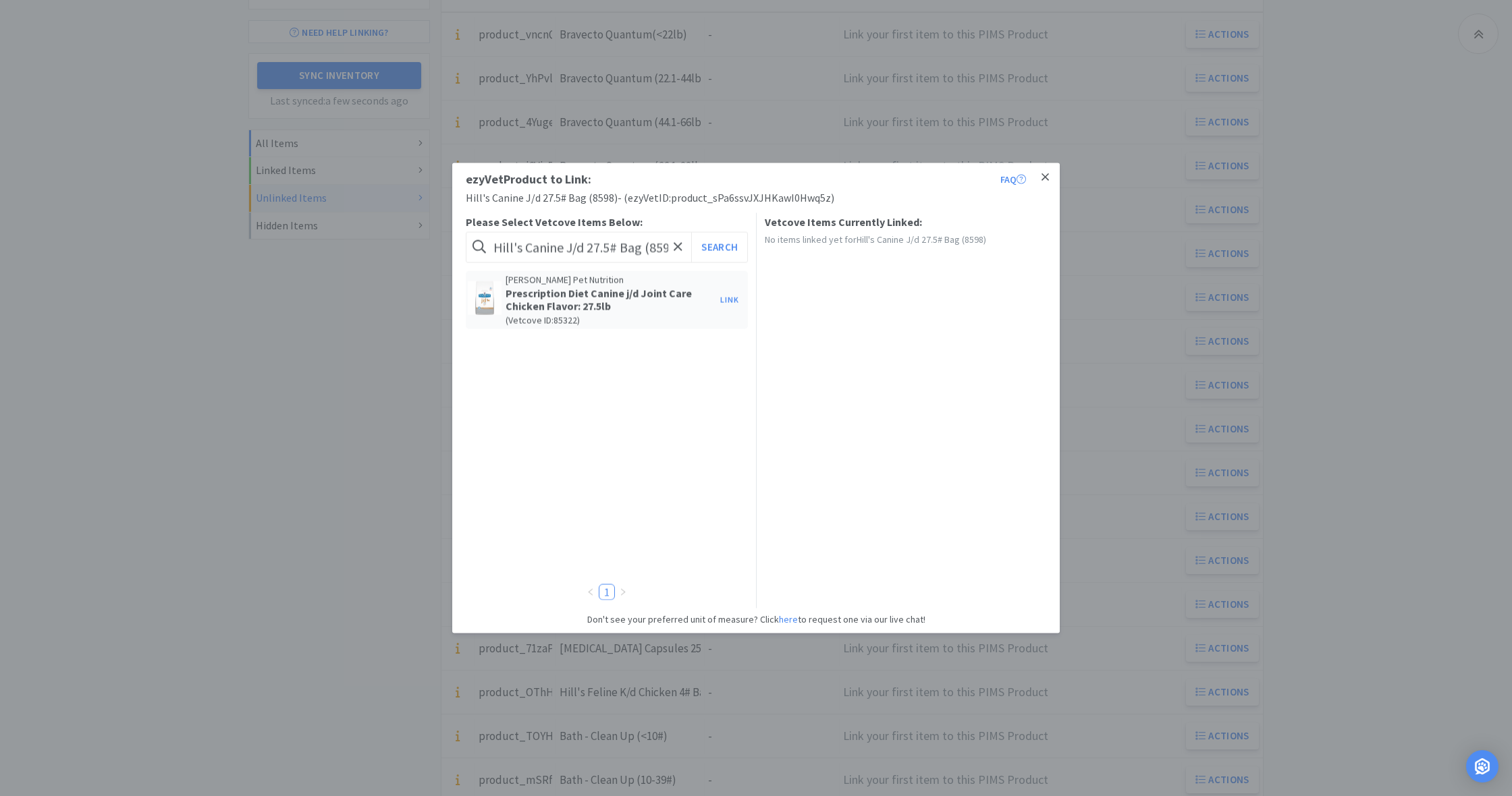
click at [1048, 177] on icon at bounding box center [1045, 177] width 8 height 12
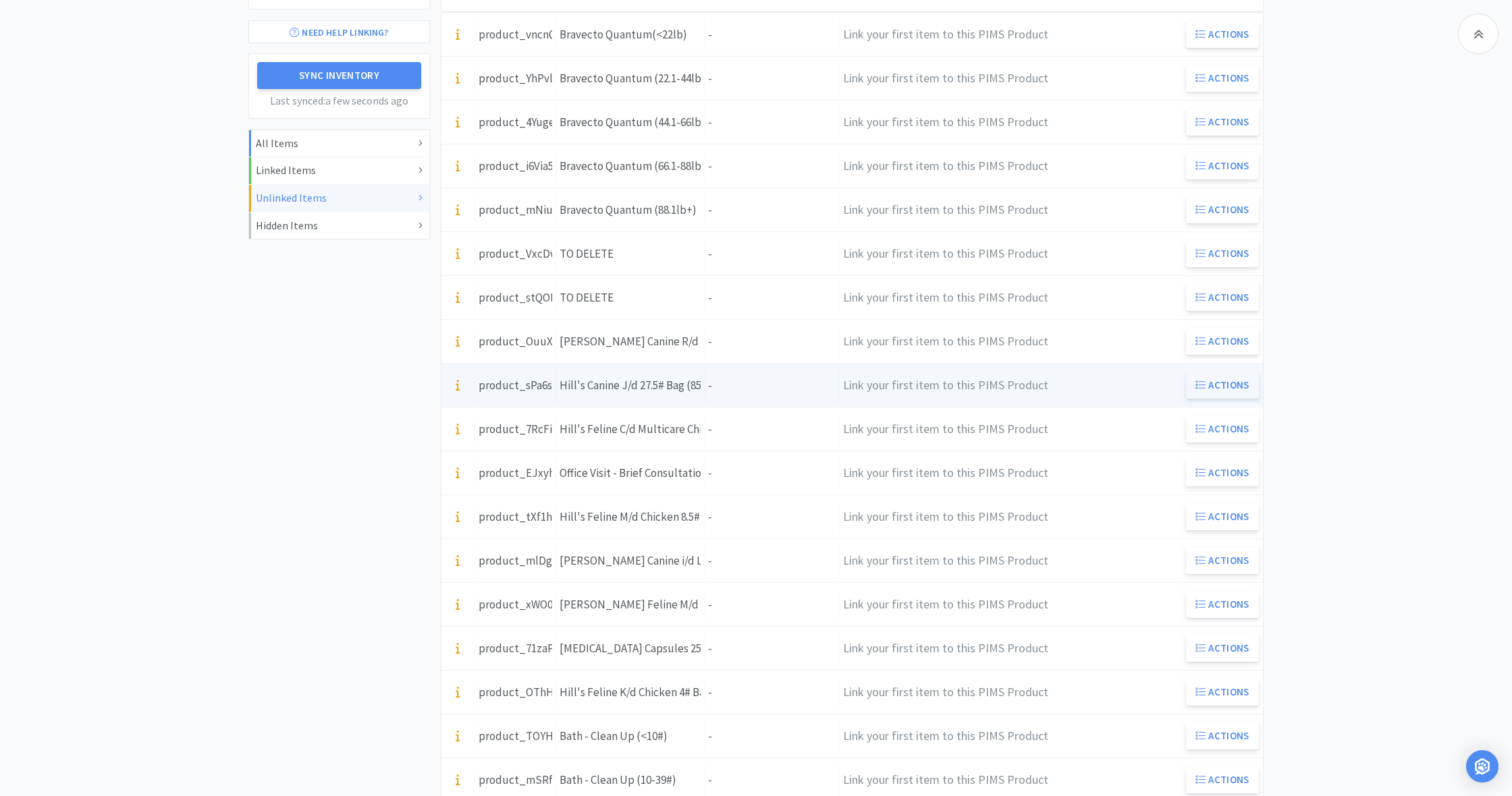
click at [1231, 386] on button "Actions" at bounding box center [1221, 386] width 73 height 27
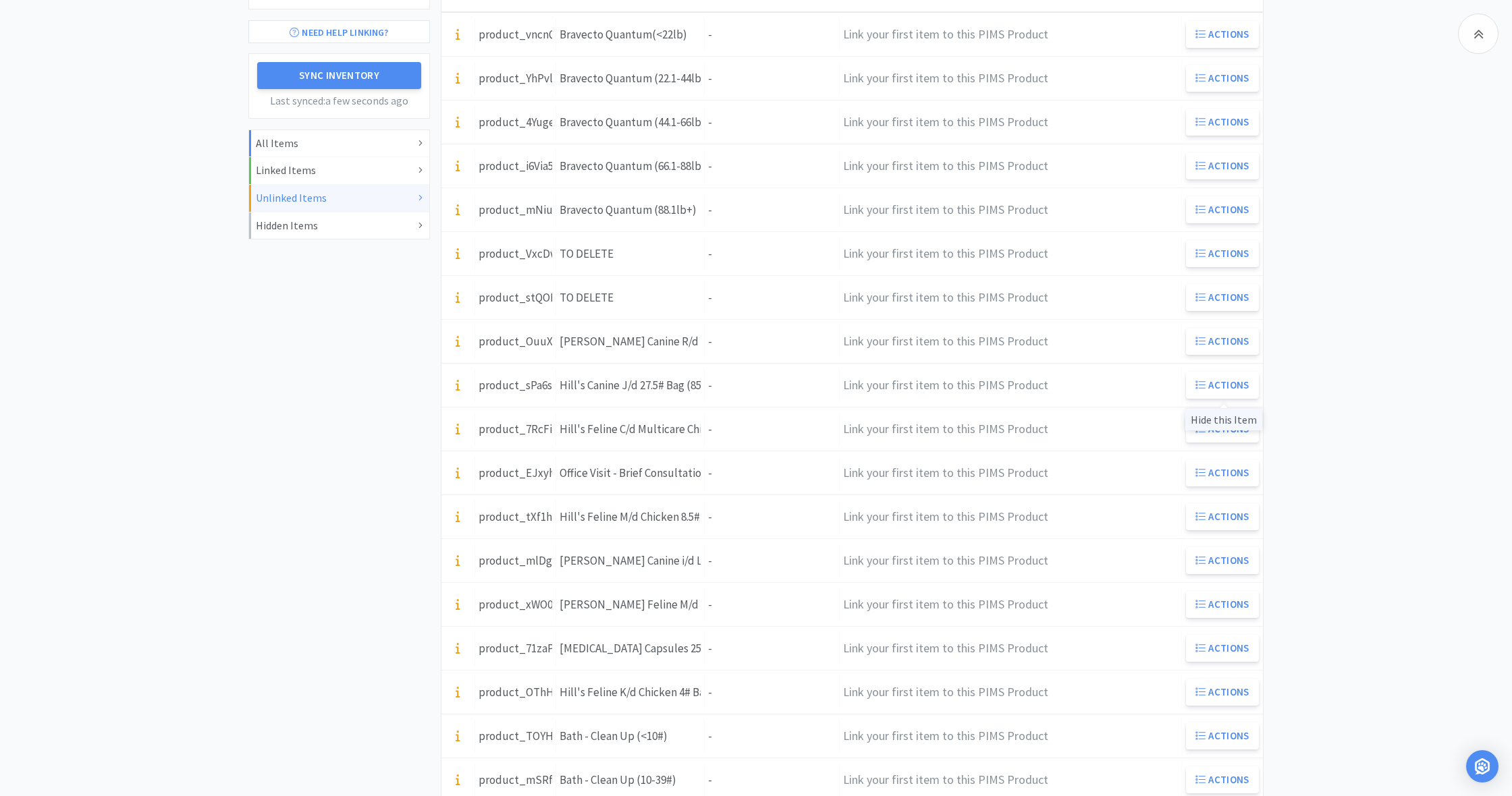
click at [1235, 421] on div "Hide this Item" at bounding box center [1224, 419] width 77 height 22
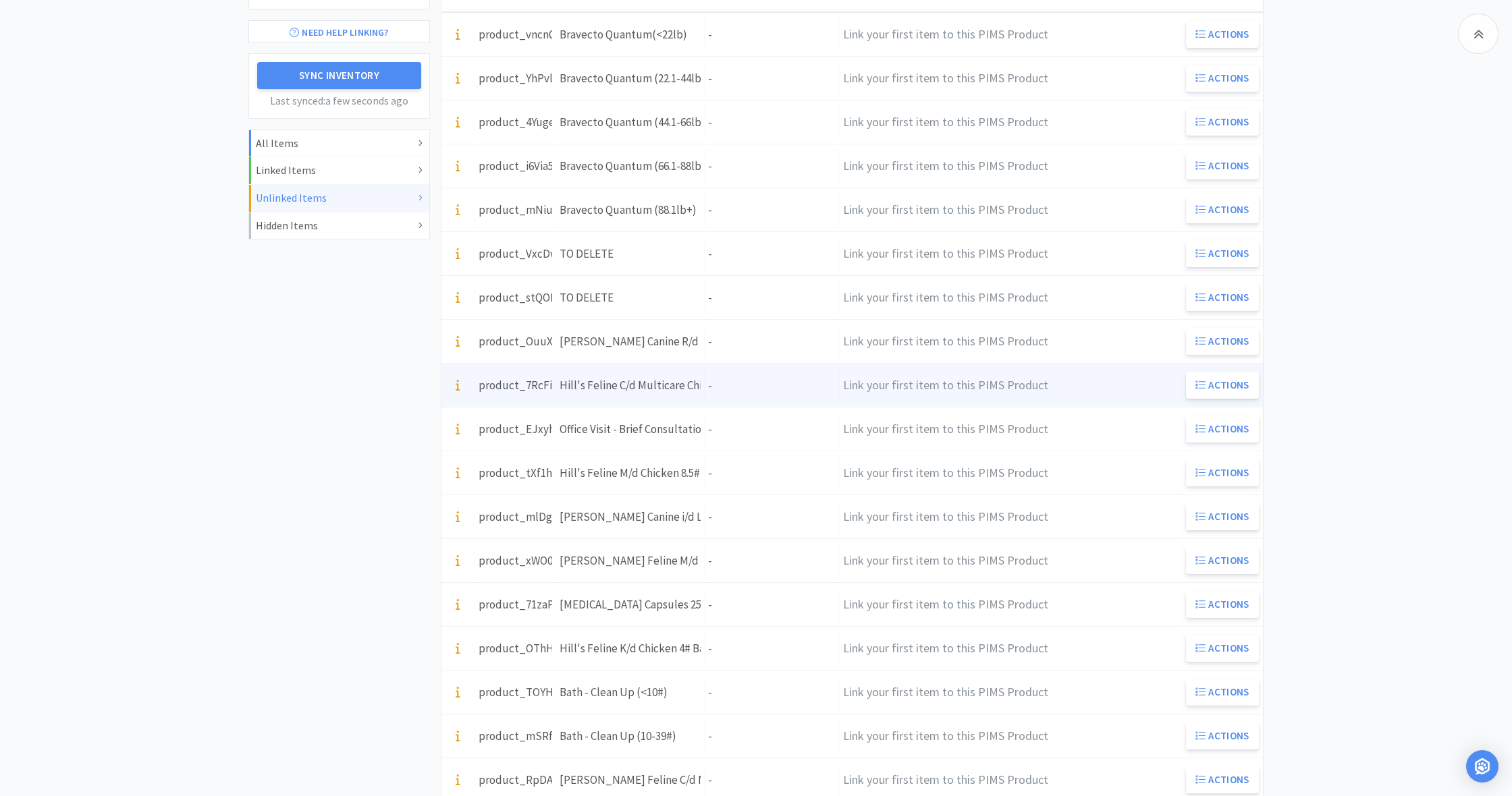
click at [730, 388] on div "Units -" at bounding box center [772, 386] width 135 height 34
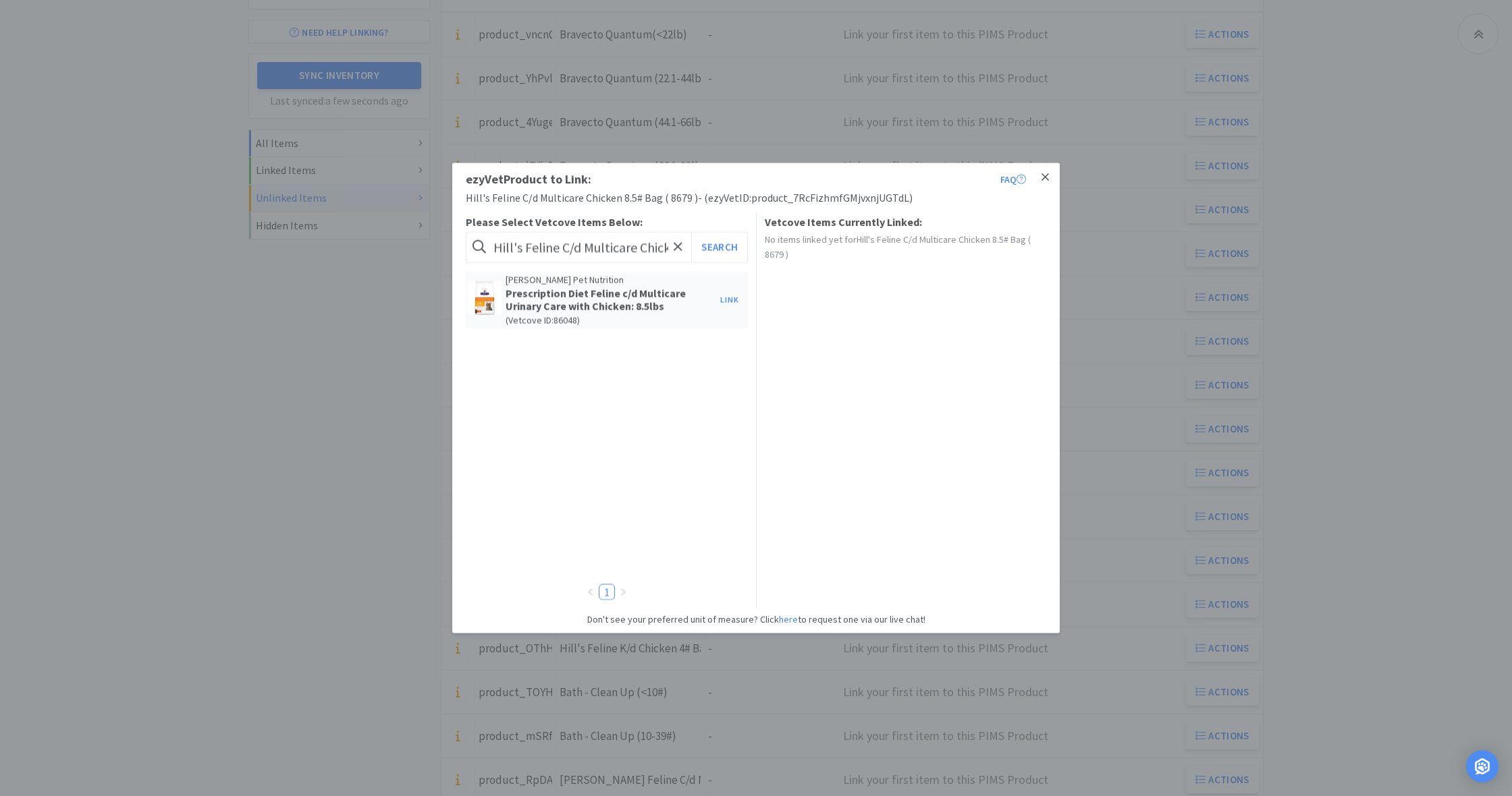
click at [1049, 177] on link at bounding box center [1045, 178] width 24 height 29
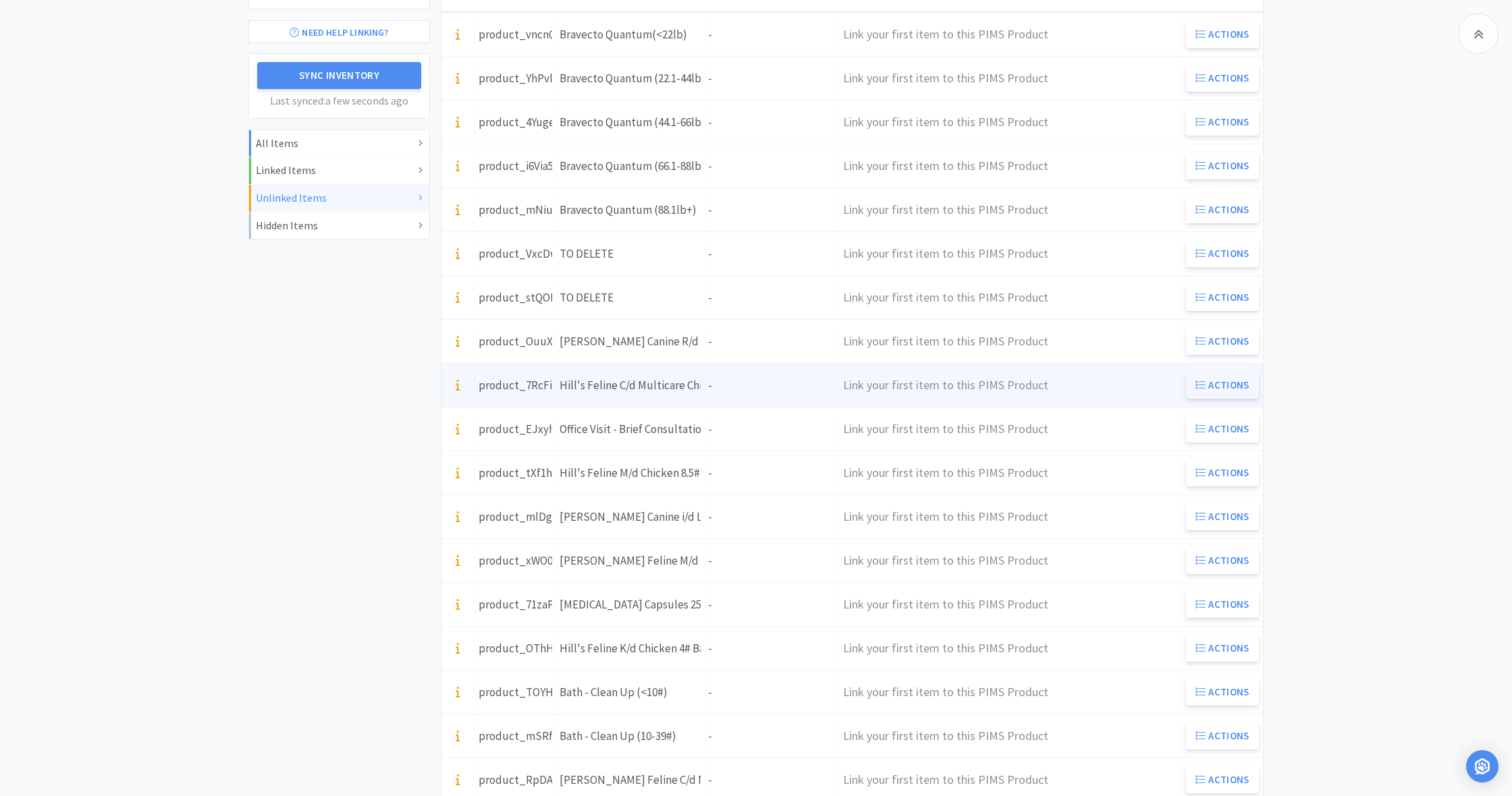
click at [1217, 386] on button "Actions" at bounding box center [1221, 386] width 73 height 27
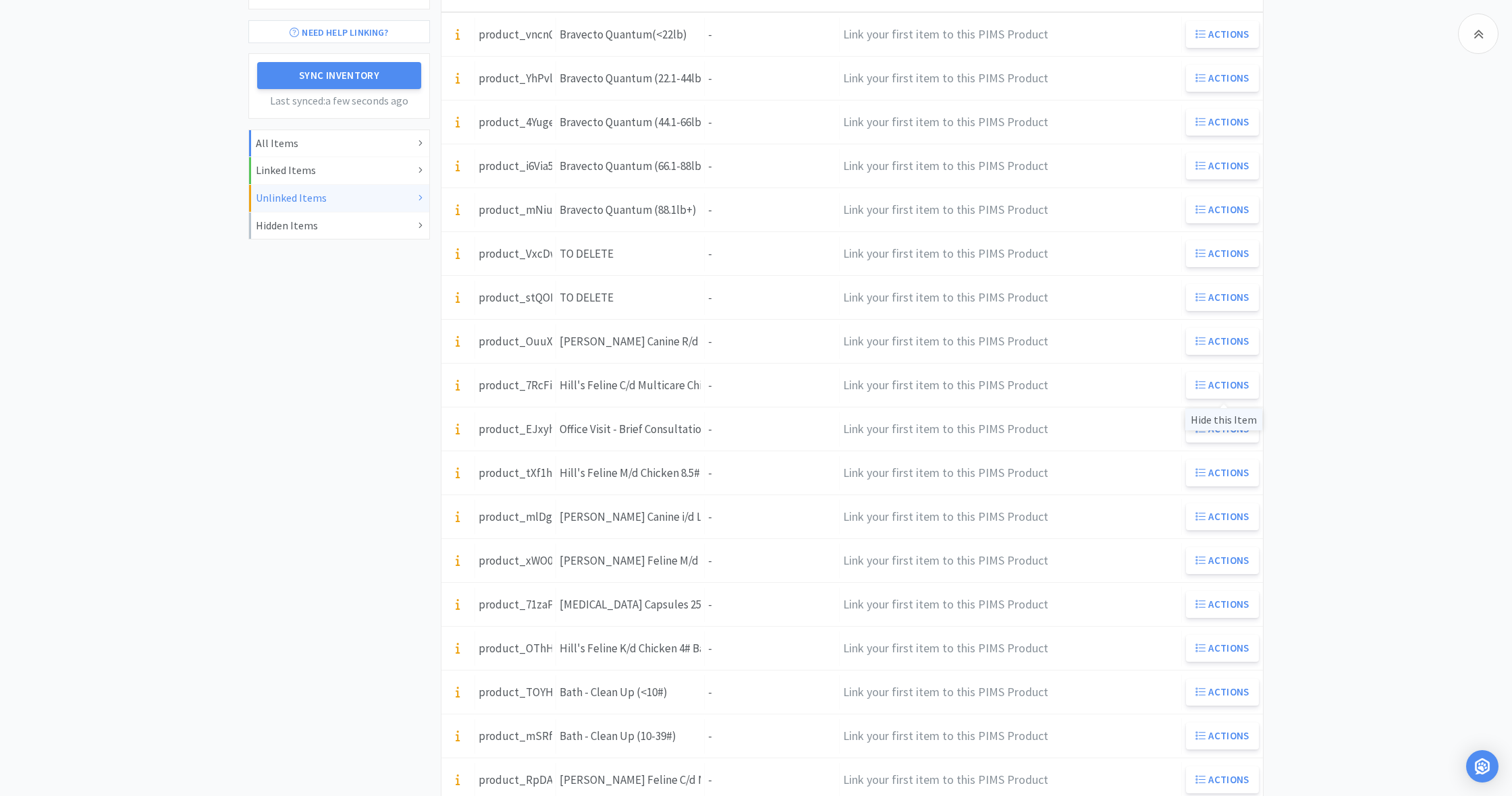
click at [1220, 419] on div "Hide this Item" at bounding box center [1224, 419] width 77 height 22
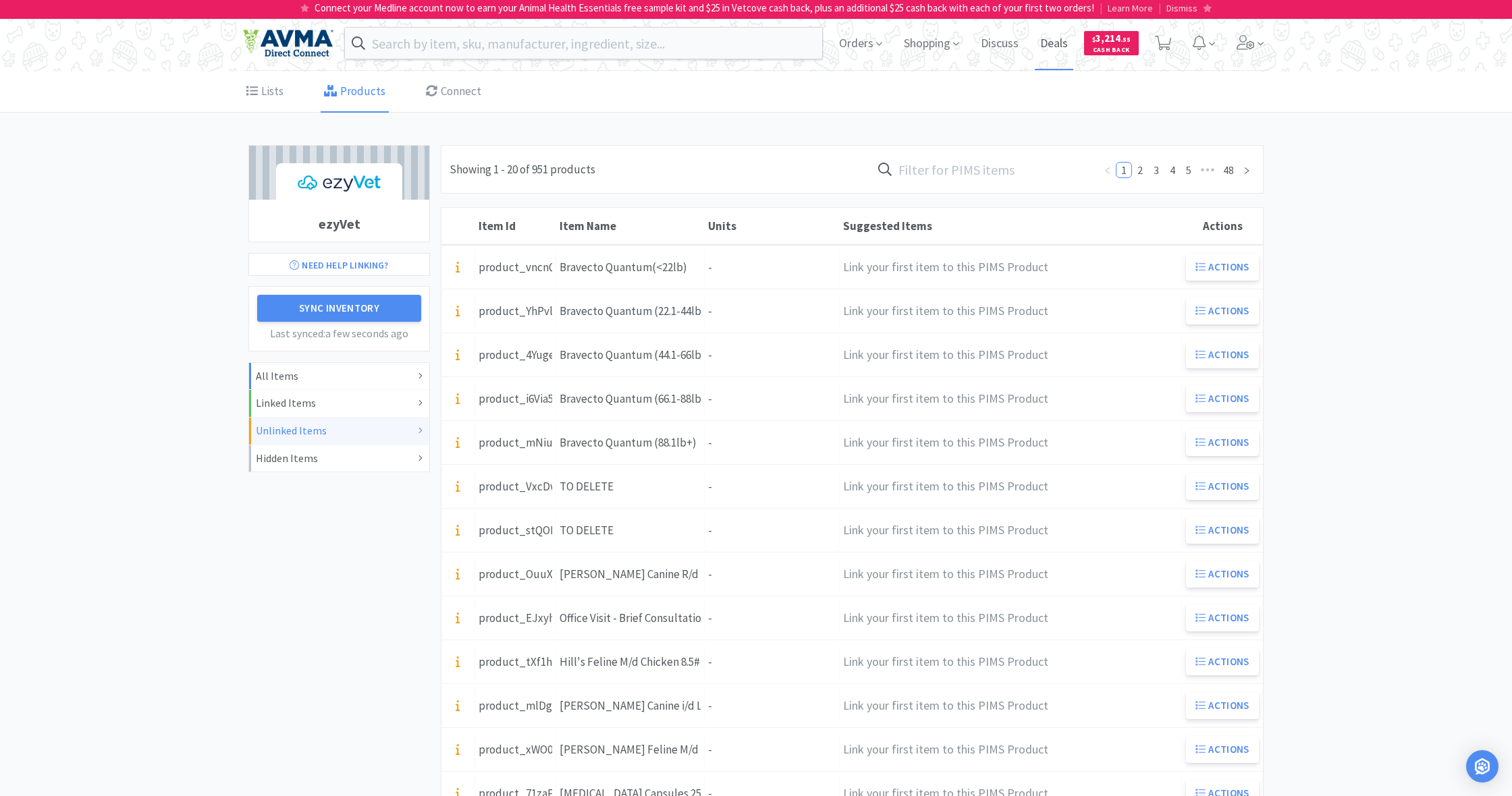
scroll to position [0, 0]
